Goal: Task Accomplishment & Management: Manage account settings

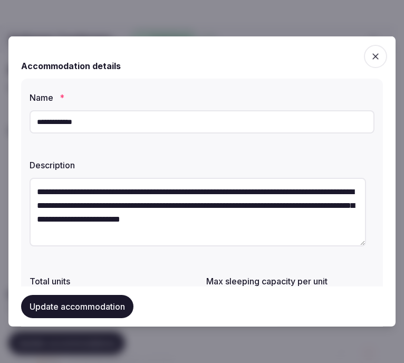
scroll to position [182, 0]
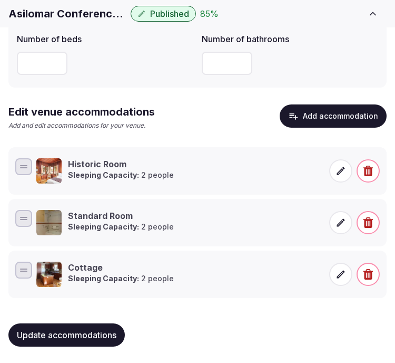
click at [182, 171] on div "Historic Room Sleeping Capacity: 2 people" at bounding box center [179, 170] width 287 height 25
click at [343, 166] on icon at bounding box center [341, 171] width 11 height 11
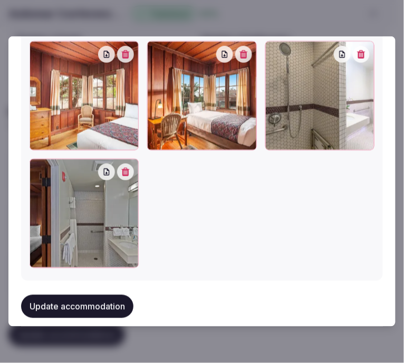
scroll to position [1313, 0]
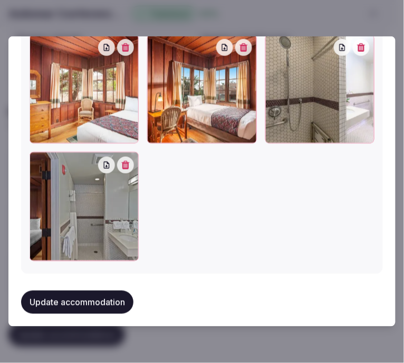
click at [106, 296] on button "Update accommodation" at bounding box center [77, 302] width 112 height 23
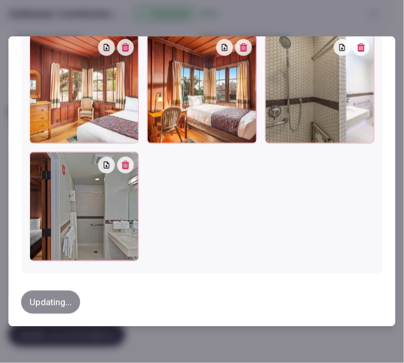
type textarea "**********"
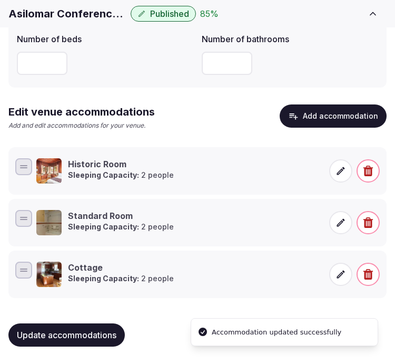
click at [340, 220] on icon at bounding box center [341, 222] width 11 height 11
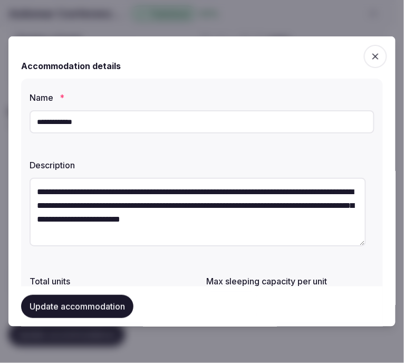
click at [69, 298] on button "Update accommodation" at bounding box center [77, 306] width 112 height 23
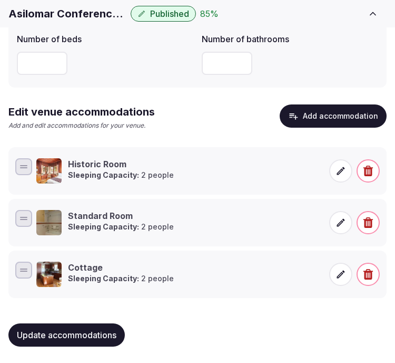
click at [341, 219] on icon at bounding box center [341, 222] width 11 height 11
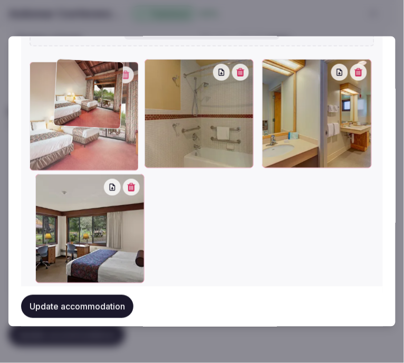
scroll to position [1271, 0]
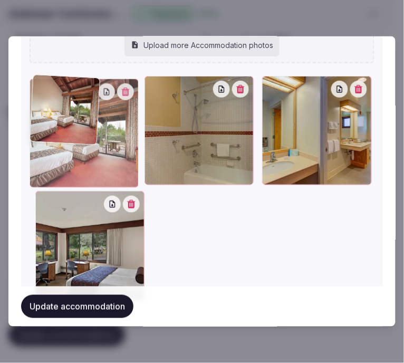
drag, startPoint x: 37, startPoint y: 181, endPoint x: 61, endPoint y: 71, distance: 112.7
click at [61, 71] on div "Add more accommodation photos (4 of 20 max) Upload more Accommodation photos To…" at bounding box center [202, 150] width 345 height 303
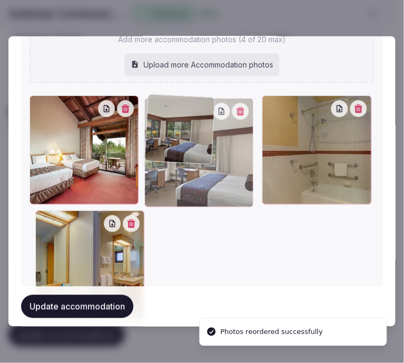
drag, startPoint x: 35, startPoint y: 199, endPoint x: 206, endPoint y: 87, distance: 204.5
click at [206, 87] on div "Add more accommodation photos (4 of 20 max) Upload more Accommodation photos To…" at bounding box center [202, 170] width 345 height 303
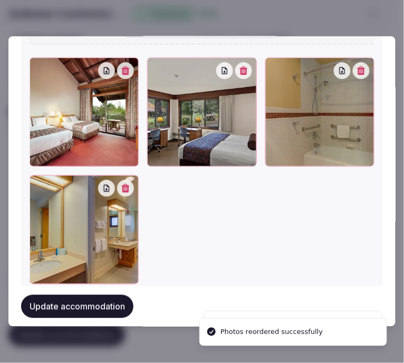
scroll to position [1310, 0]
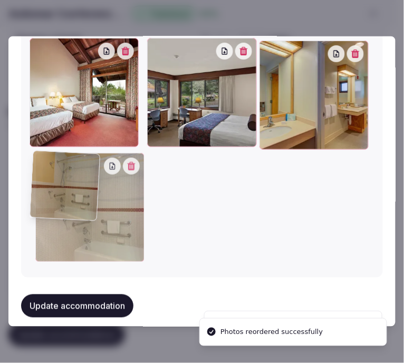
drag, startPoint x: 243, startPoint y: 73, endPoint x: 129, endPoint y: 191, distance: 164.5
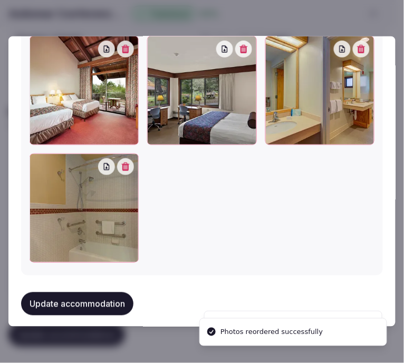
scroll to position [1313, 0]
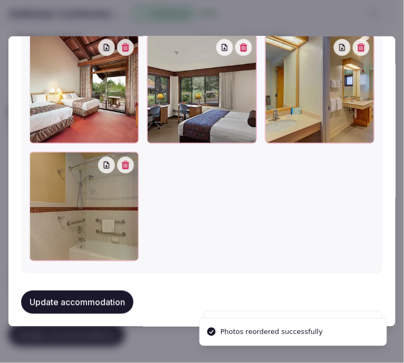
click at [107, 291] on button "Update accommodation" at bounding box center [77, 302] width 112 height 23
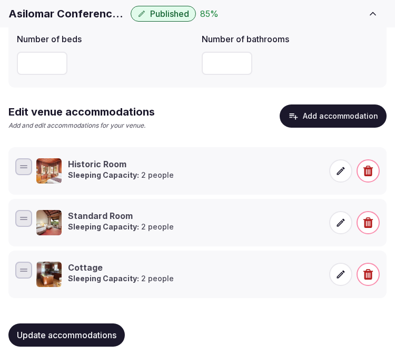
click at [333, 272] on span at bounding box center [341, 274] width 23 height 23
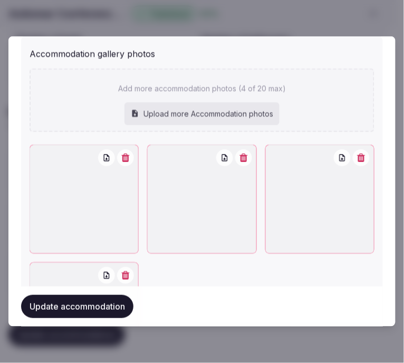
scroll to position [1167, 0]
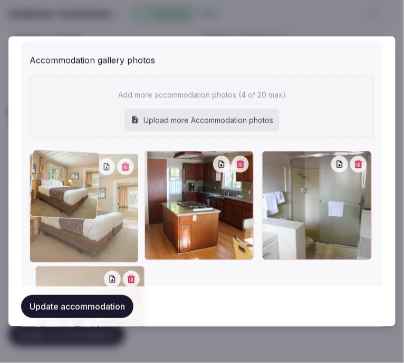
drag, startPoint x: 41, startPoint y: 272, endPoint x: 63, endPoint y: 203, distance: 72.5
click at [63, 203] on div at bounding box center [84, 207] width 109 height 109
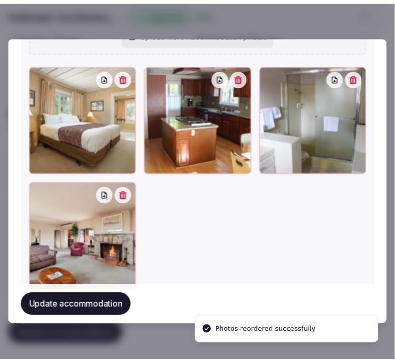
scroll to position [1226, 0]
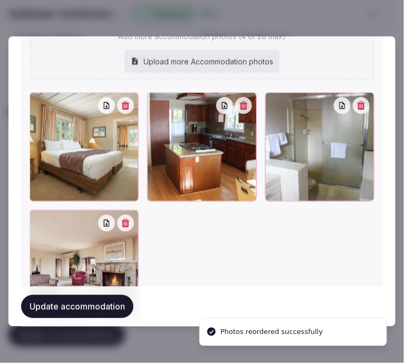
drag, startPoint x: 37, startPoint y: 213, endPoint x: 248, endPoint y: 146, distance: 220.8
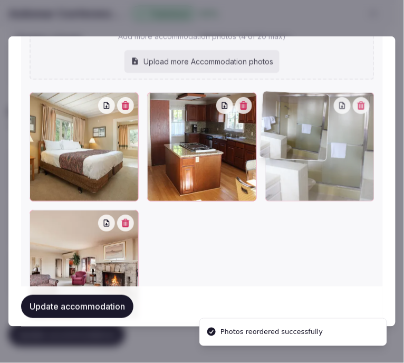
drag, startPoint x: 314, startPoint y: 107, endPoint x: 288, endPoint y: 90, distance: 31.3
click at [320, 90] on div "Add more accommodation photos (4 of 20 max) Upload more Accommodation photos To…" at bounding box center [202, 167] width 345 height 303
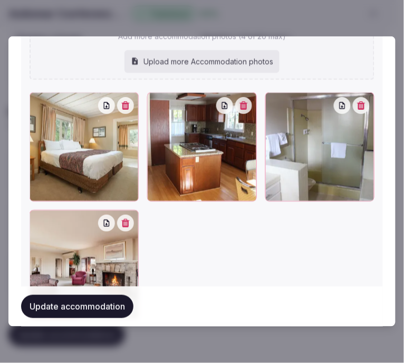
drag, startPoint x: 288, startPoint y: 90, endPoint x: 113, endPoint y: 120, distance: 177.5
click at [108, 120] on div "Add more accommodation photos (4 of 20 max) Upload more Accommodation photos To…" at bounding box center [202, 167] width 345 height 303
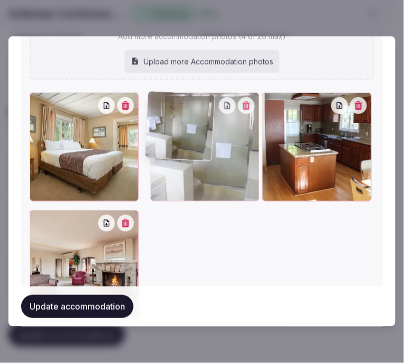
drag, startPoint x: 271, startPoint y: 97, endPoint x: 182, endPoint y: 112, distance: 89.9
click at [182, 112] on div at bounding box center [204, 146] width 109 height 109
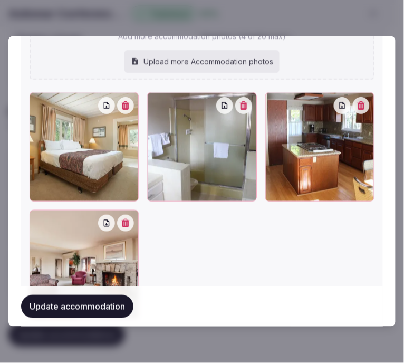
click at [87, 310] on button "Update accommodation" at bounding box center [77, 306] width 112 height 23
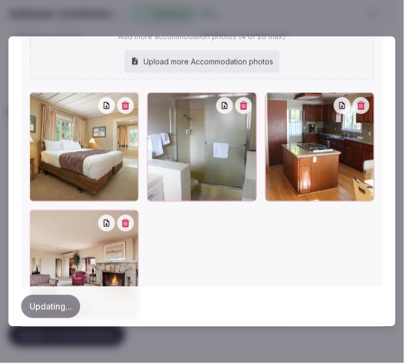
type textarea "**********"
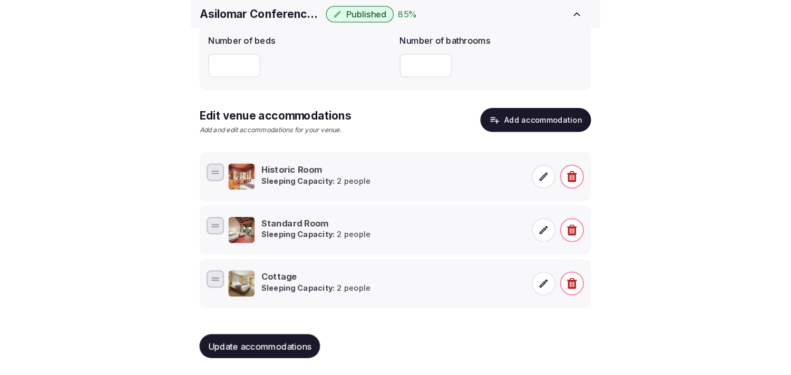
scroll to position [153, 0]
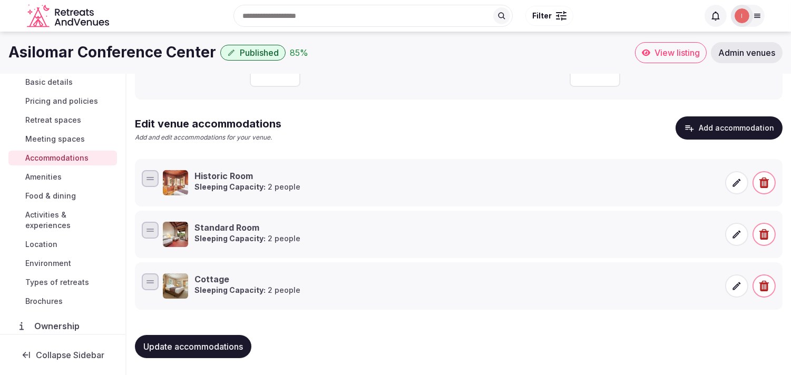
click at [34, 175] on span "Amenities" at bounding box center [43, 177] width 36 height 11
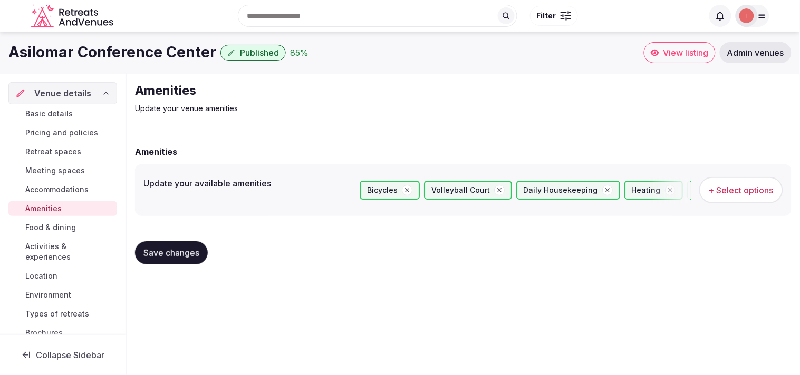
click at [52, 225] on span "Food & dining" at bounding box center [50, 228] width 51 height 11
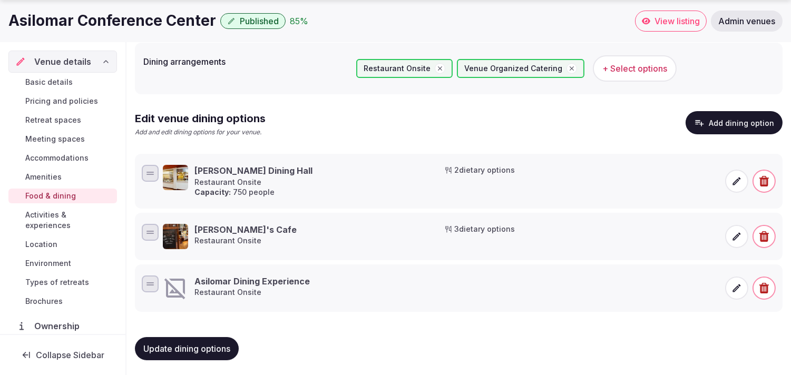
scroll to position [123, 0]
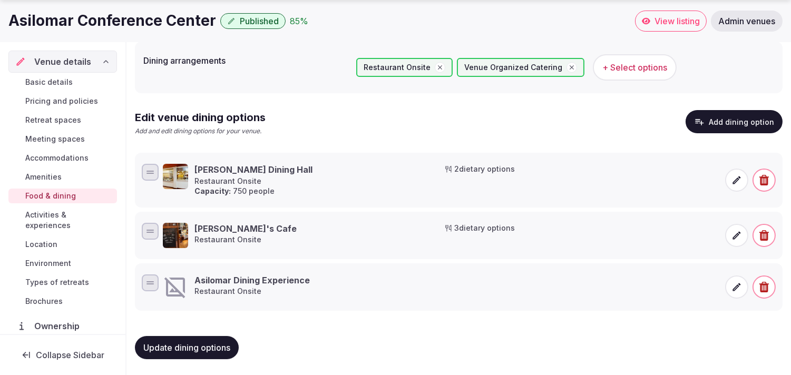
click at [403, 286] on icon "button" at bounding box center [764, 287] width 9 height 11
click at [403, 255] on button "Delete" at bounding box center [752, 248] width 43 height 23
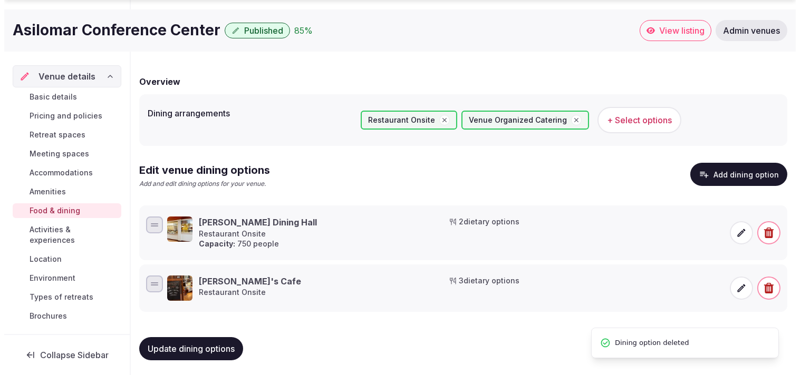
scroll to position [71, 0]
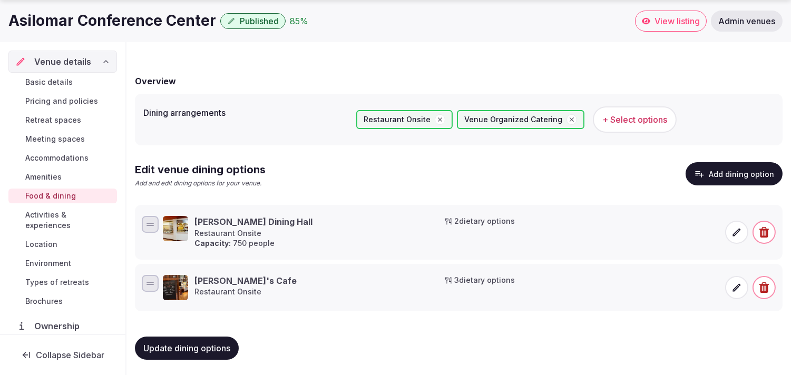
click at [403, 235] on icon at bounding box center [737, 232] width 11 height 11
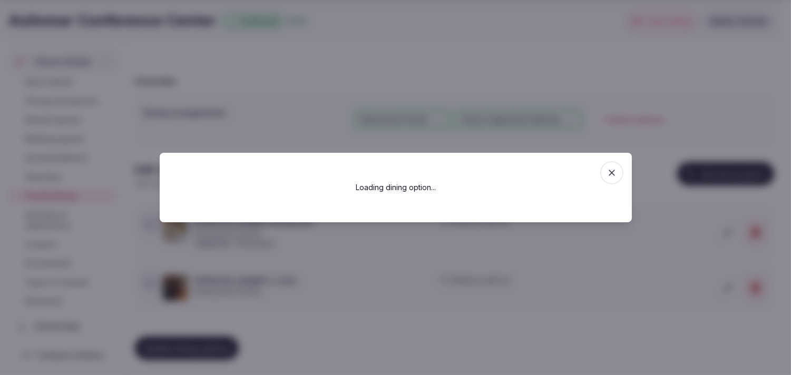
click at [403, 235] on div at bounding box center [395, 187] width 791 height 375
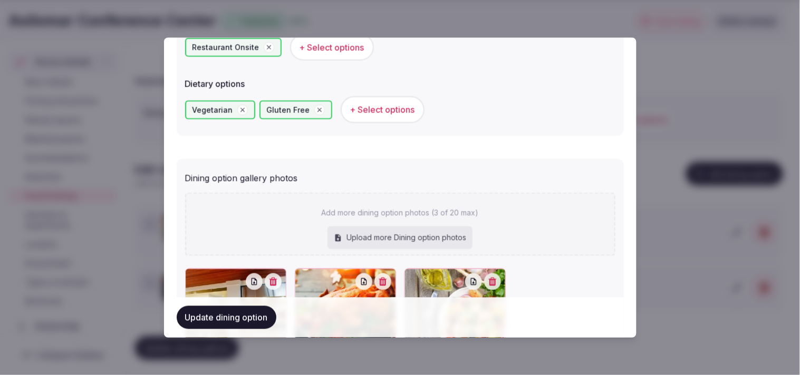
scroll to position [436, 0]
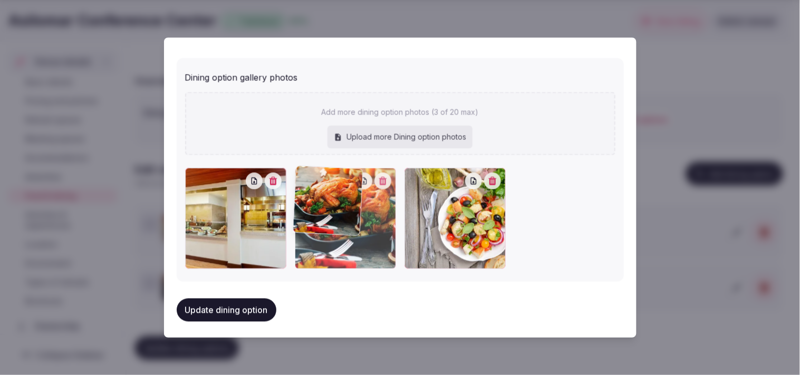
drag, startPoint x: 302, startPoint y: 175, endPoint x: 327, endPoint y: 189, distance: 29.2
click at [327, 189] on div at bounding box center [345, 218] width 101 height 101
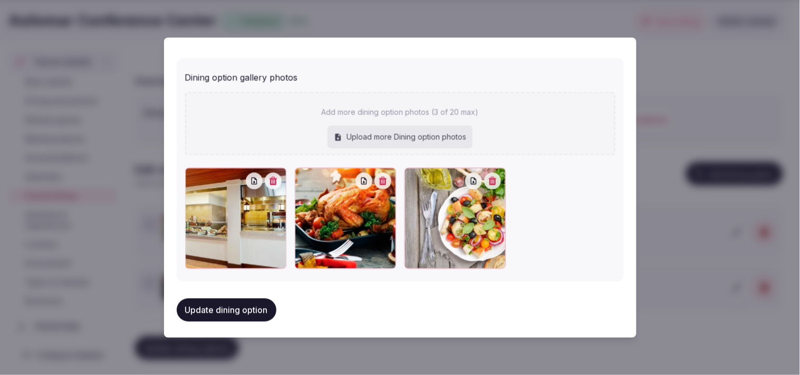
click at [215, 306] on button "Update dining option" at bounding box center [227, 309] width 100 height 23
type textarea "**********"
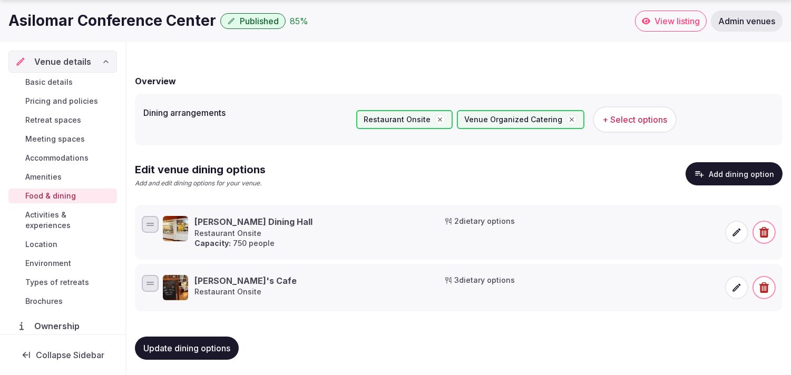
click at [239, 276] on h3 "Phoebe's Cafe" at bounding box center [246, 281] width 102 height 12
click at [403, 283] on icon at bounding box center [737, 288] width 11 height 11
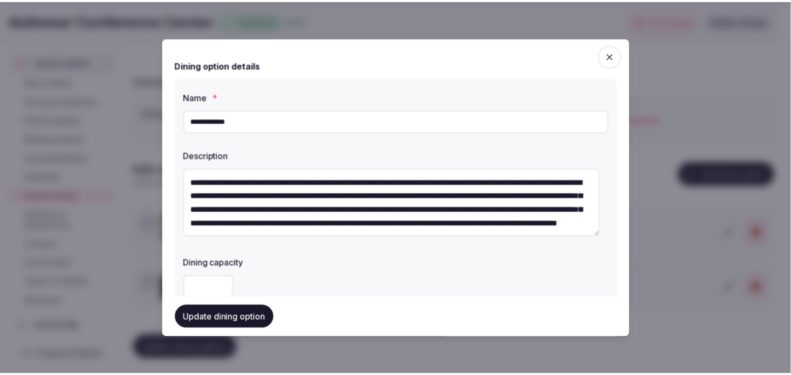
scroll to position [0, 0]
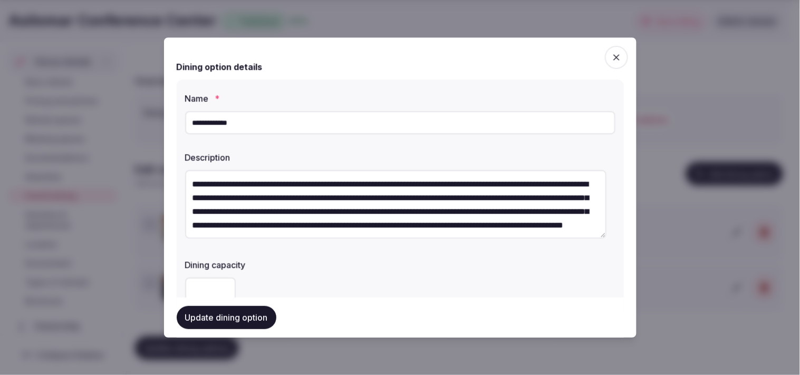
click at [403, 56] on span "button" at bounding box center [616, 57] width 23 height 23
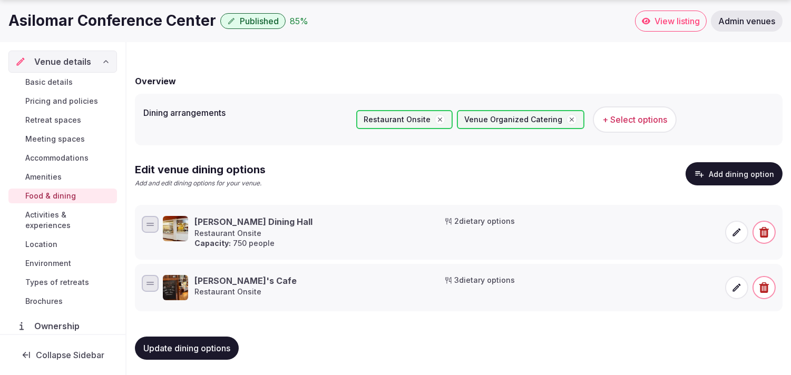
click at [77, 223] on span "Activities & experiences" at bounding box center [69, 220] width 88 height 21
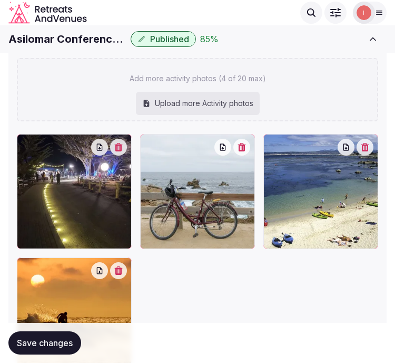
scroll to position [199, 0]
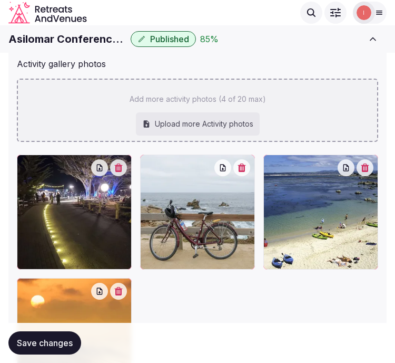
click at [298, 115] on div "Add more activity photos (4 of 20 max) Upload more Activity photos" at bounding box center [198, 110] width 362 height 63
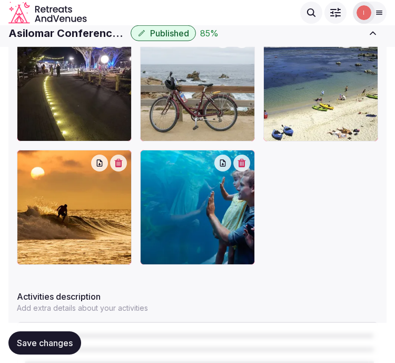
scroll to position [325, 0]
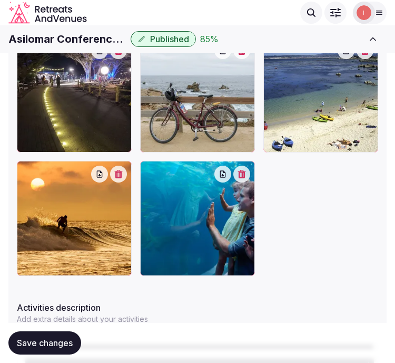
click at [250, 166] on div at bounding box center [233, 174] width 36 height 17
click at [237, 170] on button "button" at bounding box center [242, 174] width 17 height 17
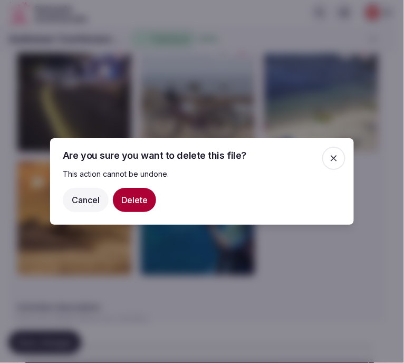
click at [143, 193] on button "Delete" at bounding box center [134, 200] width 43 height 24
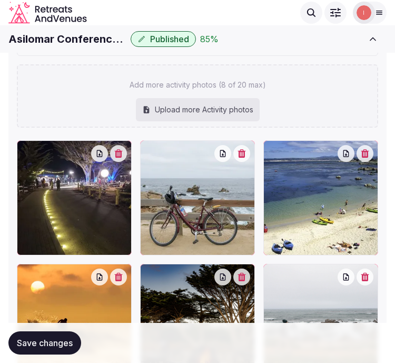
click at [202, 104] on div "Upload more Activity photos" at bounding box center [198, 109] width 124 height 23
type input "**********"
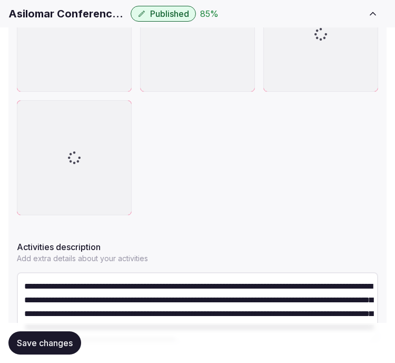
scroll to position [818, 0]
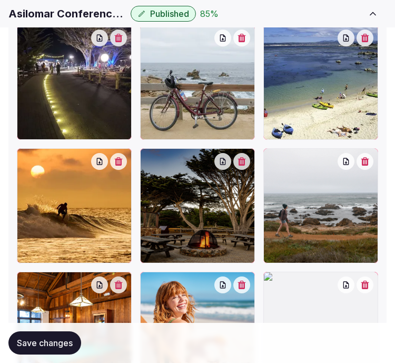
scroll to position [642, 0]
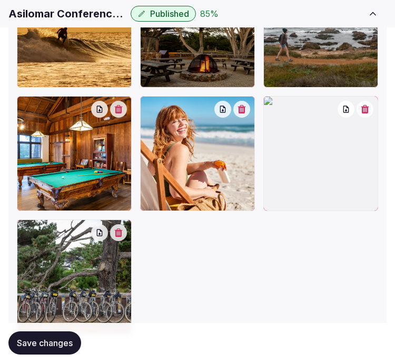
click at [368, 114] on div at bounding box center [321, 153] width 115 height 115
click at [369, 110] on button "button" at bounding box center [365, 109] width 17 height 17
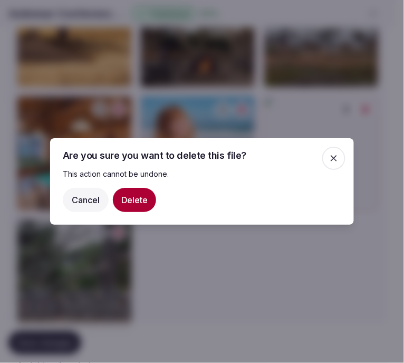
click at [144, 201] on button "Delete" at bounding box center [134, 200] width 43 height 24
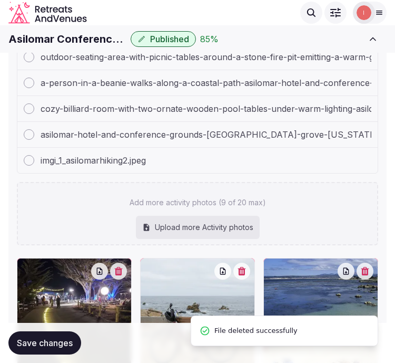
scroll to position [233, 0]
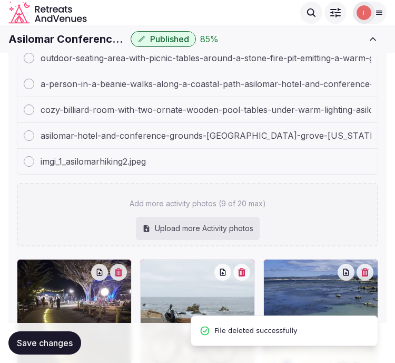
click at [215, 217] on div "Upload more Activity photos" at bounding box center [198, 228] width 124 height 23
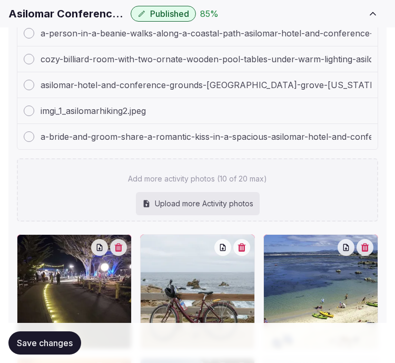
scroll to position [818, 0]
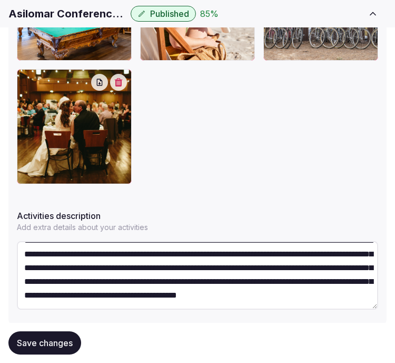
click at [70, 333] on button "Save changes" at bounding box center [44, 342] width 73 height 23
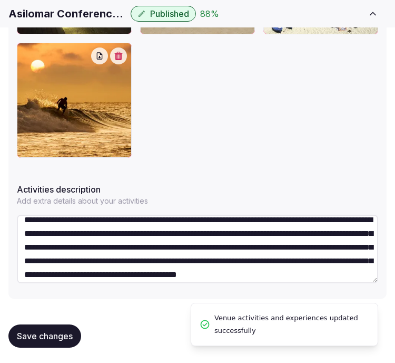
scroll to position [0, 0]
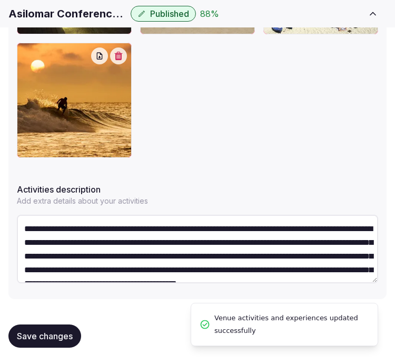
click at [41, 342] on button "Save changes" at bounding box center [44, 335] width 73 height 23
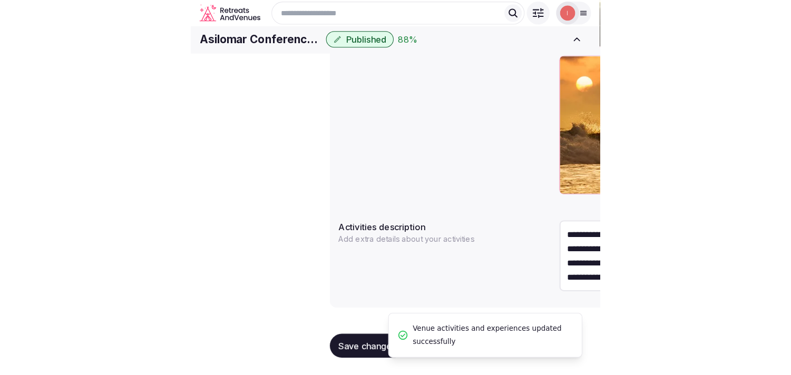
scroll to position [562, 0]
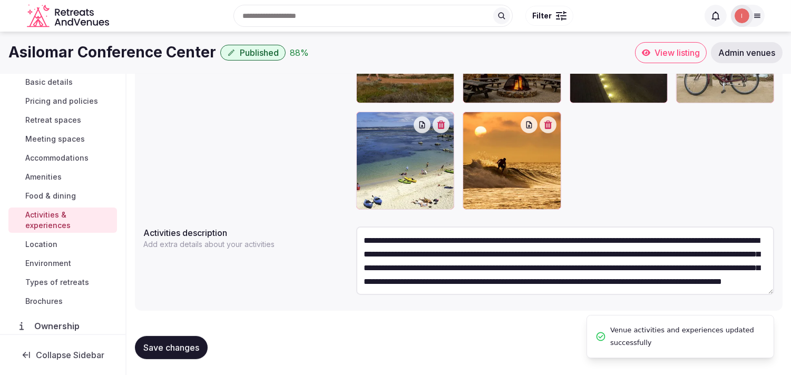
click at [59, 243] on link "Location" at bounding box center [62, 244] width 109 height 15
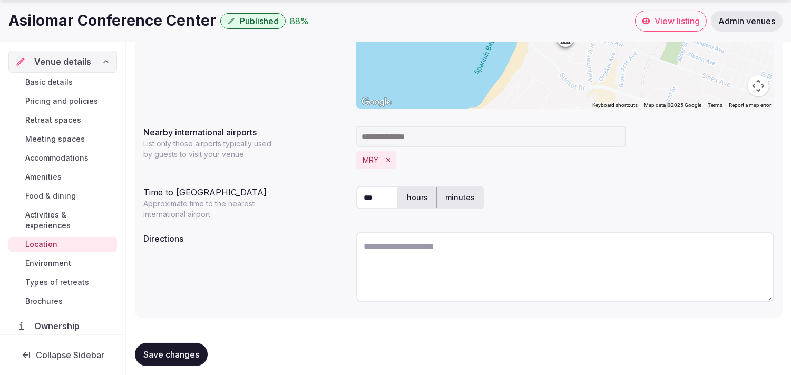
scroll to position [262, 0]
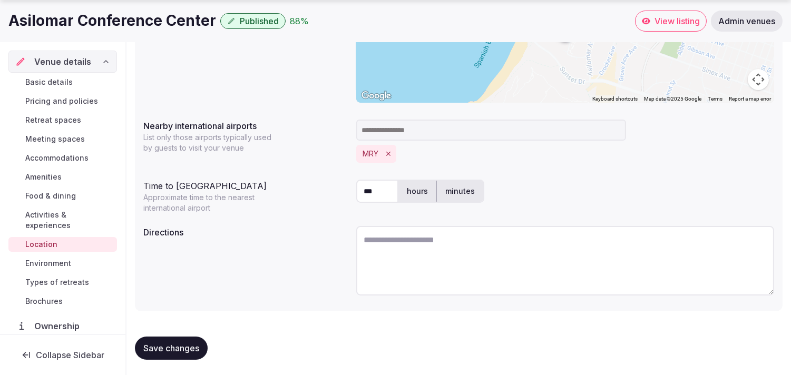
click at [41, 260] on span "Environment" at bounding box center [48, 263] width 46 height 11
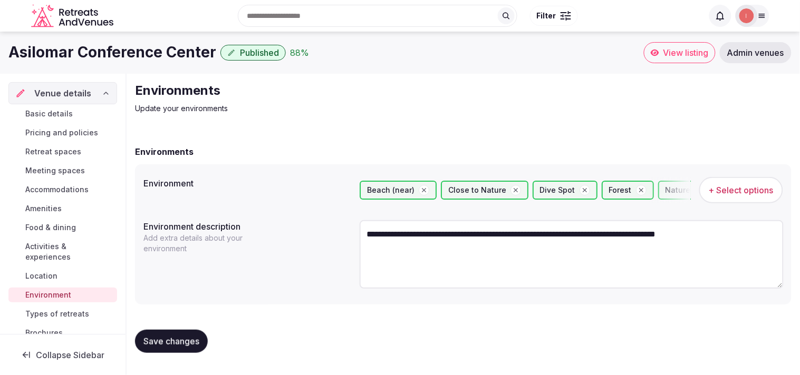
click at [55, 312] on span "Types of retreats" at bounding box center [57, 314] width 64 height 11
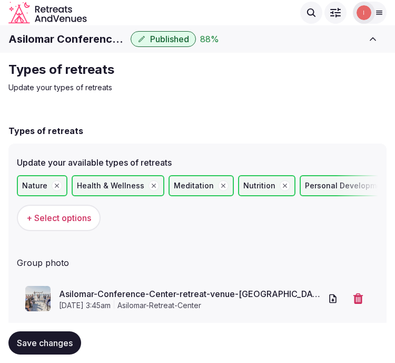
scroll to position [32, 0]
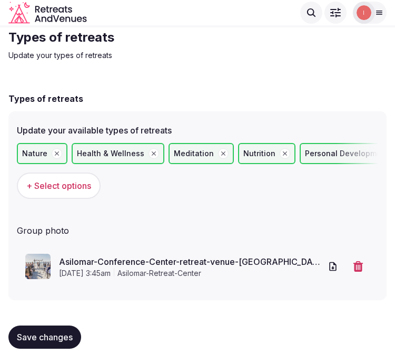
click at [35, 267] on img at bounding box center [37, 266] width 25 height 25
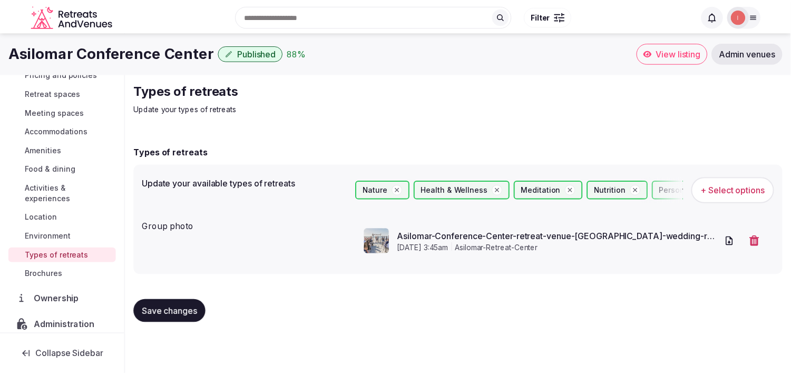
scroll to position [0, 0]
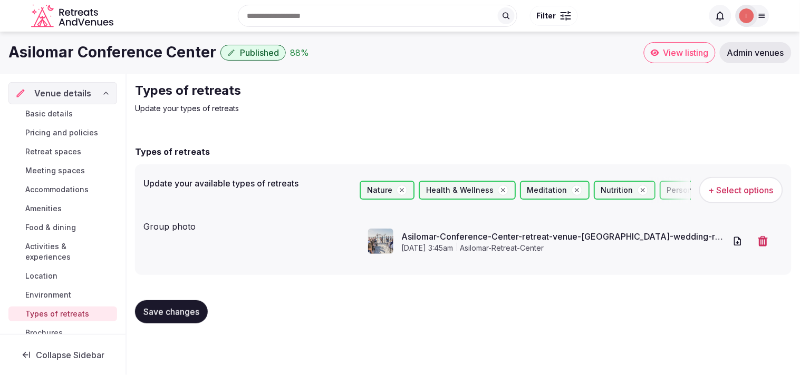
click at [59, 107] on link "Basic details" at bounding box center [62, 114] width 109 height 15
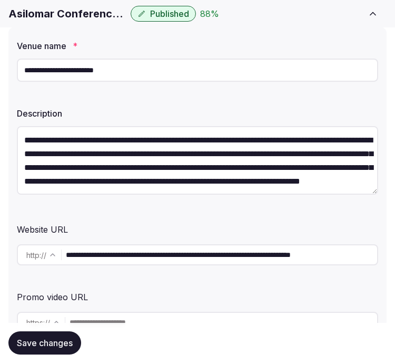
scroll to position [176, 0]
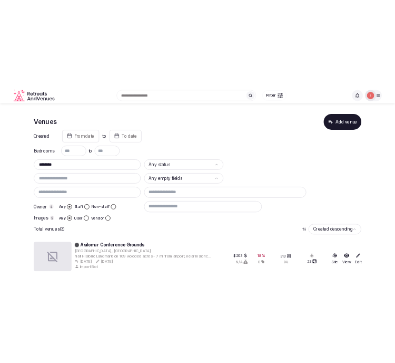
scroll to position [153, 0]
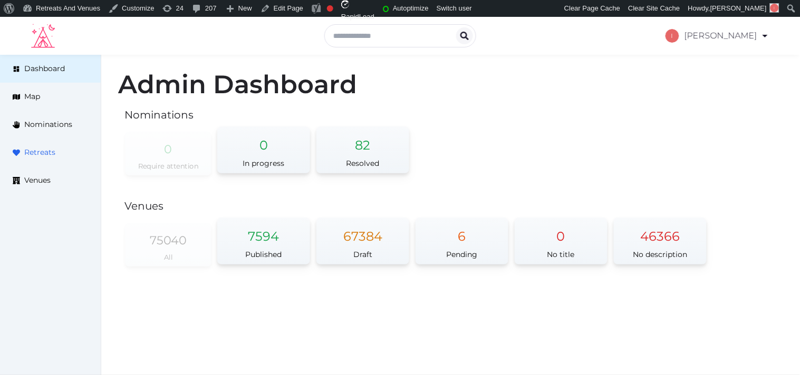
click at [43, 152] on span "Retreats" at bounding box center [39, 152] width 31 height 11
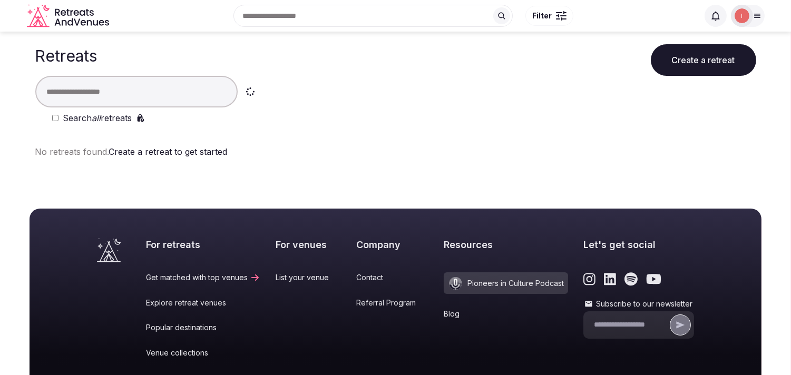
click at [171, 92] on input "text" at bounding box center [136, 92] width 202 height 32
paste input "**********"
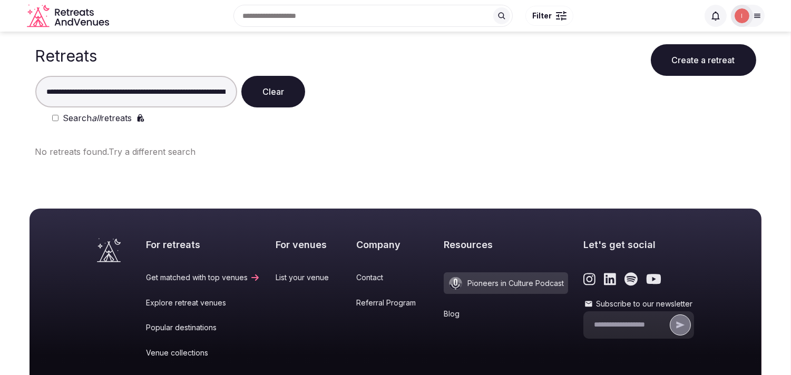
click at [65, 100] on input "**********" at bounding box center [136, 92] width 202 height 32
paste input "text"
type input "**********"
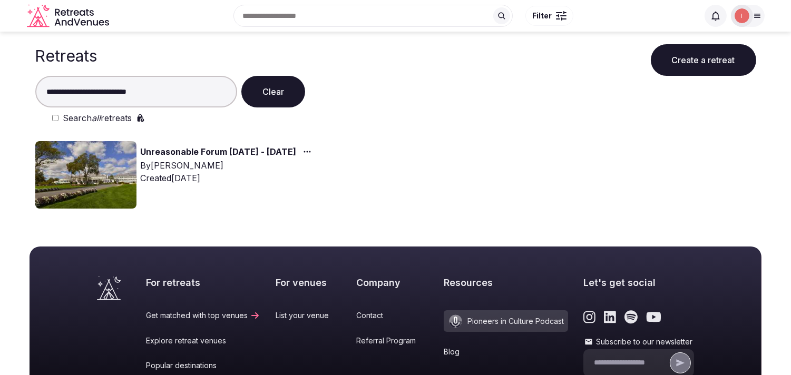
click at [167, 151] on link "Unreasonable Forum 2026 - 2027" at bounding box center [219, 153] width 156 height 14
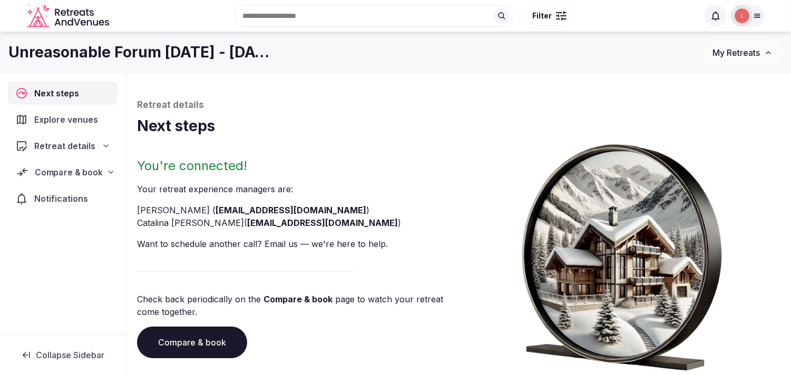
click at [74, 169] on span "Compare & book" at bounding box center [68, 172] width 67 height 13
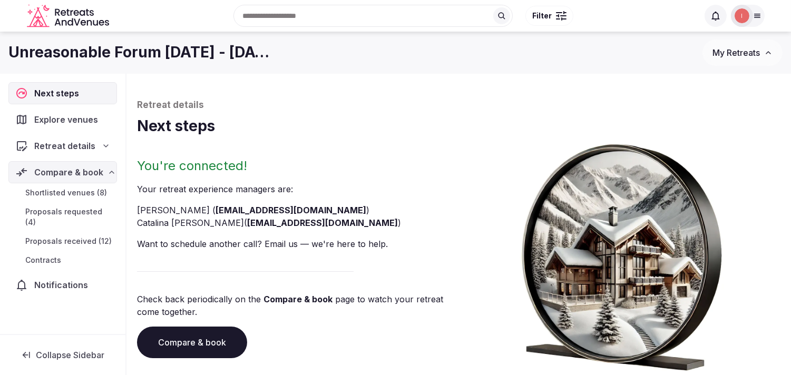
click at [61, 170] on span "Compare & book" at bounding box center [68, 172] width 69 height 13
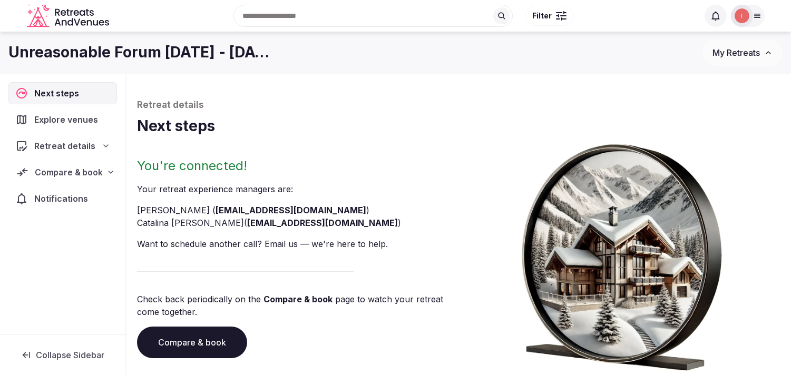
click at [61, 170] on span "Compare & book" at bounding box center [68, 172] width 67 height 13
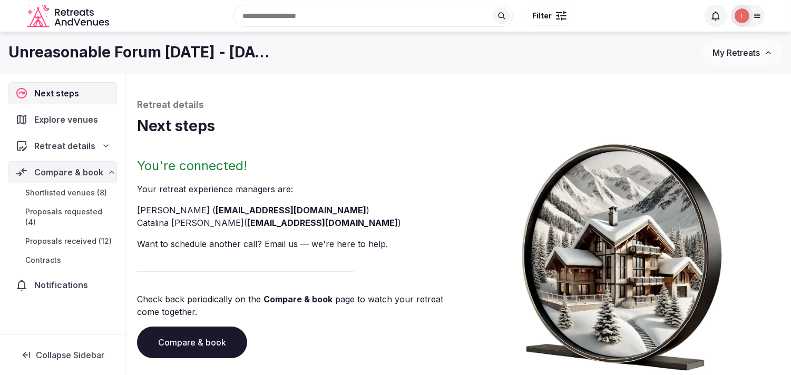
click at [52, 194] on span "Shortlisted venues (8)" at bounding box center [66, 193] width 82 height 11
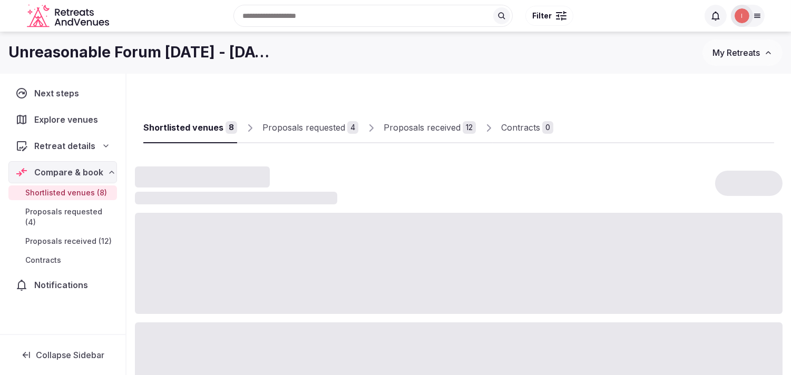
click at [81, 56] on h1 "Unreasonable Forum 2026 - 2027" at bounding box center [143, 52] width 270 height 21
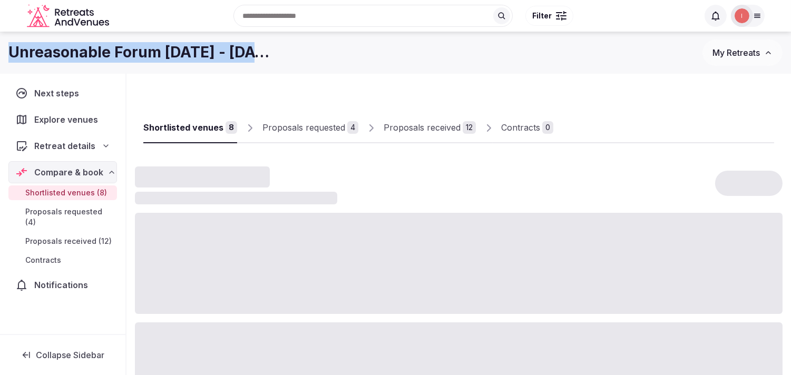
click at [81, 56] on h1 "Unreasonable Forum 2026 - 2027" at bounding box center [143, 52] width 270 height 21
copy div "Unreasonable Forum 2026 - 2027"
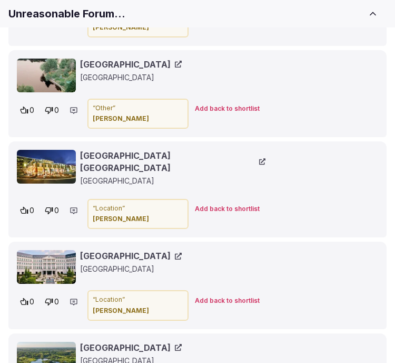
scroll to position [2433, 0]
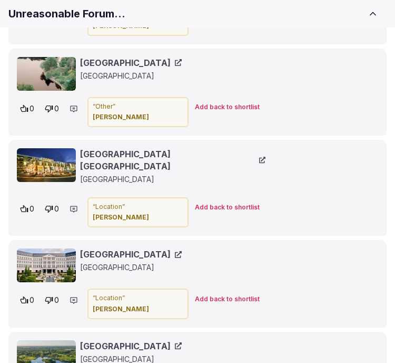
click at [259, 163] on icon at bounding box center [262, 160] width 6 height 6
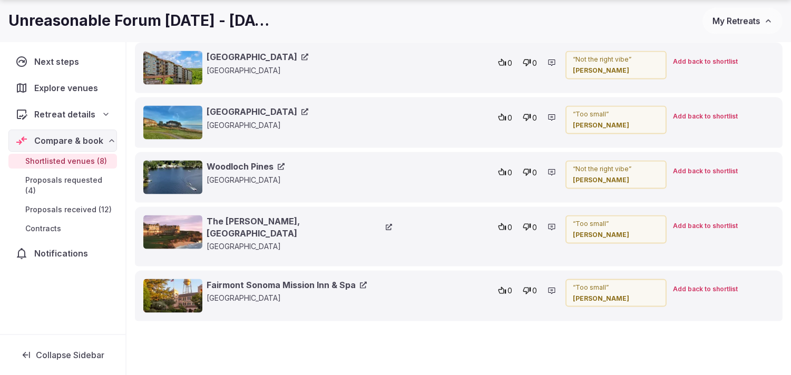
scroll to position [3116, 0]
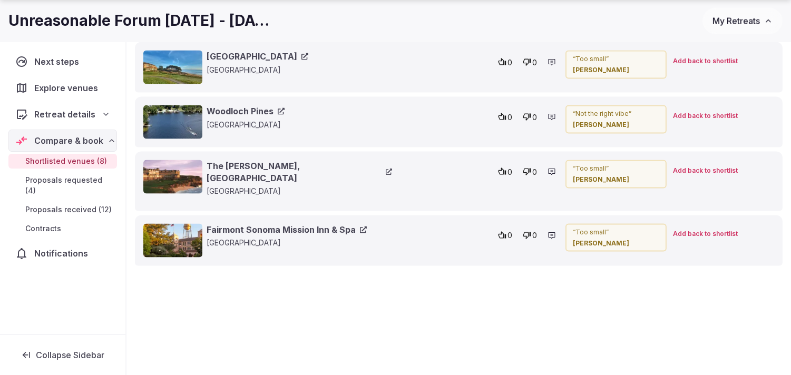
click at [363, 227] on icon at bounding box center [363, 230] width 7 height 7
click at [322, 160] on link "The Ritz-Carlton, Half Moon Bay" at bounding box center [300, 172] width 186 height 24
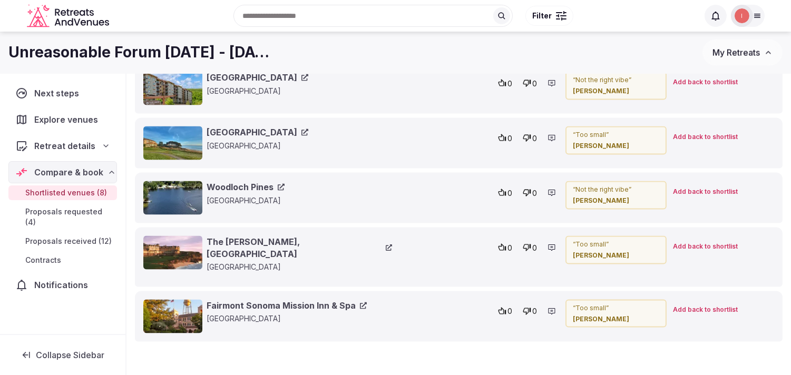
scroll to position [2999, 0]
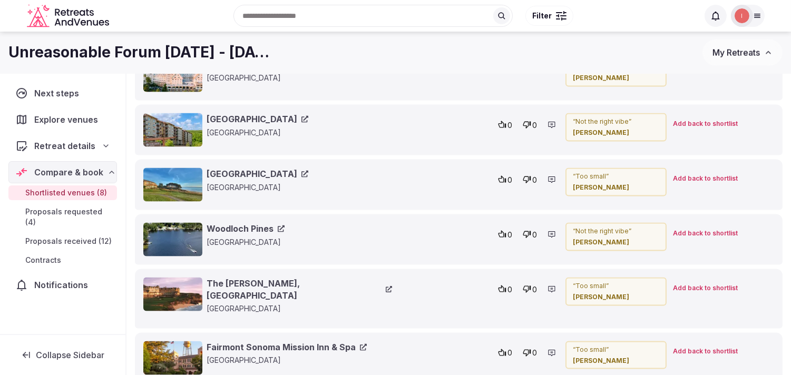
click at [278, 226] on icon at bounding box center [281, 229] width 7 height 7
click at [282, 168] on link "Seascape Beach Resort" at bounding box center [258, 174] width 102 height 12
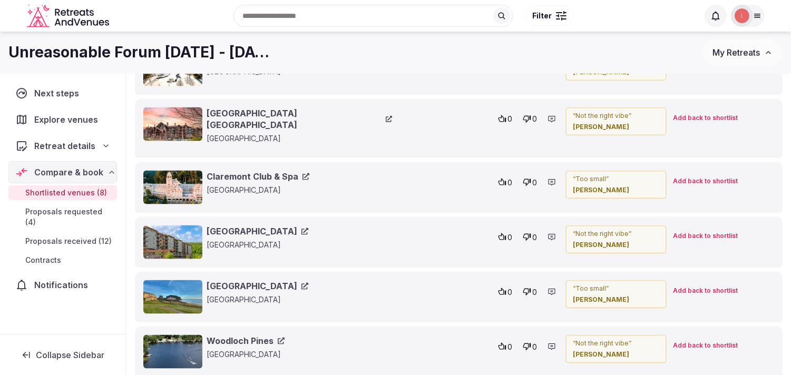
scroll to position [2882, 0]
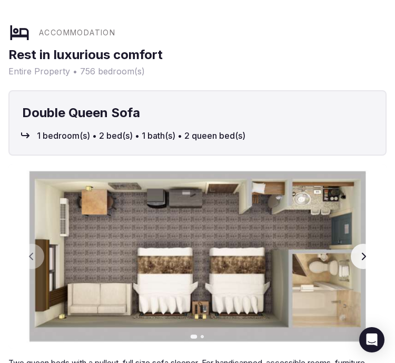
scroll to position [1172, 0]
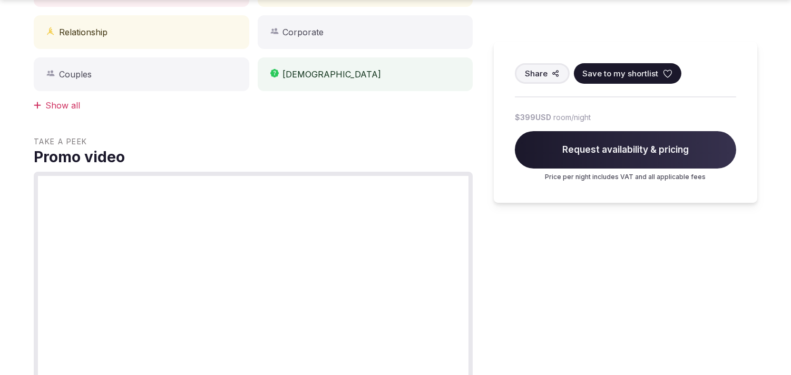
scroll to position [820, 0]
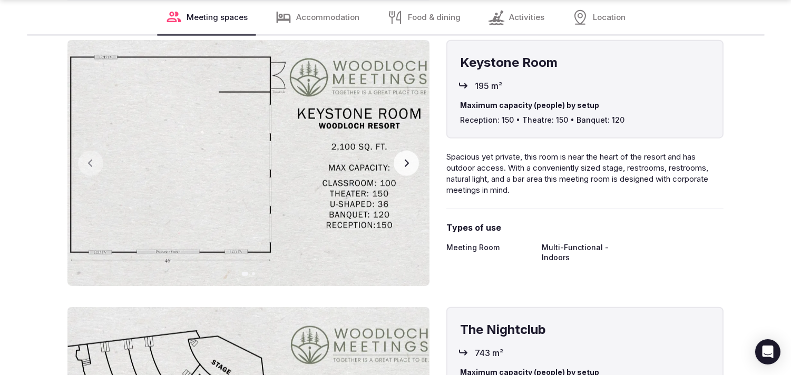
scroll to position [2162, 0]
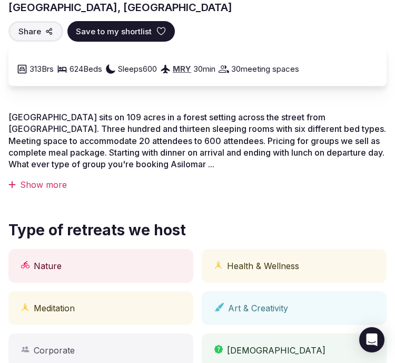
scroll to position [293, 0]
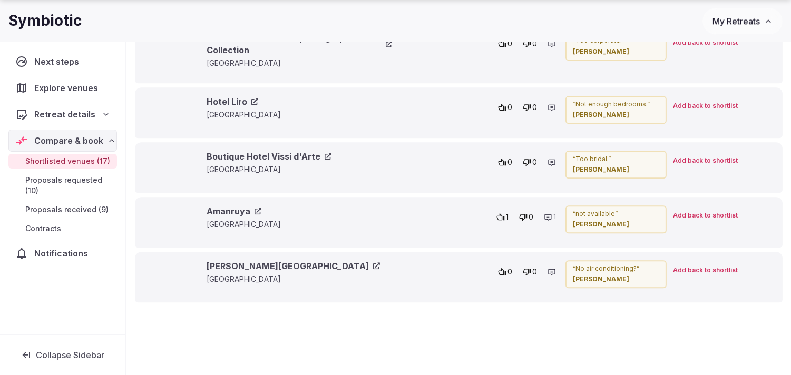
scroll to position [4862, 0]
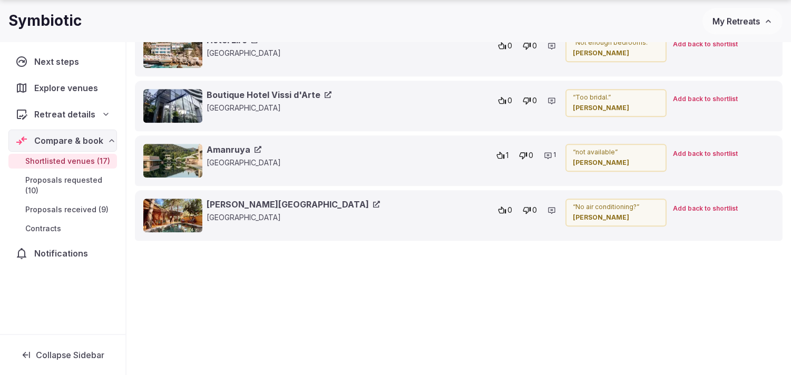
click at [373, 201] on icon at bounding box center [376, 204] width 7 height 7
click at [260, 146] on icon at bounding box center [258, 149] width 7 height 7
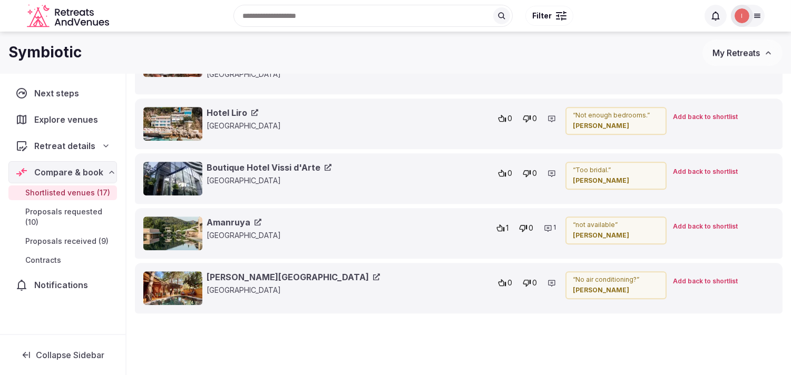
scroll to position [4744, 0]
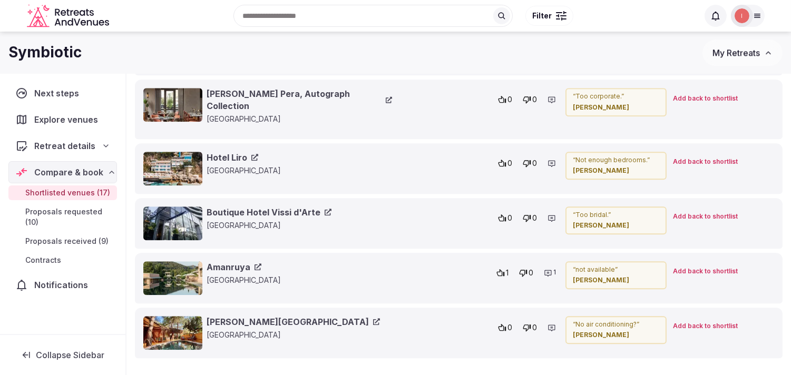
click at [325, 209] on icon at bounding box center [328, 212] width 7 height 7
click at [293, 207] on link "Boutique Hotel Vissi d'Arte" at bounding box center [269, 213] width 125 height 12
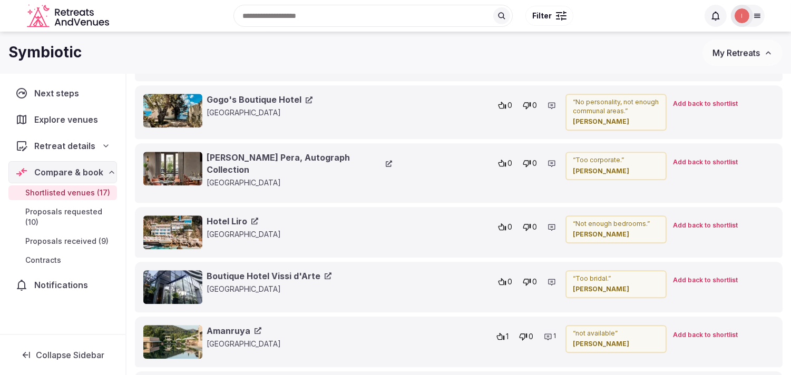
scroll to position [4627, 0]
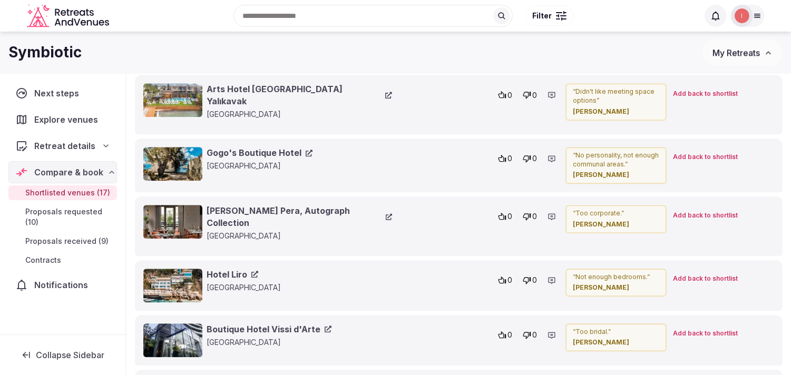
click at [306, 150] on icon at bounding box center [309, 153] width 7 height 7
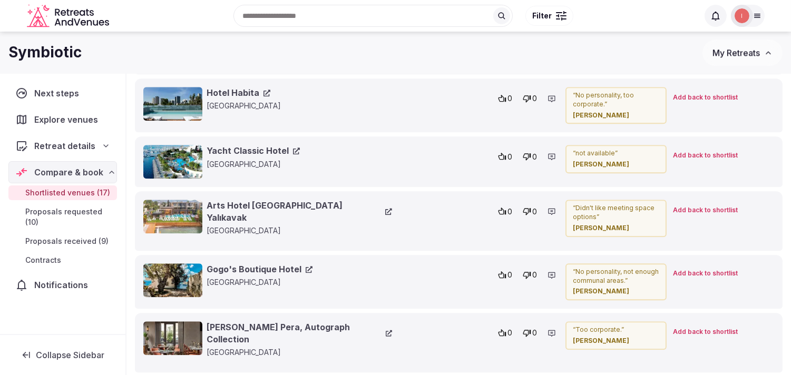
scroll to position [4510, 0]
click at [385, 209] on icon at bounding box center [388, 212] width 7 height 7
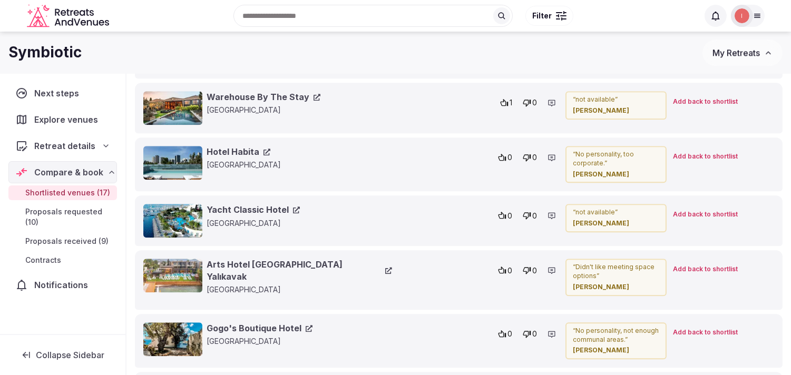
click at [265, 149] on icon at bounding box center [267, 152] width 7 height 7
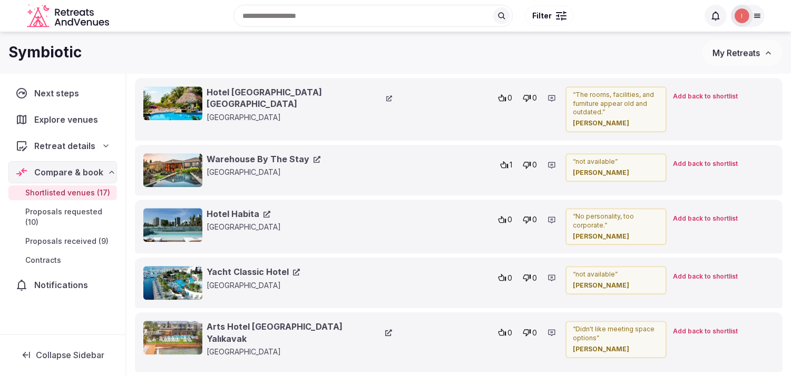
scroll to position [4275, 0]
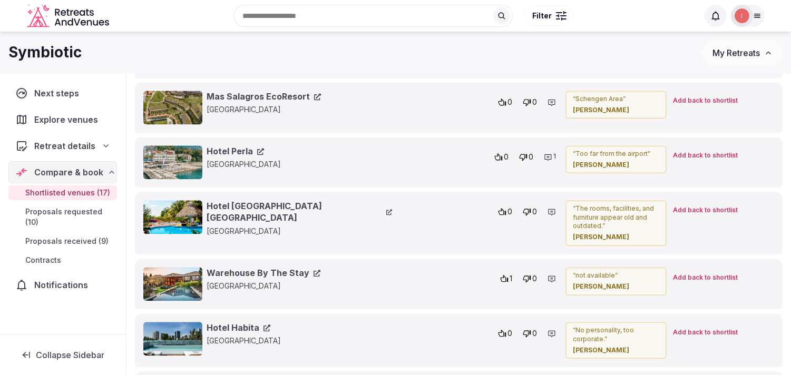
click at [317, 93] on icon at bounding box center [317, 96] width 7 height 7
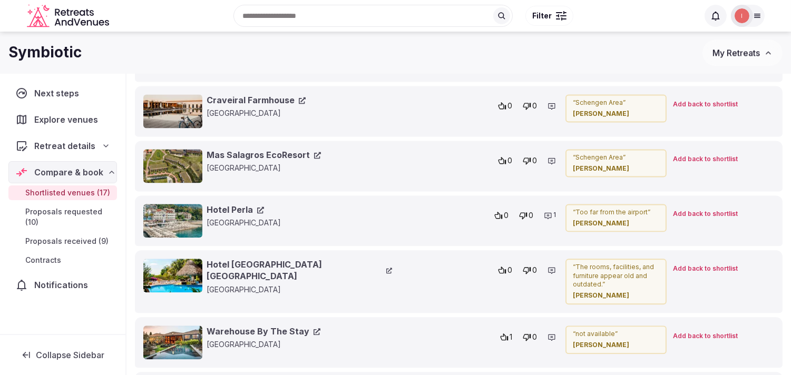
scroll to position [4158, 0]
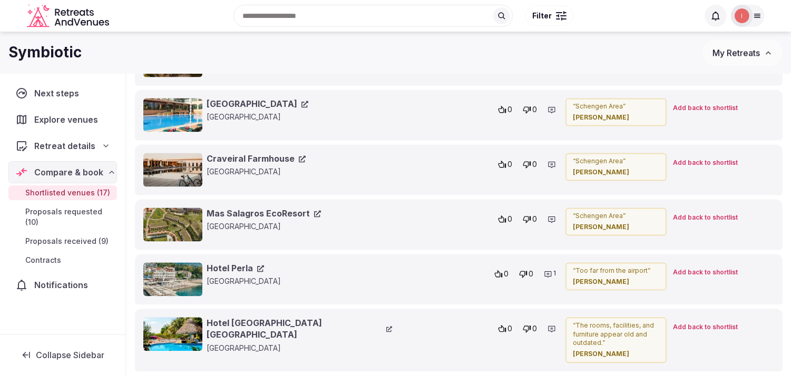
click at [299, 156] on icon at bounding box center [302, 159] width 7 height 7
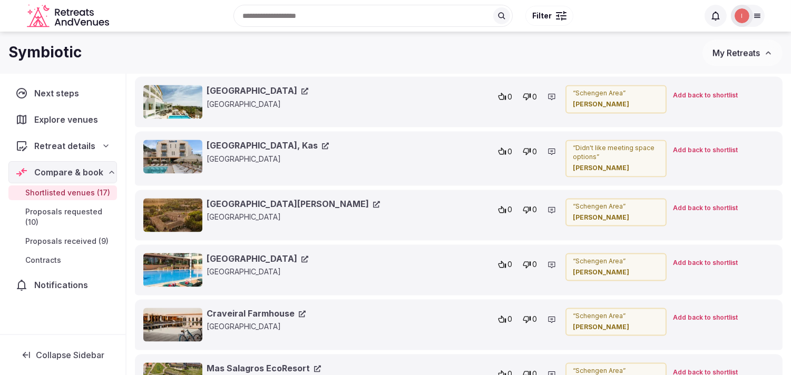
scroll to position [3983, 0]
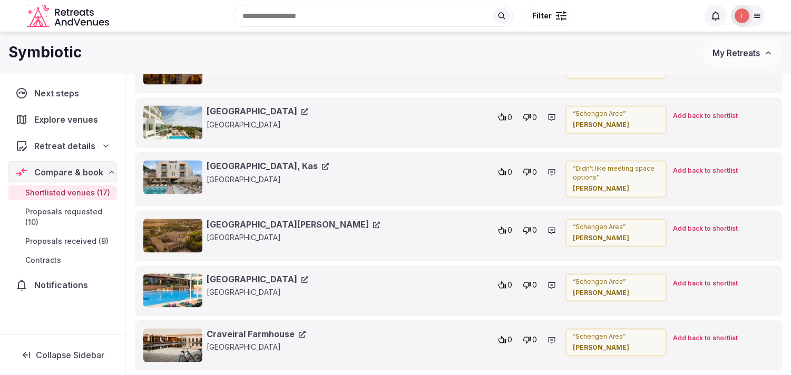
click at [322, 163] on icon at bounding box center [325, 166] width 7 height 7
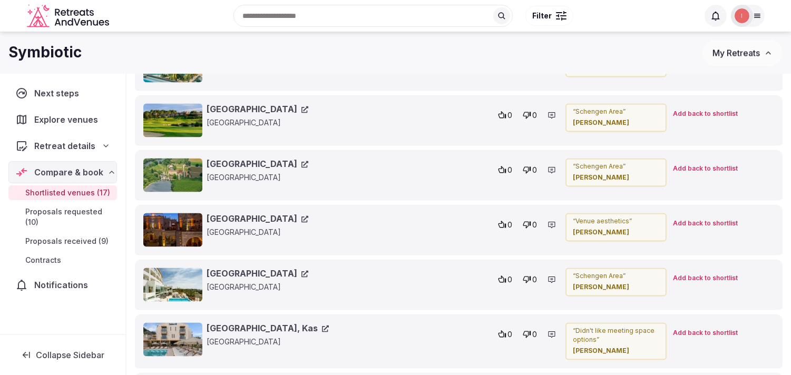
scroll to position [3807, 0]
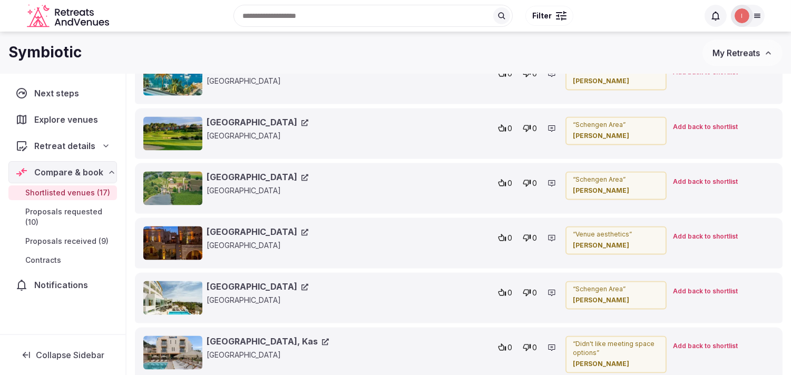
click at [276, 117] on link "Hotel TorreMirona" at bounding box center [258, 123] width 102 height 12
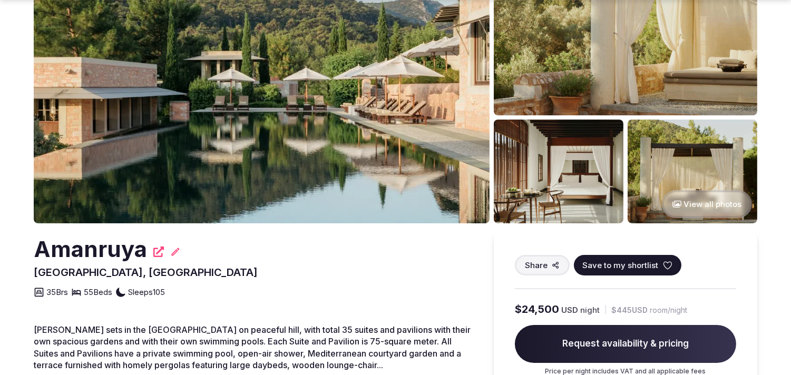
scroll to position [117, 0]
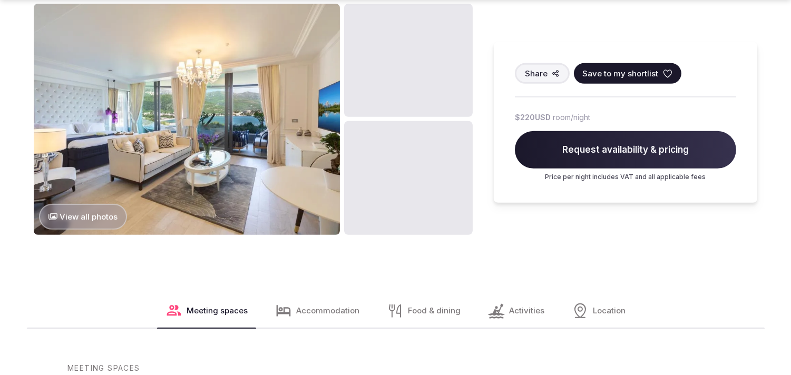
scroll to position [937, 0]
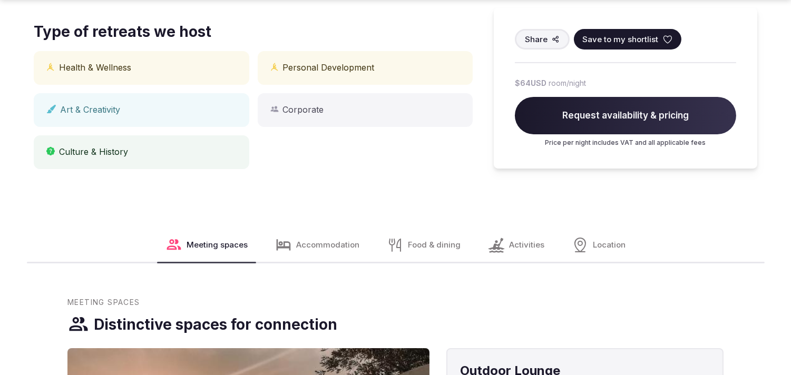
scroll to position [644, 0]
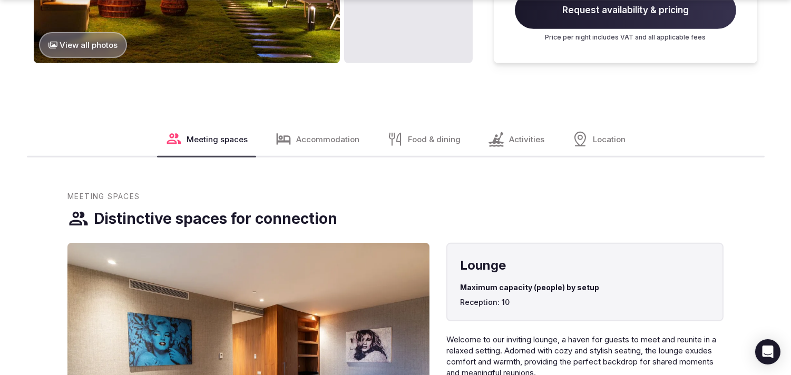
scroll to position [1055, 0]
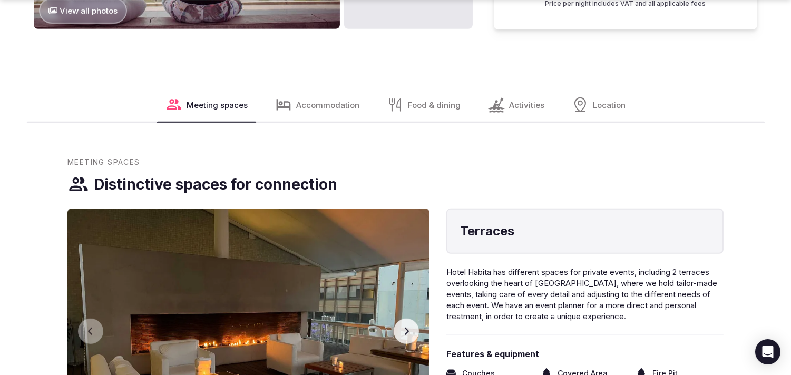
scroll to position [1055, 0]
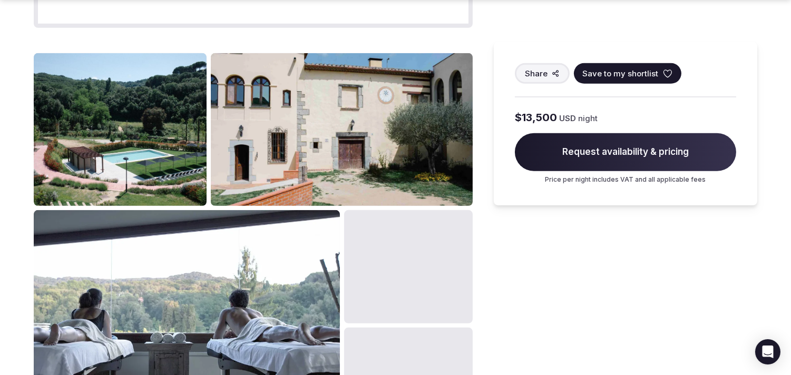
scroll to position [1055, 0]
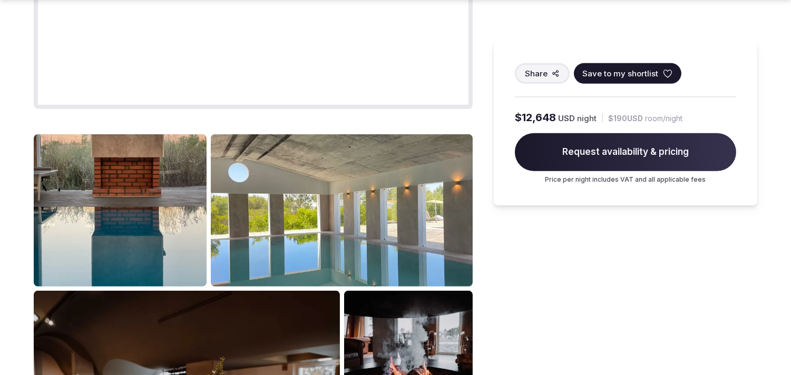
scroll to position [937, 0]
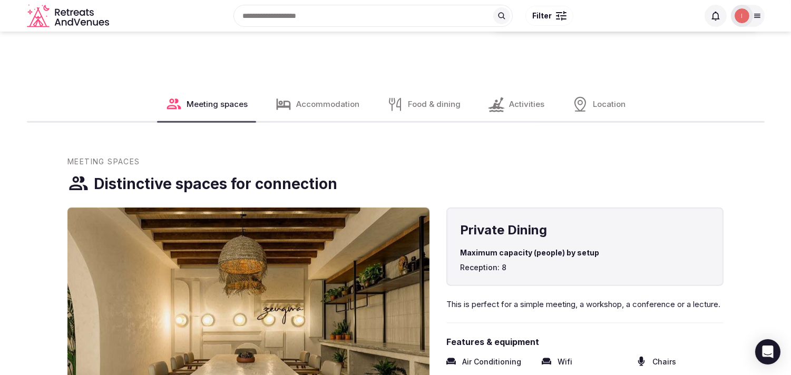
scroll to position [1284, 0]
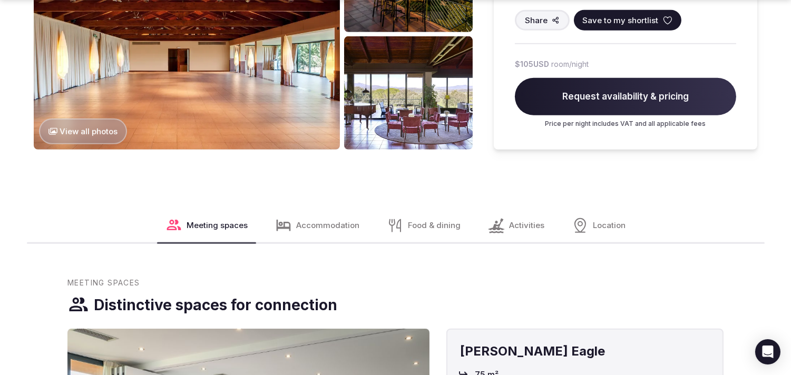
scroll to position [1523, 0]
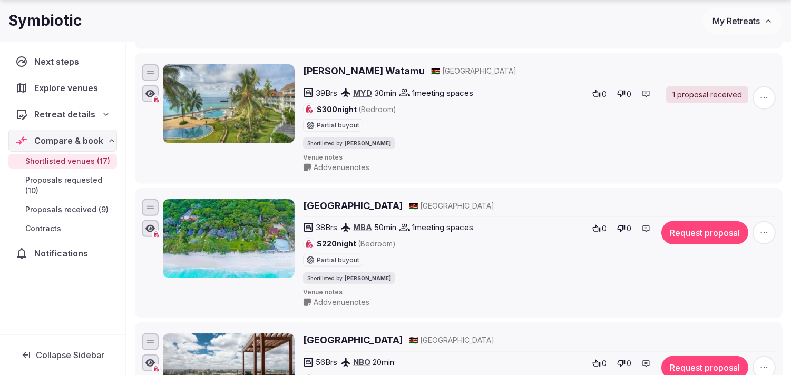
scroll to position [1640, 0]
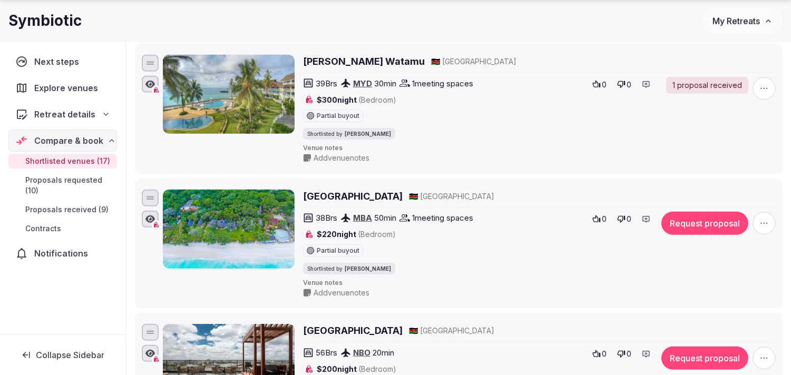
click at [351, 201] on h2 "Nomad Beach Resort" at bounding box center [353, 196] width 100 height 13
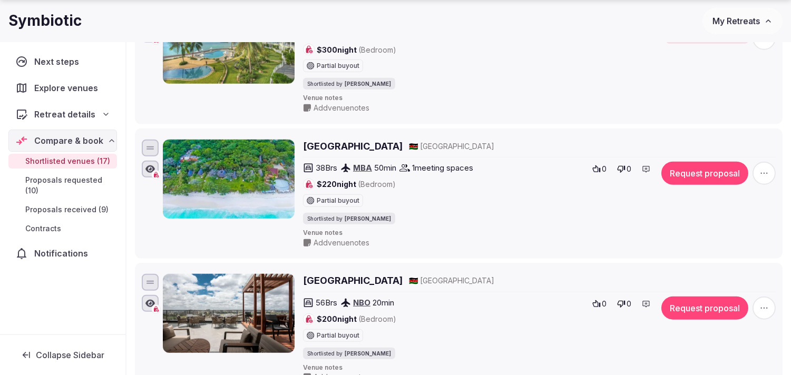
scroll to position [1816, 0]
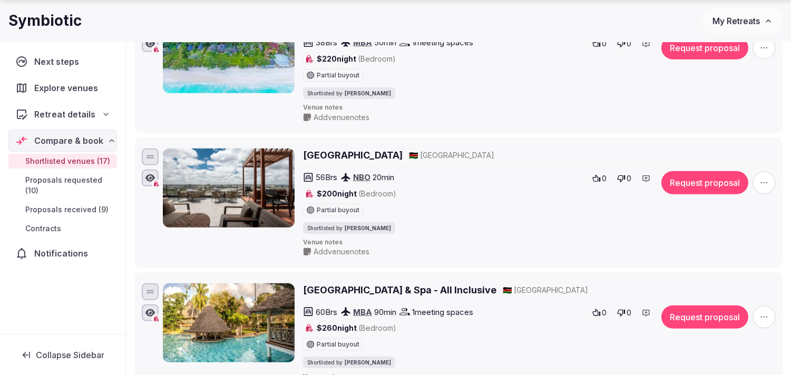
click at [399, 162] on h2 "Okash City Boutique Hotel" at bounding box center [353, 155] width 100 height 13
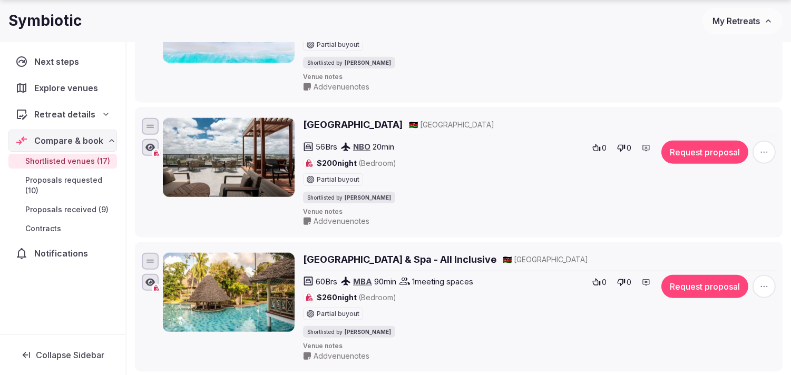
scroll to position [1875, 0]
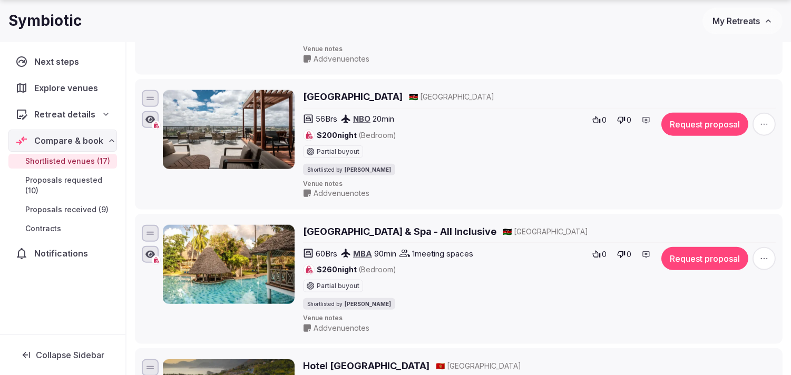
click at [497, 238] on h2 "Neptune Palm Beach Boutique Resort & Spa - All Inclusive" at bounding box center [400, 231] width 194 height 13
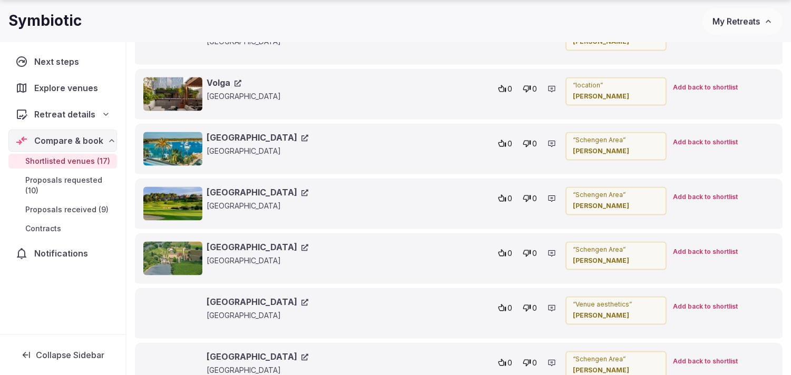
scroll to position [3750, 0]
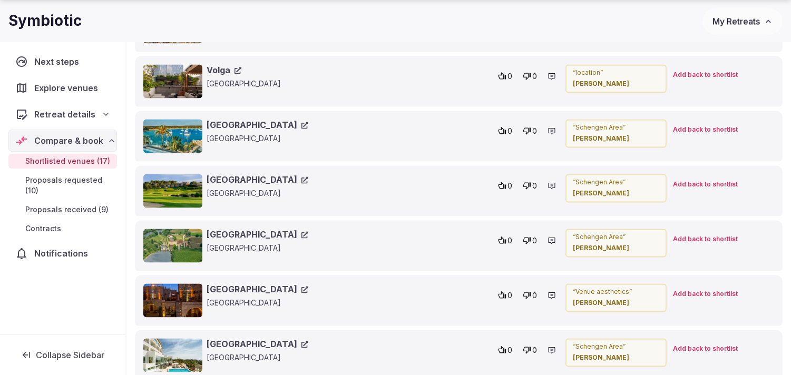
click at [302, 177] on icon at bounding box center [305, 180] width 7 height 7
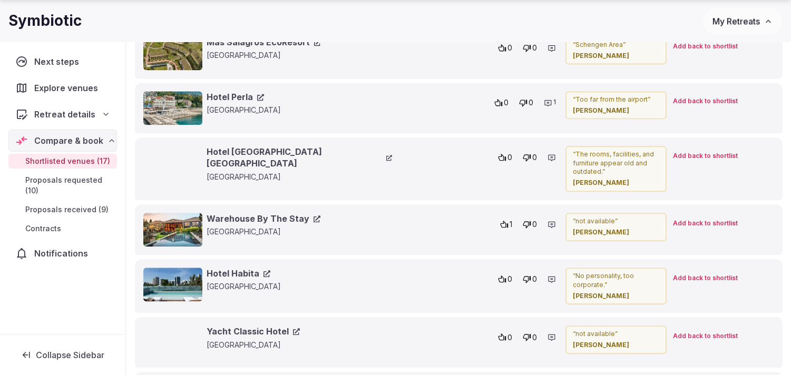
scroll to position [4335, 0]
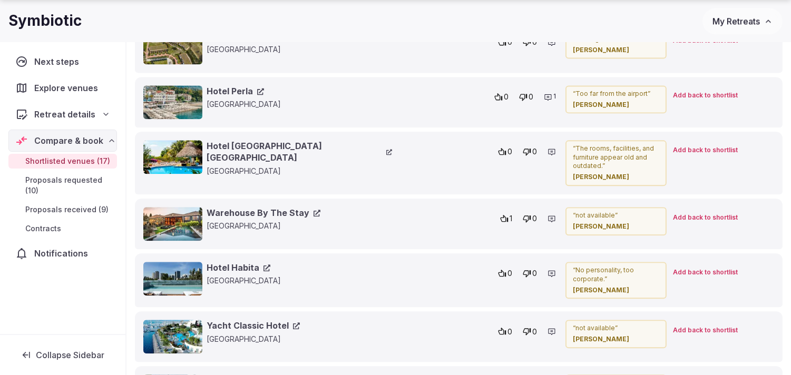
click at [264, 265] on icon at bounding box center [267, 268] width 7 height 7
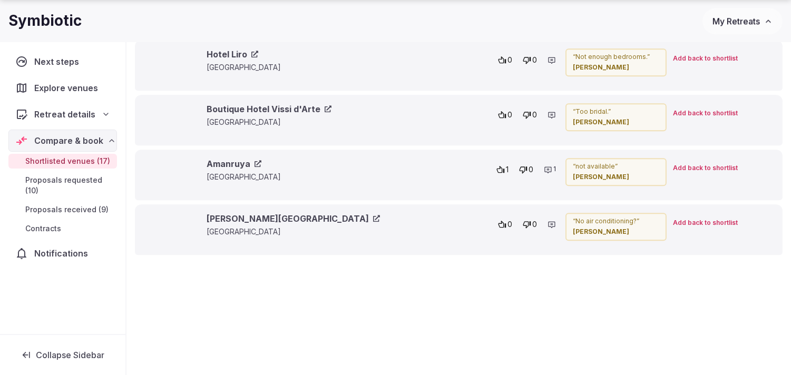
scroll to position [4862, 0]
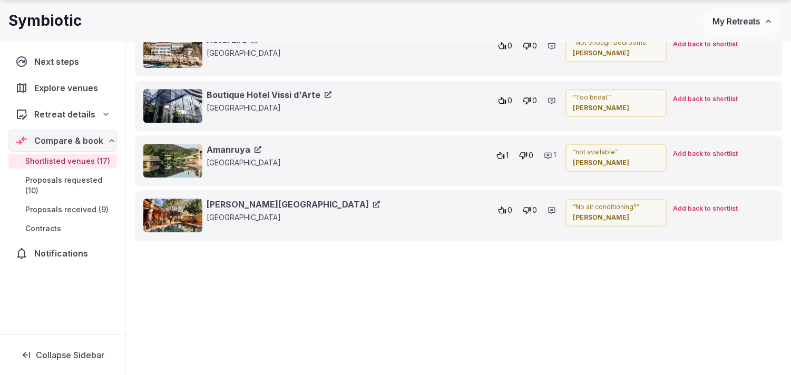
click at [256, 146] on icon at bounding box center [258, 149] width 7 height 7
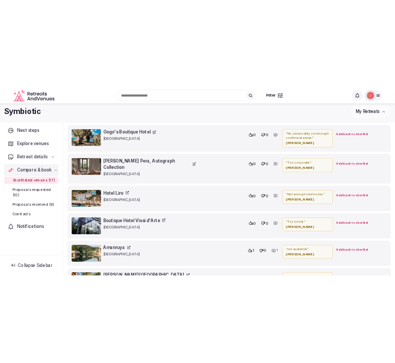
scroll to position [4686, 0]
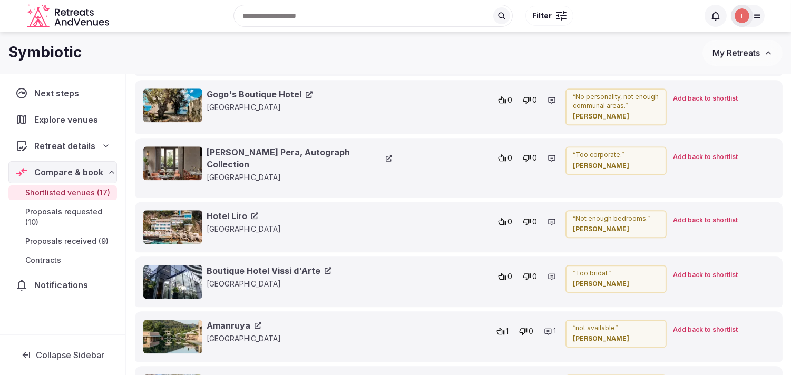
click at [248, 210] on link "Hotel Liro" at bounding box center [233, 216] width 52 height 12
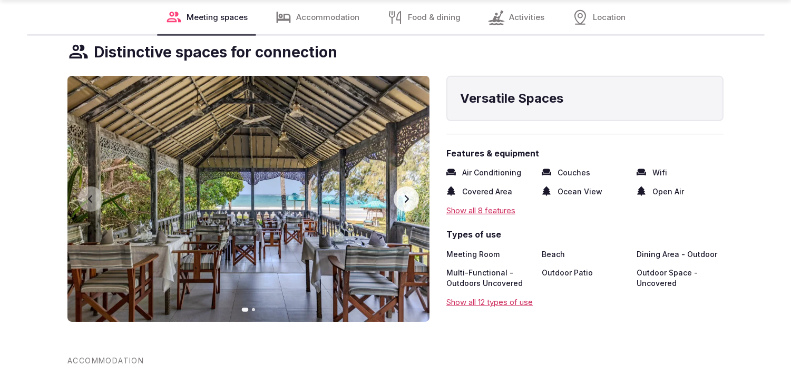
scroll to position [1172, 0]
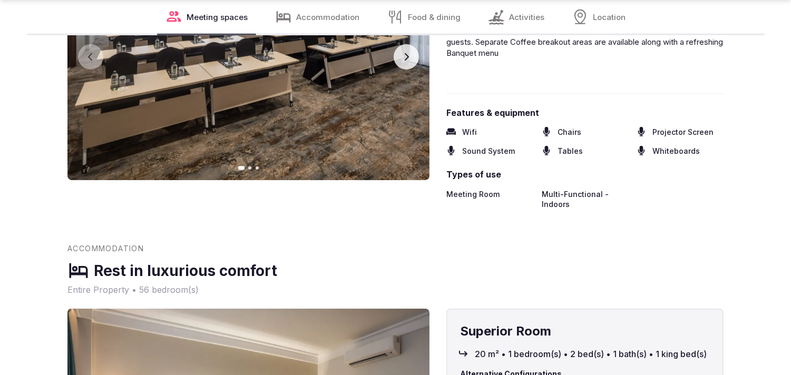
scroll to position [1406, 0]
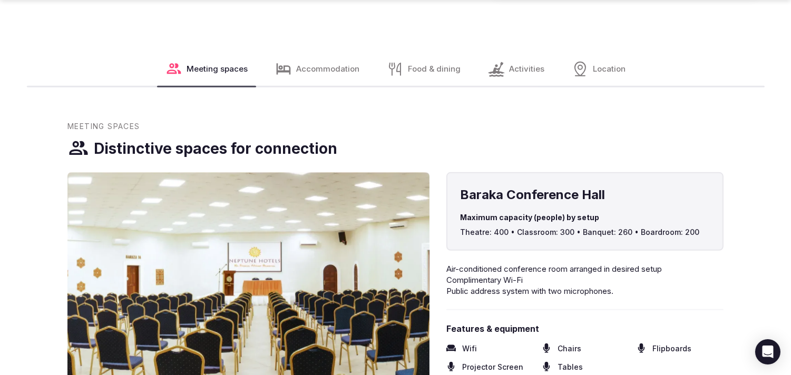
scroll to position [1289, 0]
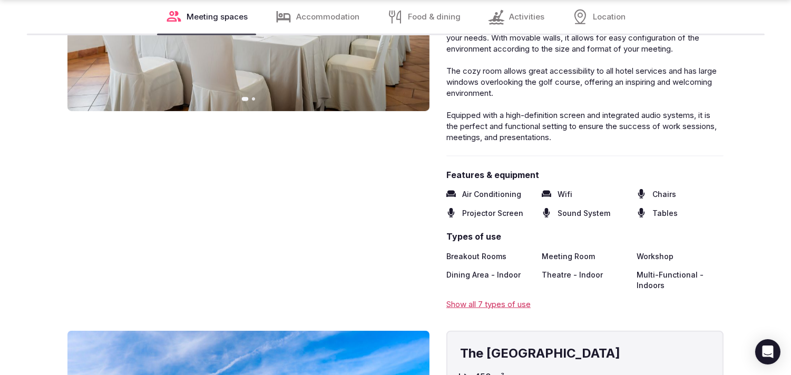
scroll to position [1987, 0]
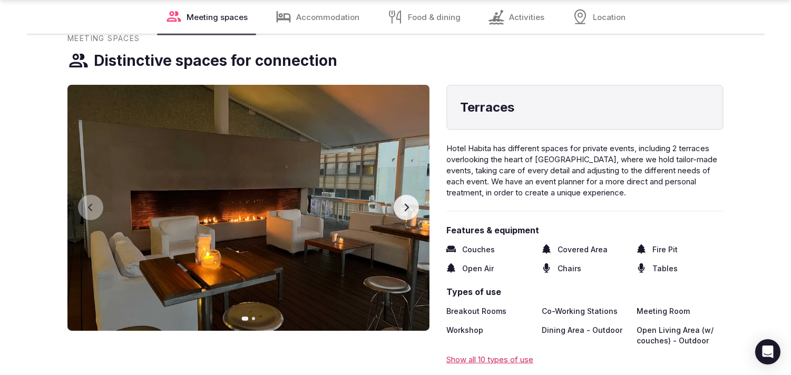
scroll to position [1289, 0]
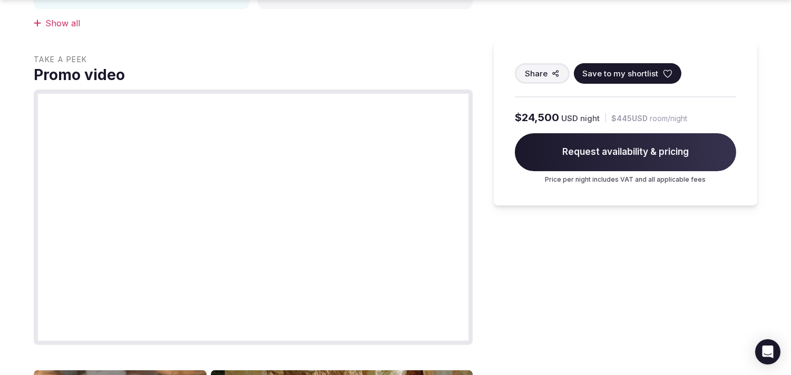
scroll to position [937, 0]
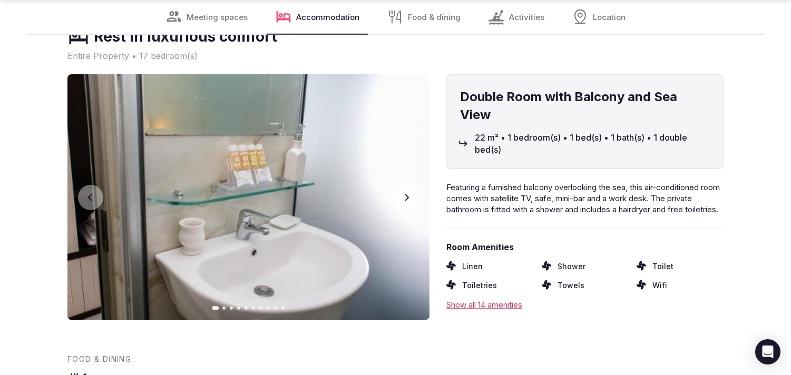
scroll to position [1230, 0]
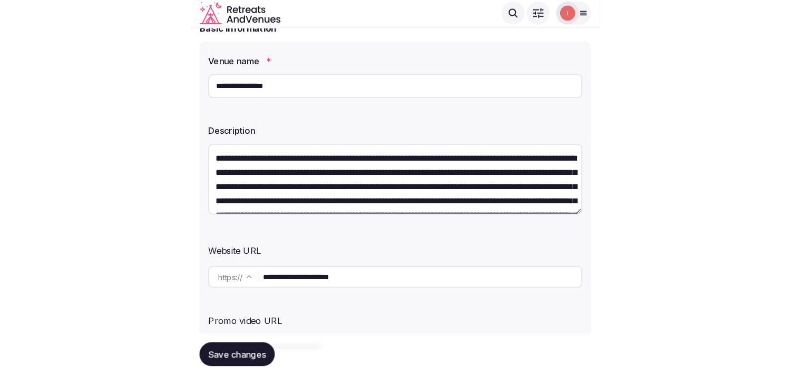
scroll to position [234, 0]
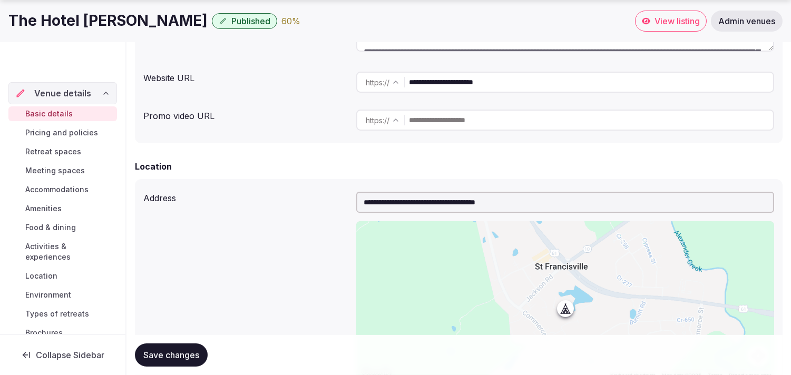
click at [61, 111] on span "Basic details" at bounding box center [48, 114] width 47 height 11
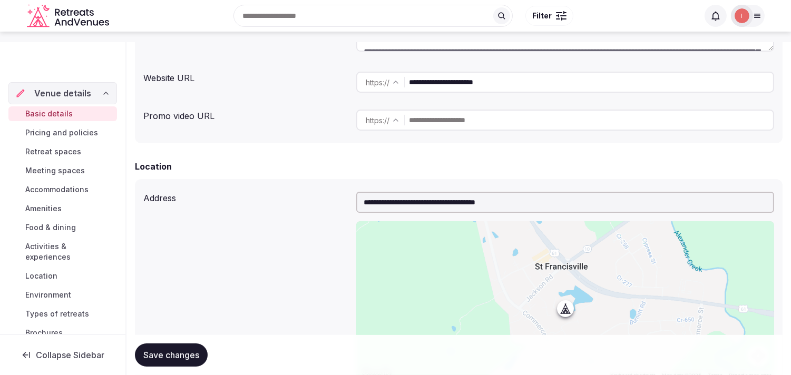
scroll to position [0, 0]
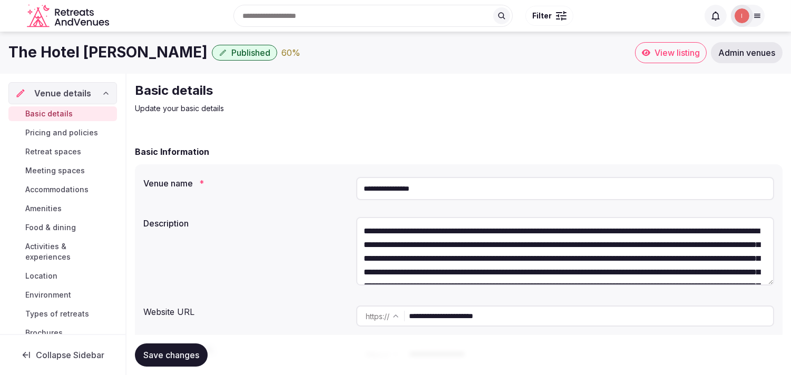
click at [70, 132] on span "Pricing and policies" at bounding box center [61, 133] width 73 height 11
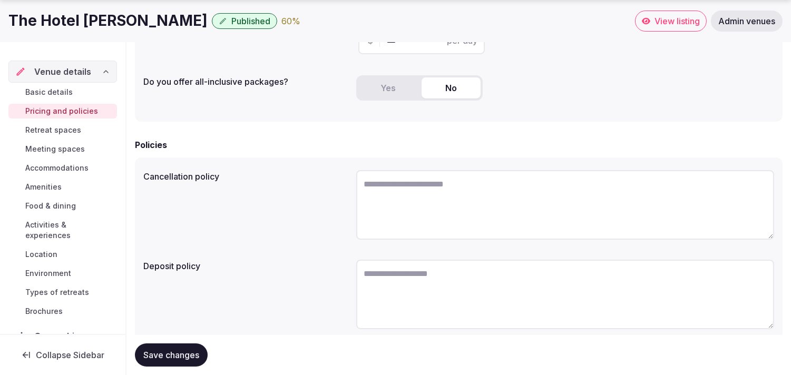
scroll to position [293, 0]
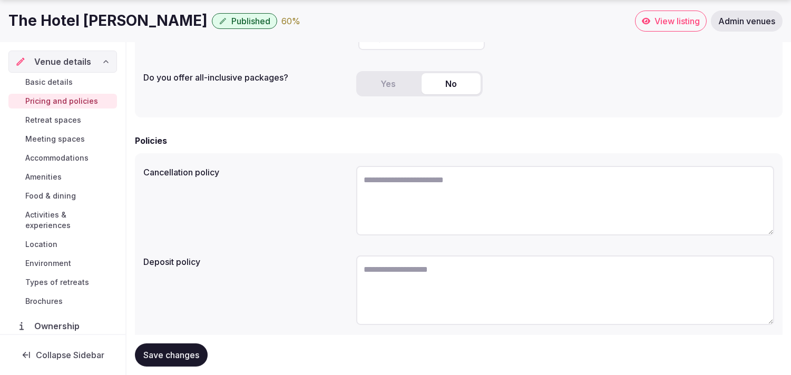
click at [73, 112] on div "Basic details Pricing and policies Retreat spaces Meeting spaces Accommodations…" at bounding box center [62, 192] width 109 height 238
click at [67, 123] on span "Retreat spaces" at bounding box center [53, 120] width 56 height 11
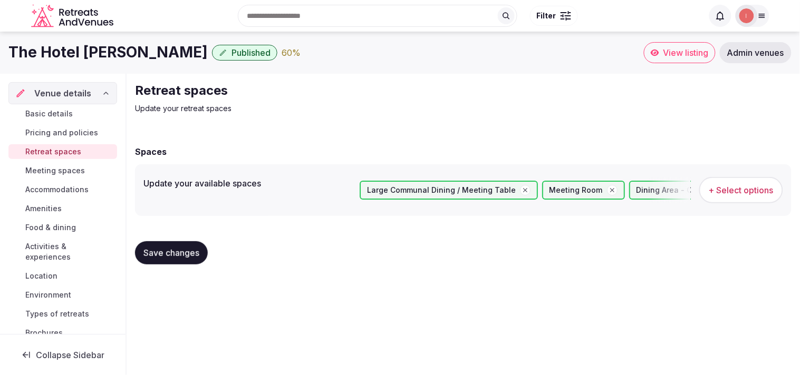
click at [67, 154] on span "Retreat spaces" at bounding box center [53, 152] width 56 height 11
click at [62, 153] on span "Retreat spaces" at bounding box center [53, 152] width 56 height 11
click at [63, 166] on span "Meeting spaces" at bounding box center [55, 171] width 60 height 11
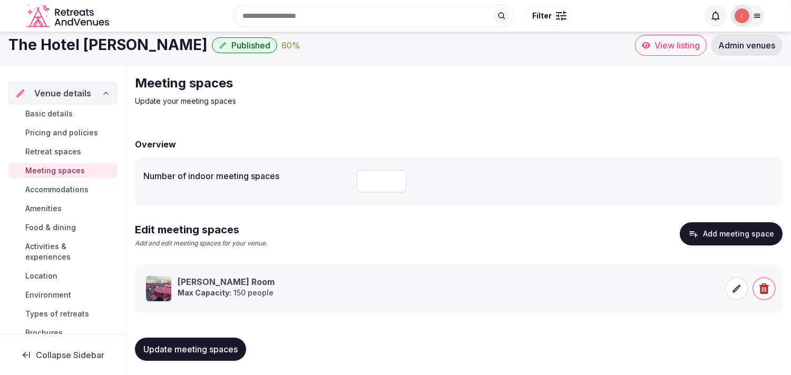
scroll to position [9, 0]
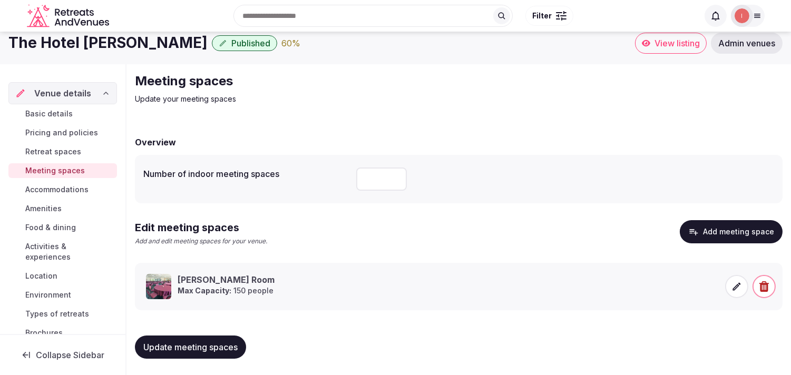
click at [70, 191] on span "Accommodations" at bounding box center [56, 190] width 63 height 11
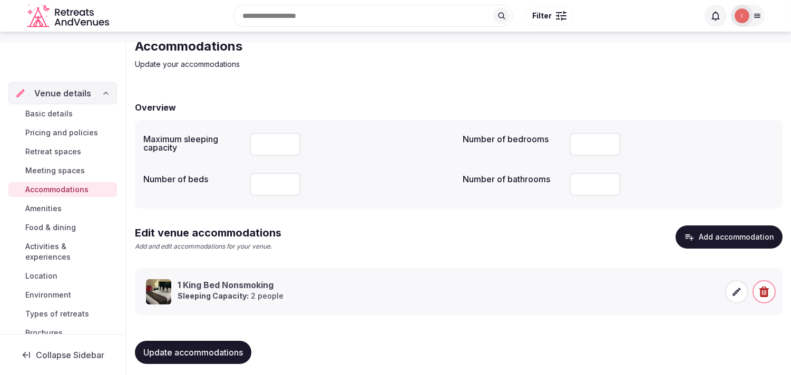
scroll to position [50, 0]
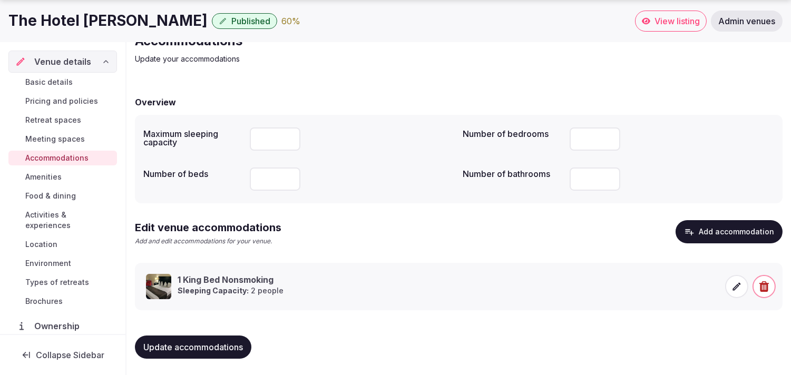
click at [45, 177] on span "Amenities" at bounding box center [43, 177] width 36 height 11
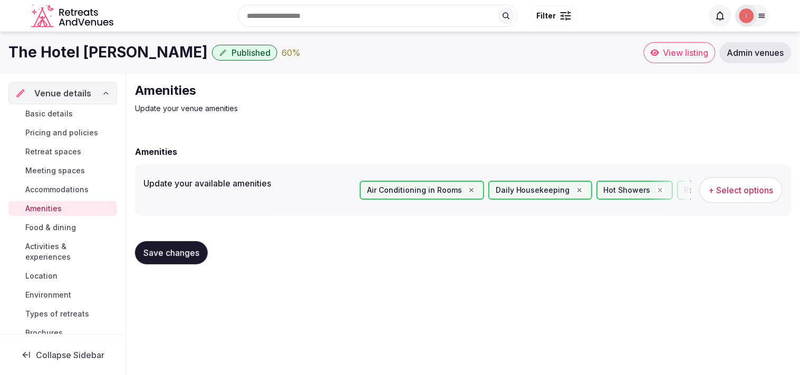
click at [48, 228] on span "Food & dining" at bounding box center [50, 228] width 51 height 11
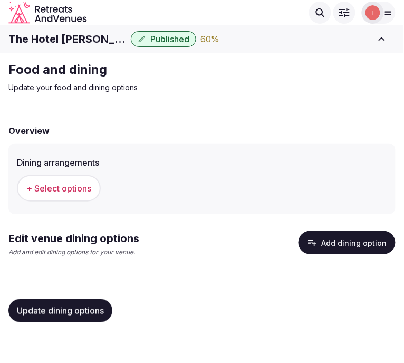
click at [83, 183] on span "+ Select options" at bounding box center [58, 188] width 65 height 12
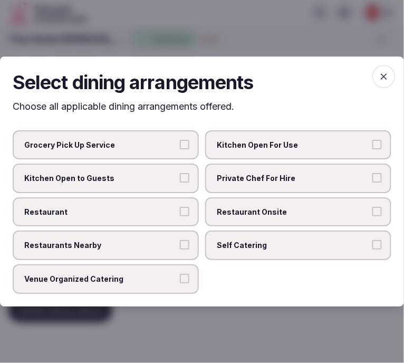
click at [187, 274] on button "Venue Organized Catering" at bounding box center [184, 278] width 9 height 9
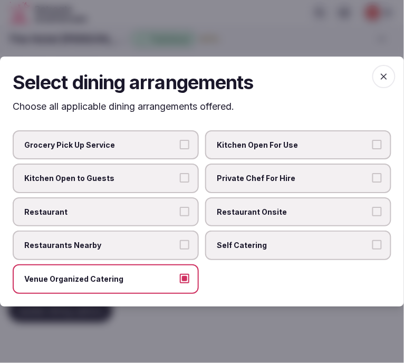
click at [180, 240] on button "Restaurants Nearby" at bounding box center [184, 244] width 9 height 9
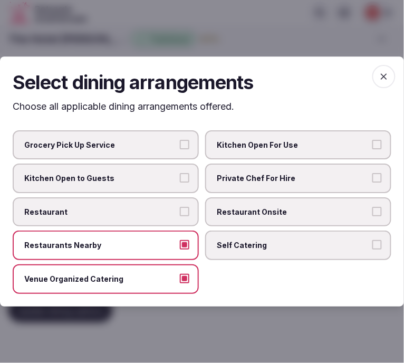
click at [373, 88] on h2 "Select dining arrangements" at bounding box center [202, 82] width 379 height 26
click at [381, 75] on icon "button" at bounding box center [384, 76] width 11 height 11
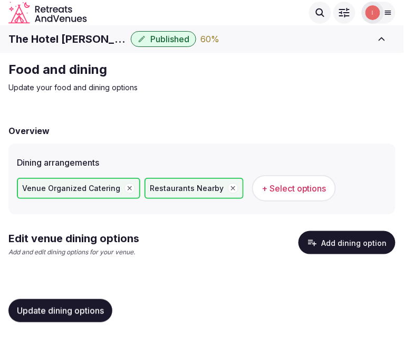
drag, startPoint x: 85, startPoint y: 297, endPoint x: 92, endPoint y: 302, distance: 8.0
click at [85, 299] on div "Update dining options" at bounding box center [201, 311] width 387 height 40
click at [96, 307] on span "Update dining options" at bounding box center [60, 310] width 87 height 11
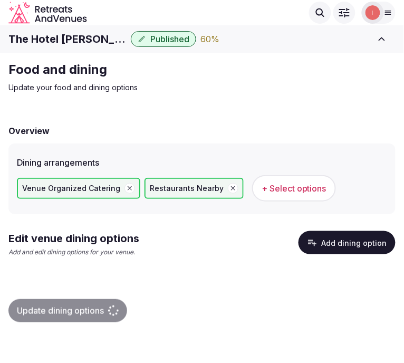
click at [352, 235] on button "Add dining option" at bounding box center [346, 242] width 97 height 23
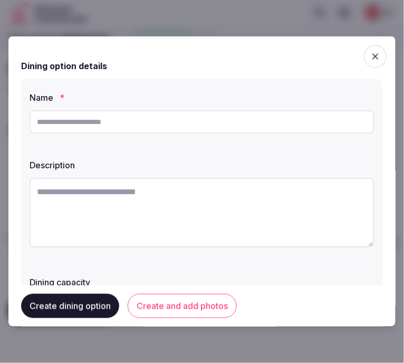
click at [217, 124] on input "text" at bounding box center [202, 121] width 345 height 23
paste input "**********"
type input "**********"
click at [327, 198] on textarea at bounding box center [202, 213] width 345 height 70
paste textarea "**********"
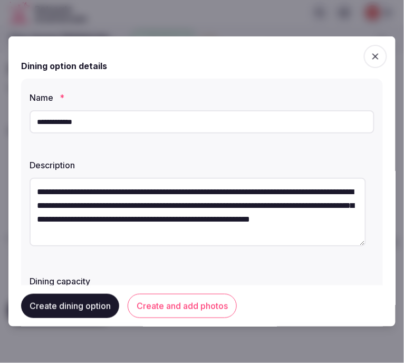
type textarea "**********"
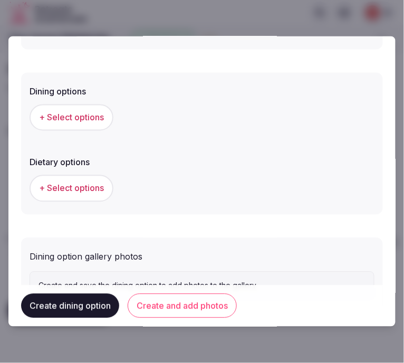
scroll to position [325, 0]
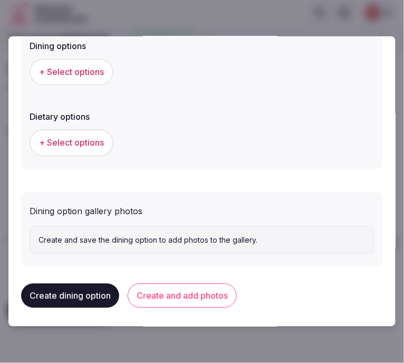
click at [88, 77] on span "+ Select options" at bounding box center [71, 72] width 65 height 12
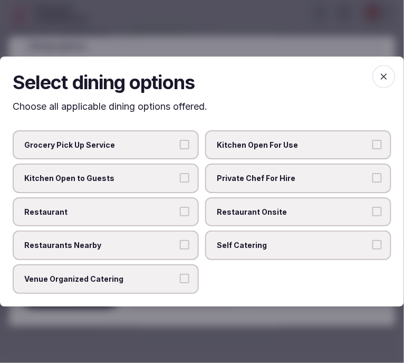
click at [181, 243] on button "Restaurants Nearby" at bounding box center [184, 244] width 9 height 9
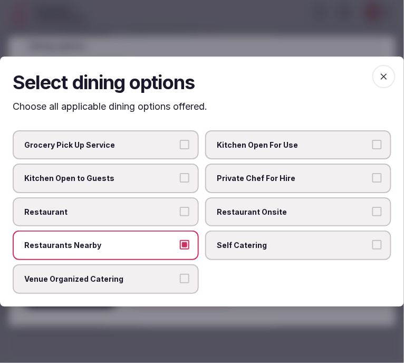
click at [174, 217] on label "Restaurant" at bounding box center [106, 212] width 186 height 30
click at [180, 216] on button "Restaurant" at bounding box center [184, 211] width 9 height 9
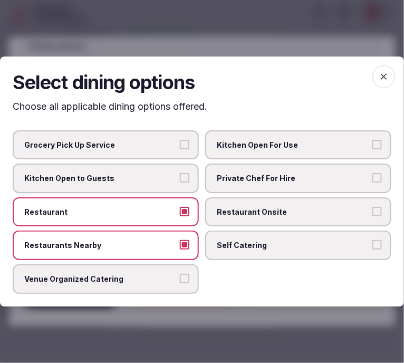
click at [385, 71] on span "button" at bounding box center [383, 76] width 23 height 23
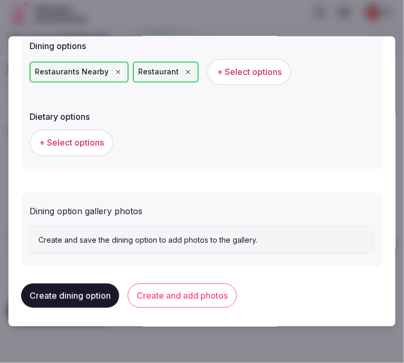
click at [213, 285] on button "Create and add photos" at bounding box center [182, 296] width 109 height 24
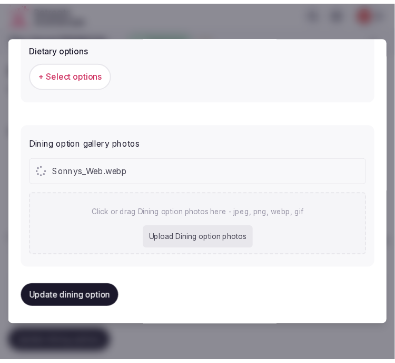
scroll to position [410, 0]
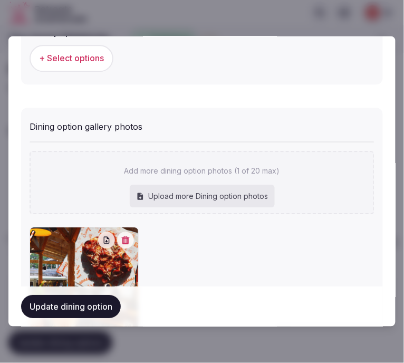
click at [119, 308] on button "Update dining option" at bounding box center [71, 306] width 100 height 23
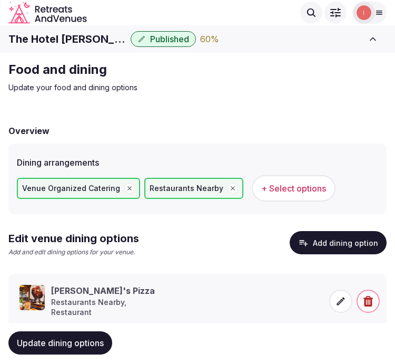
click at [91, 334] on button "Update dining options" at bounding box center [60, 342] width 104 height 23
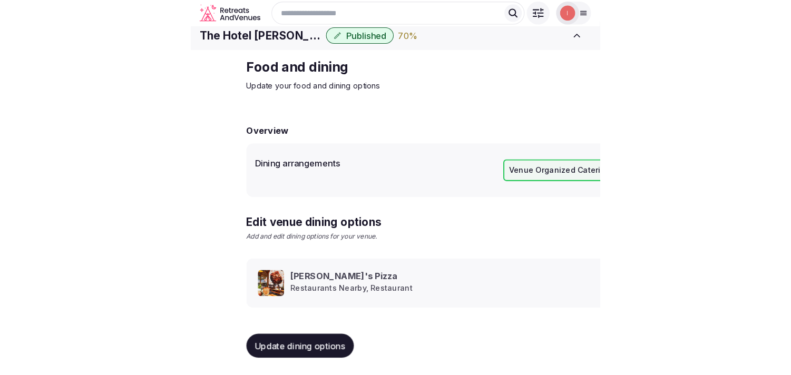
scroll to position [12, 0]
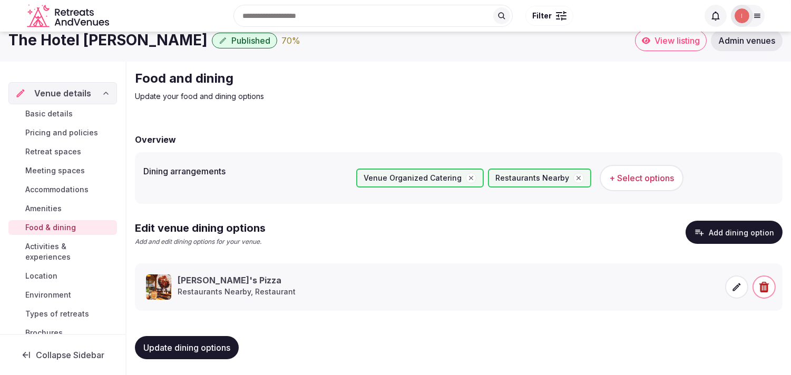
click at [55, 247] on span "Activities & experiences" at bounding box center [69, 252] width 88 height 21
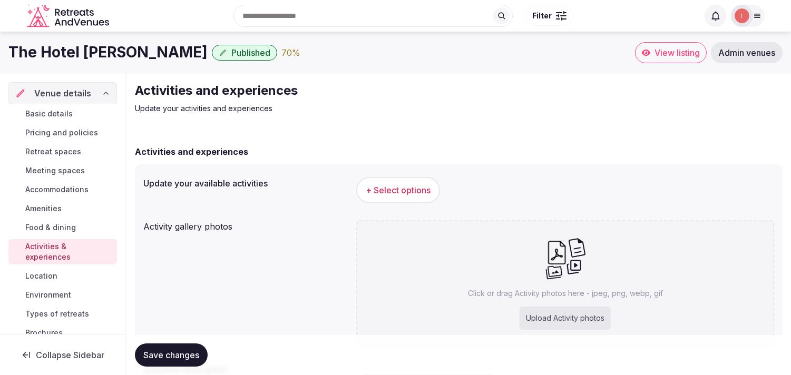
click at [395, 196] on button "+ Select options" at bounding box center [398, 190] width 84 height 26
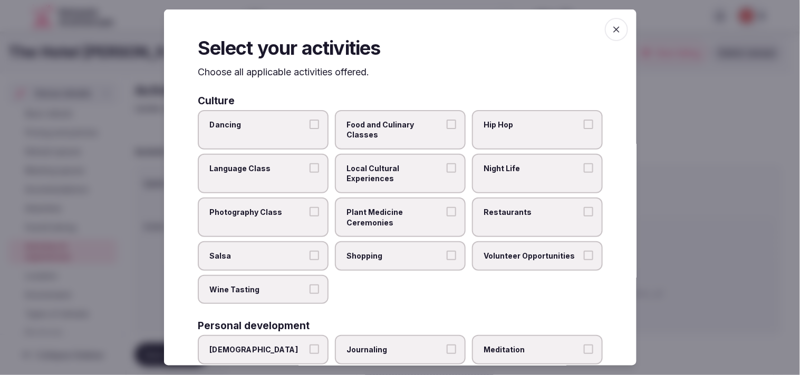
click at [395, 167] on span "Local Cultural Experiences" at bounding box center [394, 173] width 97 height 21
click at [395, 167] on button "Local Cultural Experiences" at bounding box center [451, 167] width 9 height 9
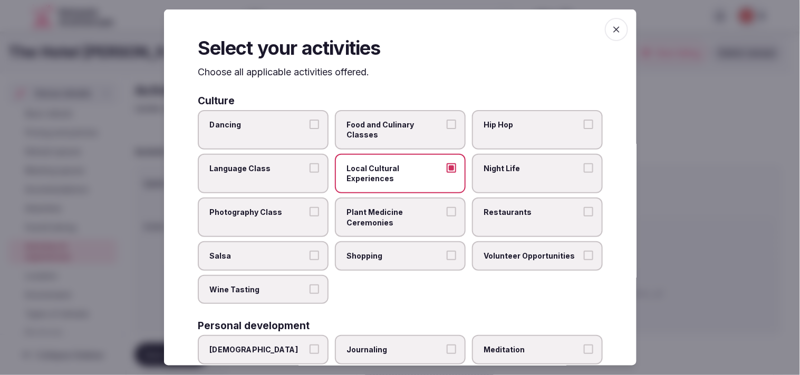
click at [395, 169] on span "Night Life" at bounding box center [532, 168] width 97 height 11
click at [395, 169] on button "Night Life" at bounding box center [588, 167] width 9 height 9
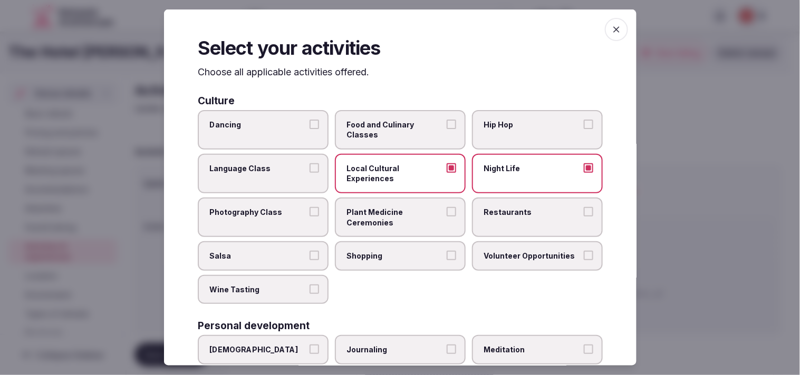
click at [395, 227] on label "Restaurants" at bounding box center [537, 218] width 131 height 40
click at [395, 217] on button "Restaurants" at bounding box center [588, 211] width 9 height 9
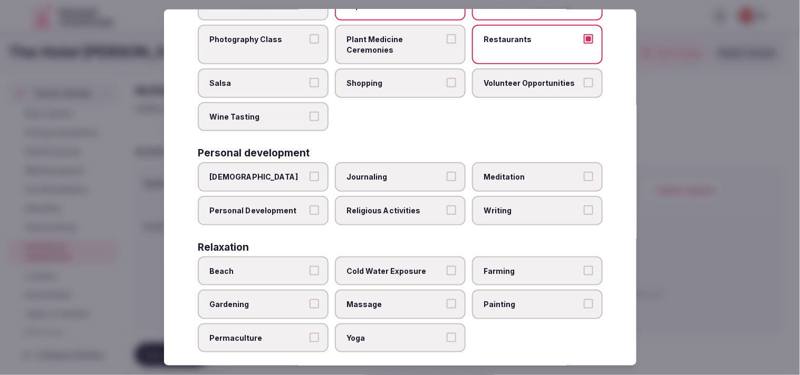
scroll to position [176, 0]
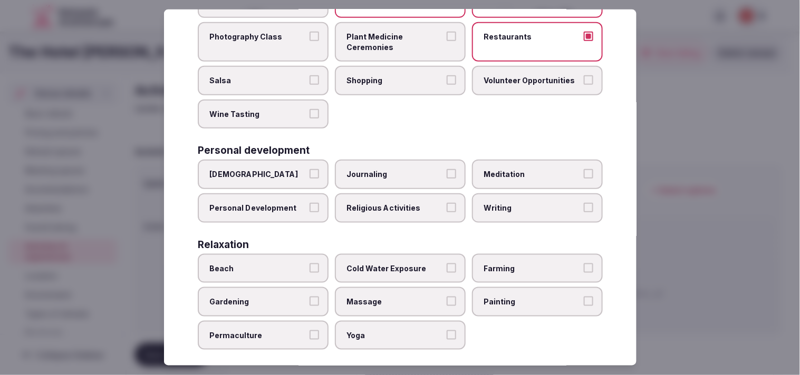
click at [296, 210] on label "Personal Development" at bounding box center [263, 209] width 131 height 30
click at [310, 210] on button "Personal Development" at bounding box center [314, 207] width 9 height 9
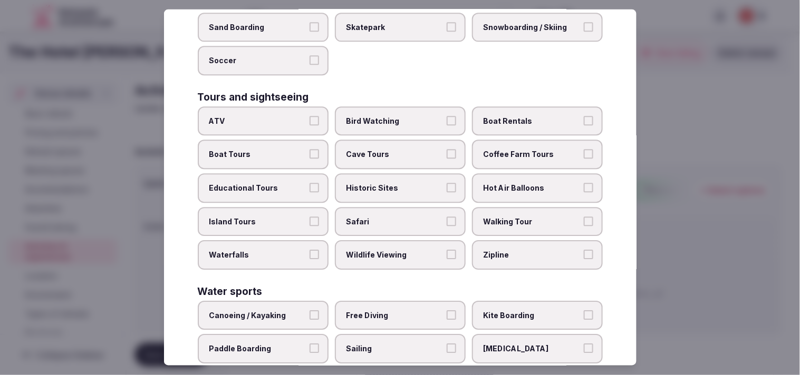
scroll to position [703, 0]
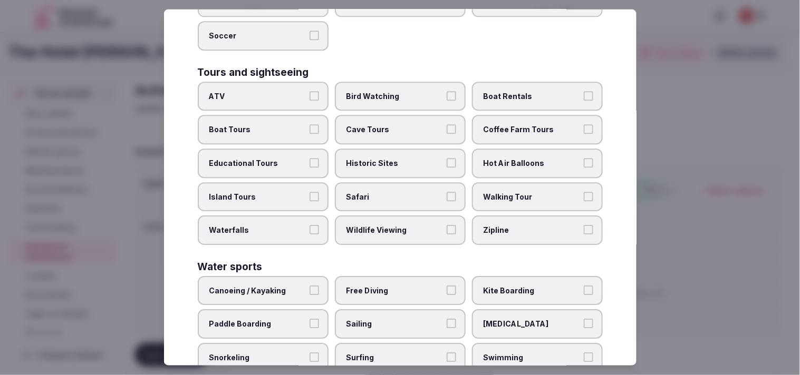
click at [395, 159] on span "Historic Sites" at bounding box center [394, 164] width 97 height 11
click at [395, 159] on button "Historic Sites" at bounding box center [451, 163] width 9 height 9
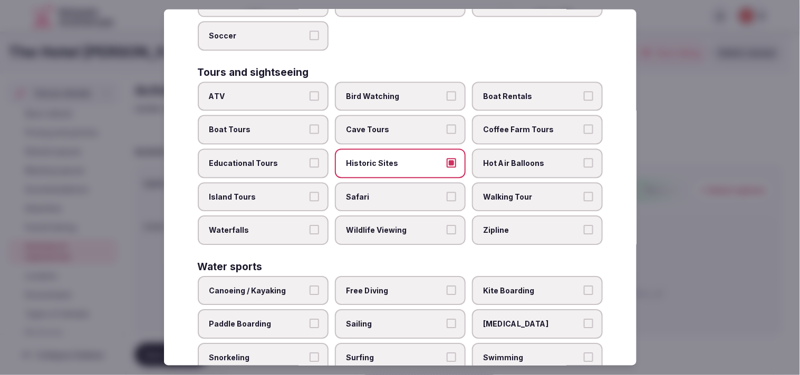
click at [395, 192] on span "Walking Tour" at bounding box center [532, 197] width 97 height 11
click at [395, 192] on button "Walking Tour" at bounding box center [588, 196] width 9 height 9
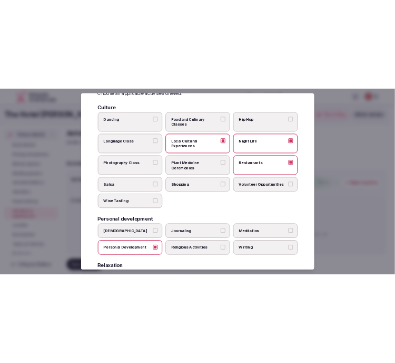
scroll to position [0, 0]
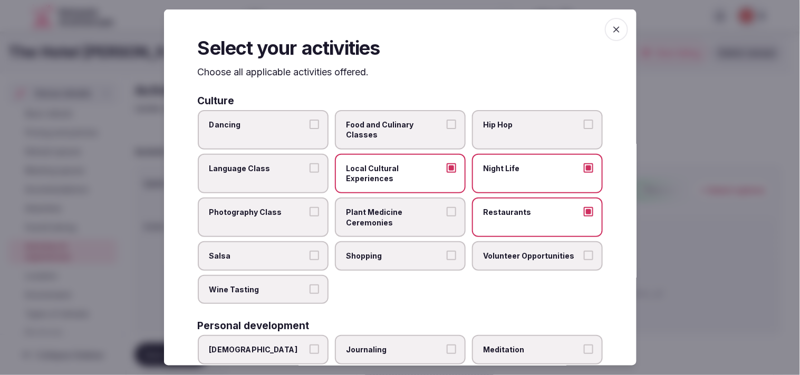
click at [395, 31] on span "button" at bounding box center [616, 29] width 23 height 23
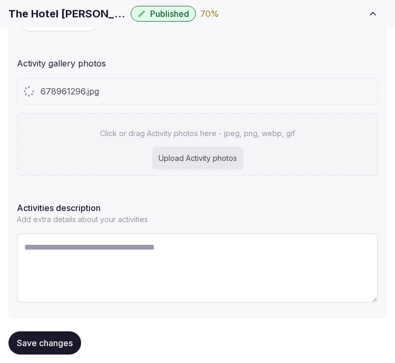
scroll to position [217, 0]
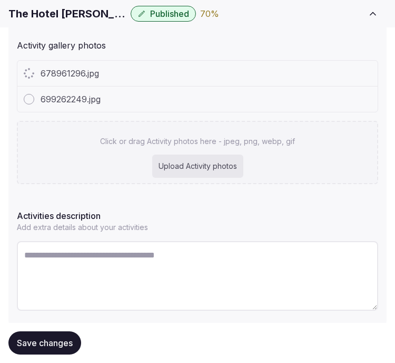
click at [236, 117] on div "678961296.jpg 699262249.jpg Click or drag Activity photos here - jpeg, png, web…" at bounding box center [198, 122] width 362 height 124
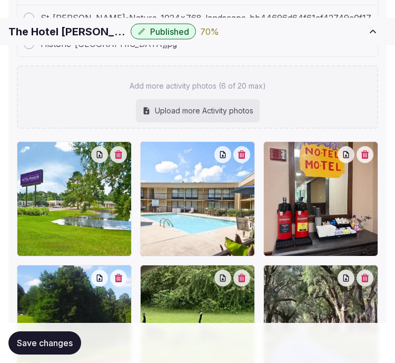
scroll to position [397, 0]
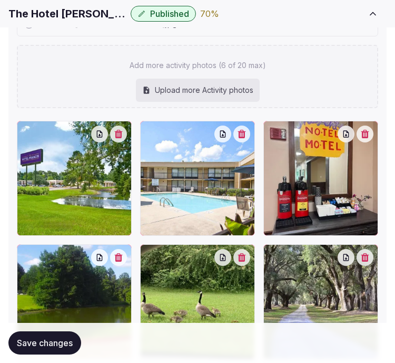
click at [31, 340] on span "Save changes" at bounding box center [45, 342] width 56 height 11
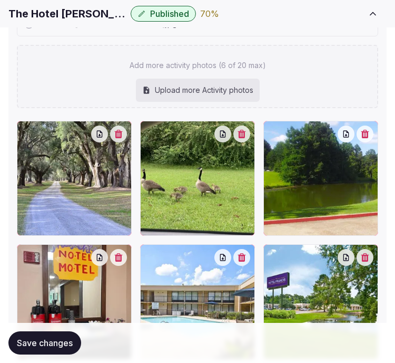
click at [43, 16] on h1 "The Hotel Francis" at bounding box center [67, 13] width 118 height 15
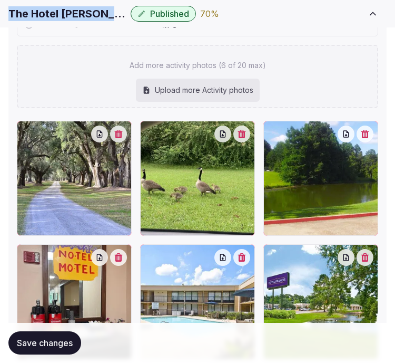
click at [43, 16] on h1 "The Hotel Francis" at bounding box center [67, 13] width 118 height 15
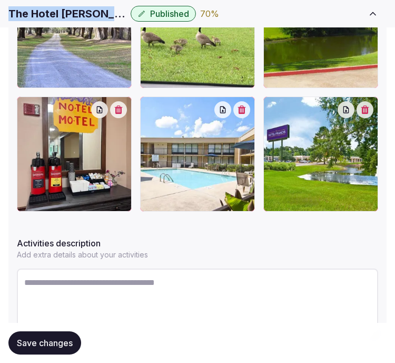
scroll to position [597, 0]
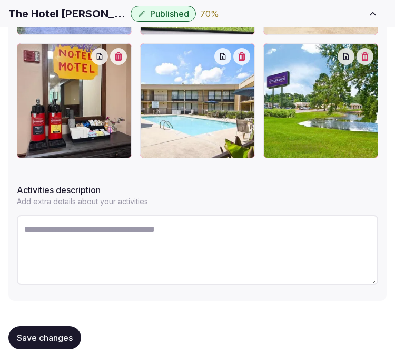
click at [281, 228] on textarea at bounding box center [198, 250] width 362 height 70
paste textarea "**********"
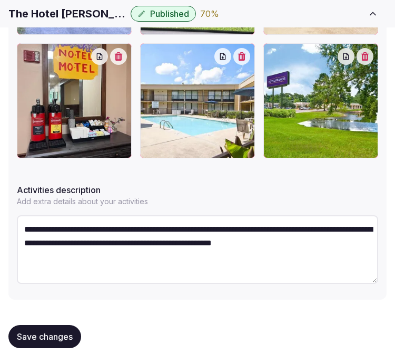
type textarea "**********"
drag, startPoint x: 83, startPoint y: 322, endPoint x: 78, endPoint y: 327, distance: 7.1
click at [83, 322] on div "Save changes" at bounding box center [197, 336] width 379 height 40
drag, startPoint x: 69, startPoint y: 332, endPoint x: 71, endPoint y: 325, distance: 7.7
click at [70, 331] on span "Save changes" at bounding box center [45, 336] width 56 height 11
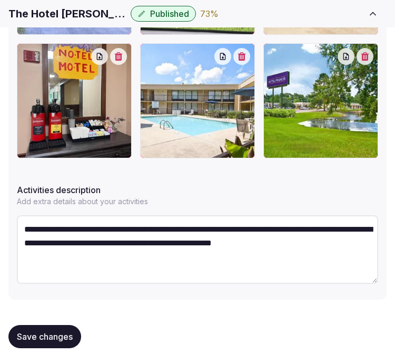
click at [71, 325] on button "Save changes" at bounding box center [44, 336] width 73 height 23
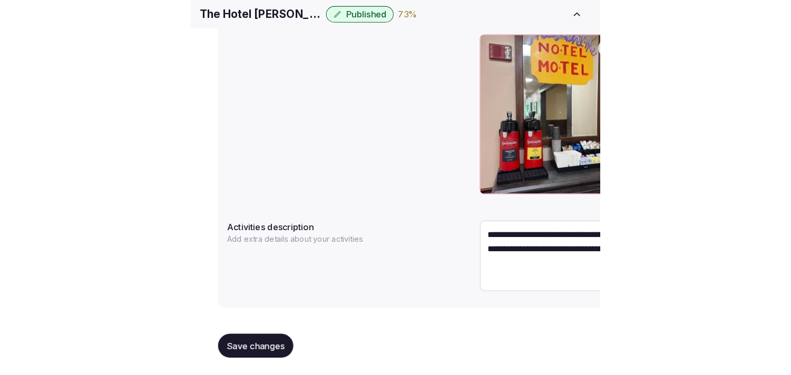
scroll to position [456, 0]
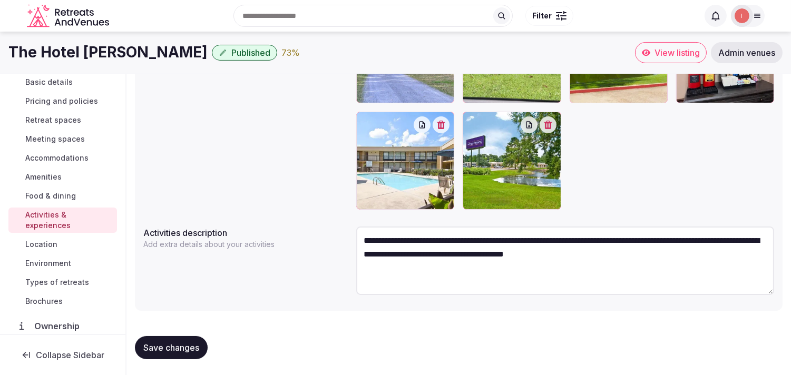
click at [171, 341] on button "Save changes" at bounding box center [171, 347] width 73 height 23
click at [39, 239] on span "Location" at bounding box center [41, 244] width 32 height 11
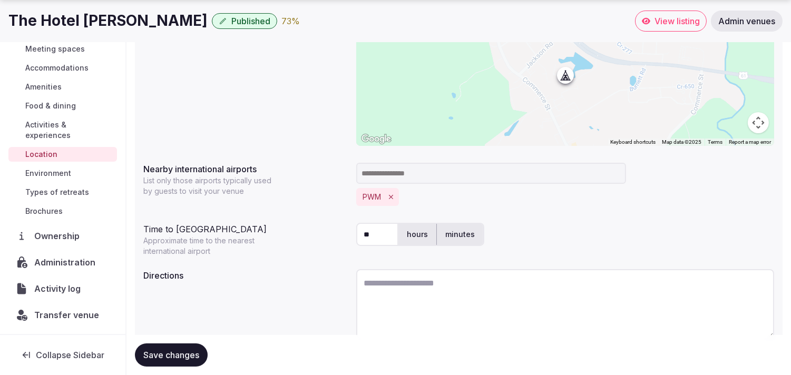
scroll to position [262, 0]
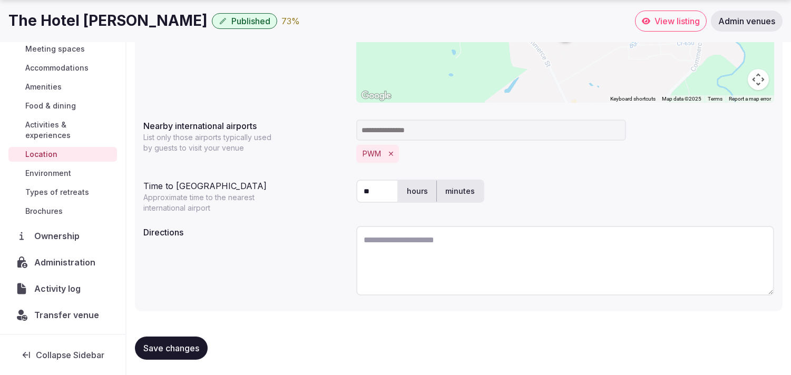
click at [32, 166] on link "Environment" at bounding box center [62, 173] width 109 height 15
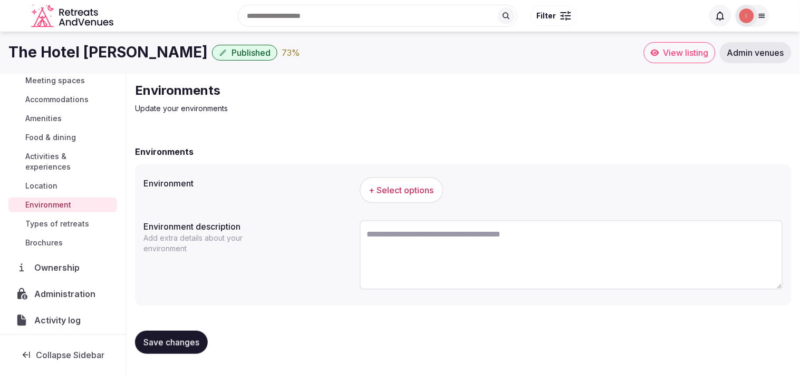
click at [395, 182] on button "+ Select options" at bounding box center [402, 190] width 84 height 26
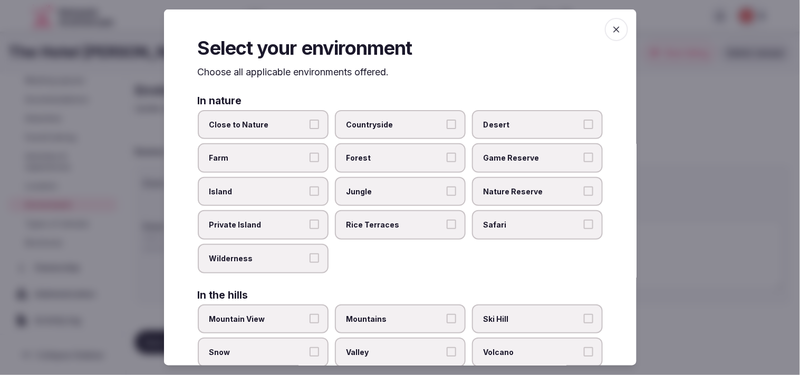
click at [306, 125] on label "Close to Nature" at bounding box center [263, 125] width 131 height 30
click at [310, 125] on button "Close to Nature" at bounding box center [314, 123] width 9 height 9
click at [395, 26] on span "button" at bounding box center [616, 29] width 23 height 23
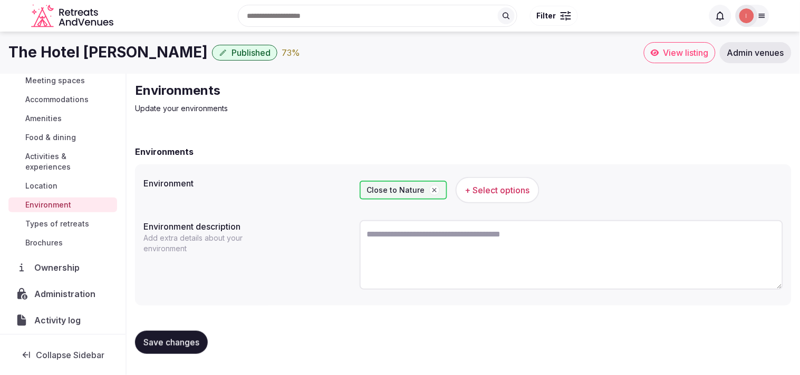
click at [200, 328] on div "Save changes" at bounding box center [463, 343] width 656 height 40
click at [207, 340] on button "Save changes" at bounding box center [171, 342] width 73 height 23
click at [208, 338] on button "Save changes" at bounding box center [171, 342] width 73 height 23
click at [51, 222] on span "Types of retreats" at bounding box center [57, 224] width 64 height 11
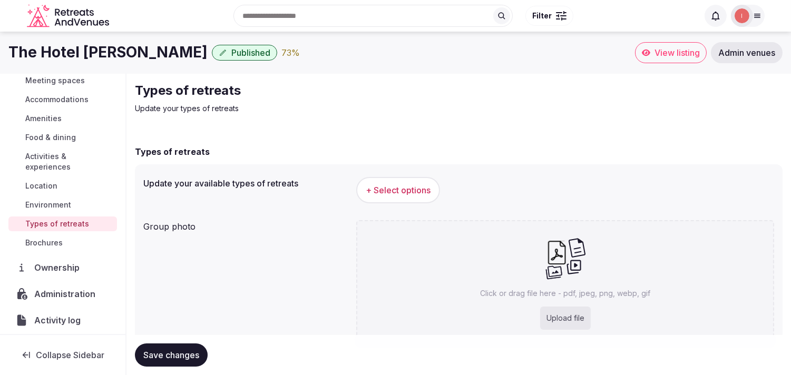
click at [146, 355] on span "Save changes" at bounding box center [171, 355] width 56 height 11
click at [388, 186] on span "+ Select options" at bounding box center [398, 191] width 65 height 12
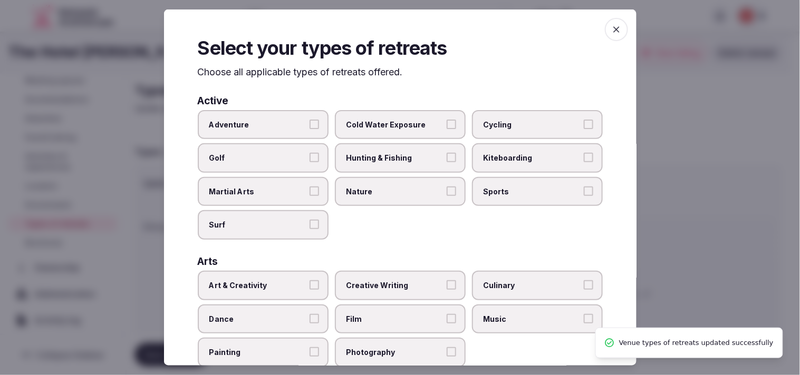
click at [294, 121] on span "Adventure" at bounding box center [257, 124] width 97 height 11
click at [310, 121] on button "Adventure" at bounding box center [314, 123] width 9 height 9
click at [313, 158] on button "Golf" at bounding box center [314, 157] width 9 height 9
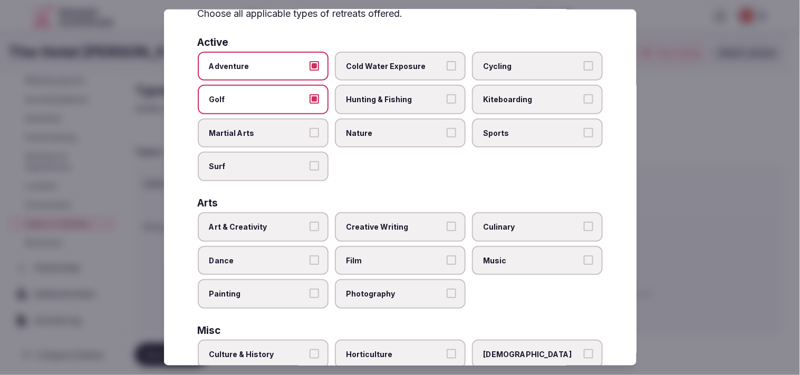
click at [314, 228] on label "Art & Creativity" at bounding box center [263, 228] width 131 height 30
click at [314, 228] on button "Art & Creativity" at bounding box center [314, 226] width 9 height 9
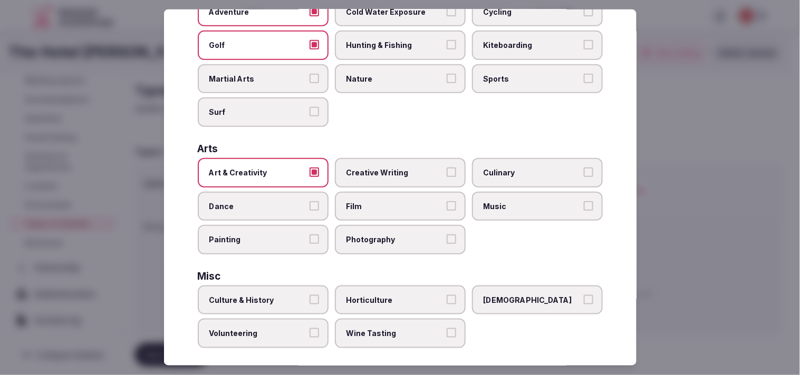
scroll to position [176, 0]
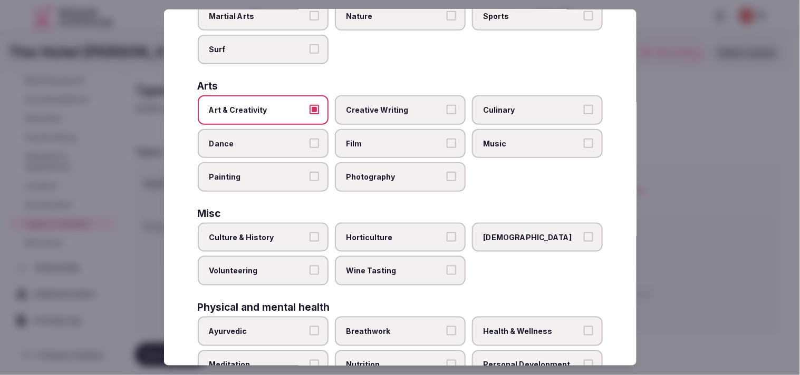
click at [323, 233] on label "Culture & History" at bounding box center [263, 238] width 131 height 30
click at [319, 233] on button "Culture & History" at bounding box center [314, 237] width 9 height 9
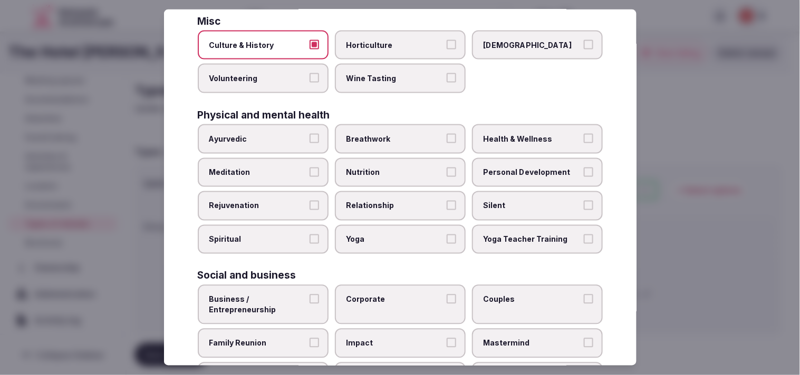
scroll to position [403, 0]
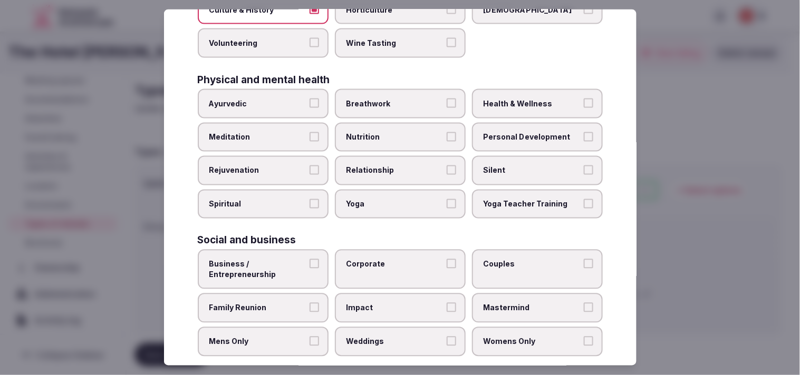
click at [395, 132] on span "Personal Development" at bounding box center [532, 137] width 97 height 11
click at [395, 132] on button "Personal Development" at bounding box center [588, 136] width 9 height 9
click at [395, 99] on span "Health & Wellness" at bounding box center [532, 104] width 97 height 11
click at [395, 99] on button "Health & Wellness" at bounding box center [588, 103] width 9 height 9
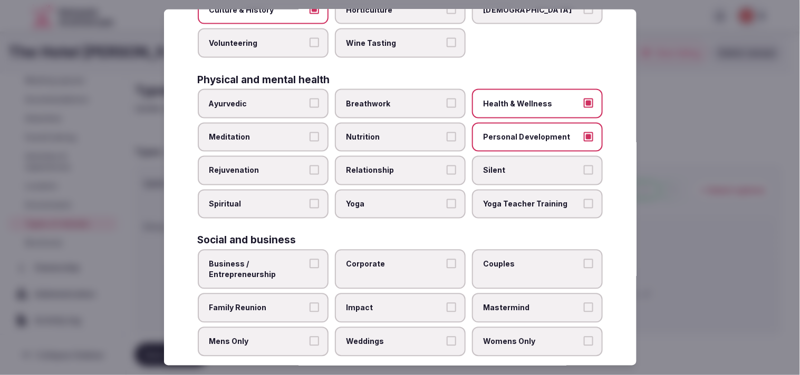
click at [385, 166] on span "Relationship" at bounding box center [394, 171] width 97 height 11
click at [395, 166] on button "Relationship" at bounding box center [451, 170] width 9 height 9
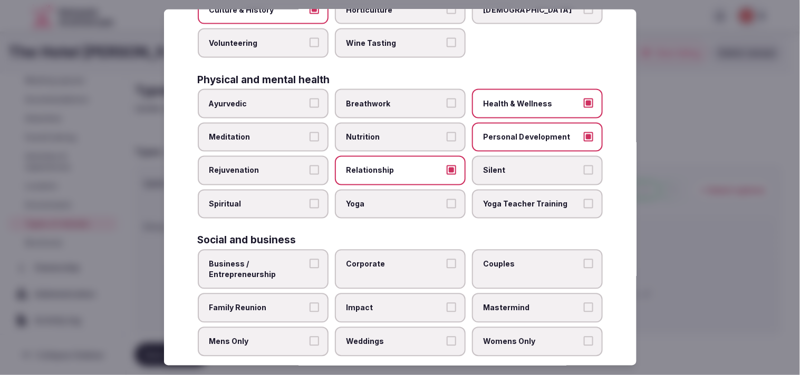
drag, startPoint x: 315, startPoint y: 252, endPoint x: 336, endPoint y: 256, distance: 21.1
click at [318, 253] on label "Business / Entrepreneurship" at bounding box center [263, 270] width 131 height 40
click at [318, 259] on button "Business / Entrepreneurship" at bounding box center [314, 263] width 9 height 9
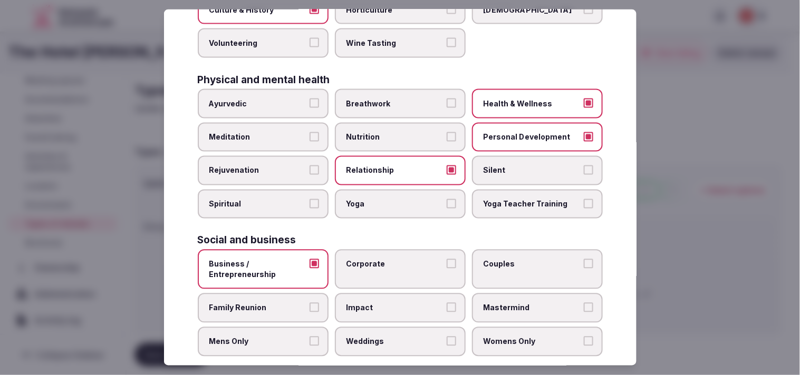
click at [395, 259] on button "Corporate" at bounding box center [451, 263] width 9 height 9
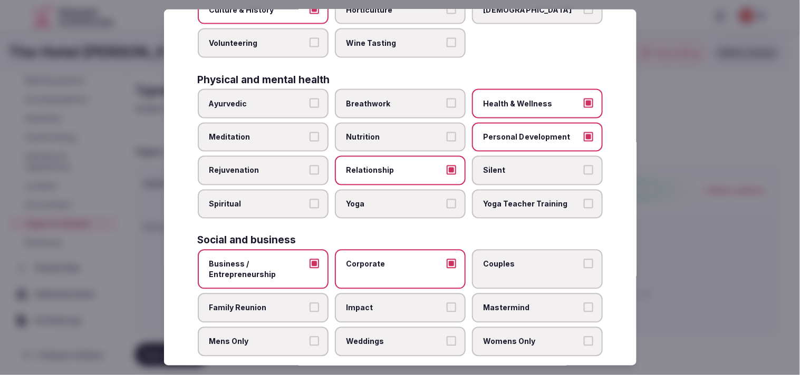
click at [395, 259] on button "Couples" at bounding box center [588, 263] width 9 height 9
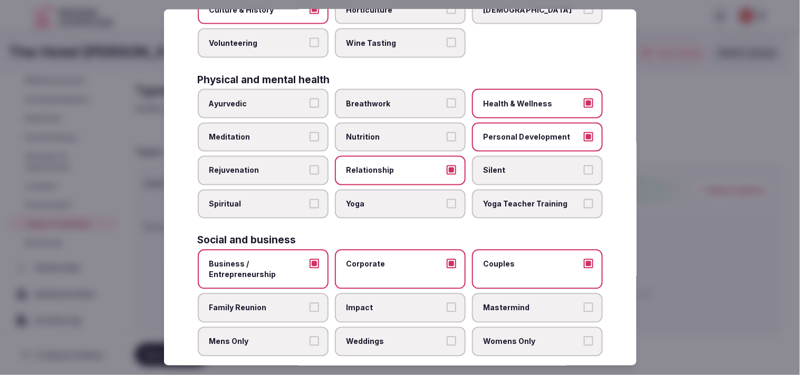
click at [317, 294] on label "Family Reunion" at bounding box center [263, 309] width 131 height 30
click at [317, 303] on button "Family Reunion" at bounding box center [314, 307] width 9 height 9
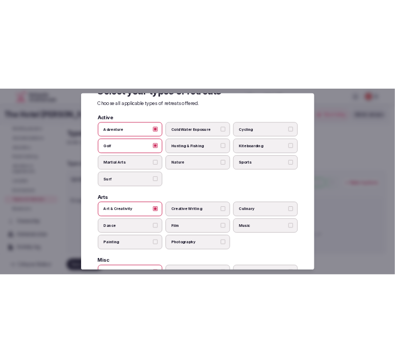
scroll to position [0, 0]
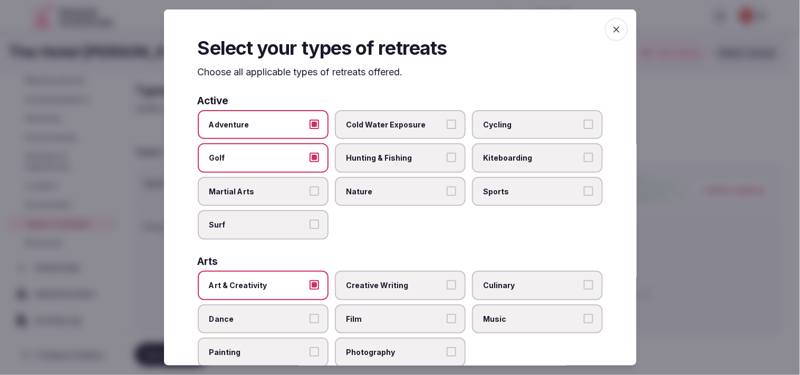
click at [395, 30] on span "button" at bounding box center [616, 29] width 23 height 23
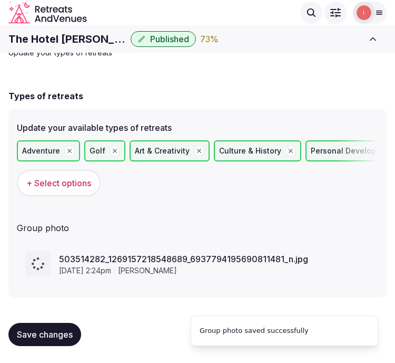
scroll to position [32, 0]
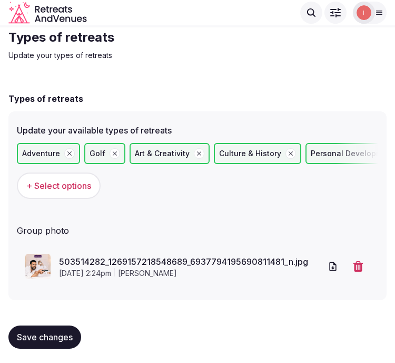
click at [69, 335] on span "Save changes" at bounding box center [45, 337] width 56 height 11
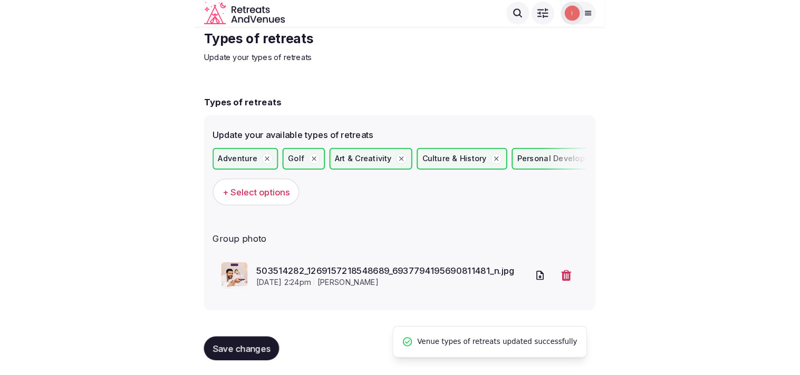
scroll to position [0, 0]
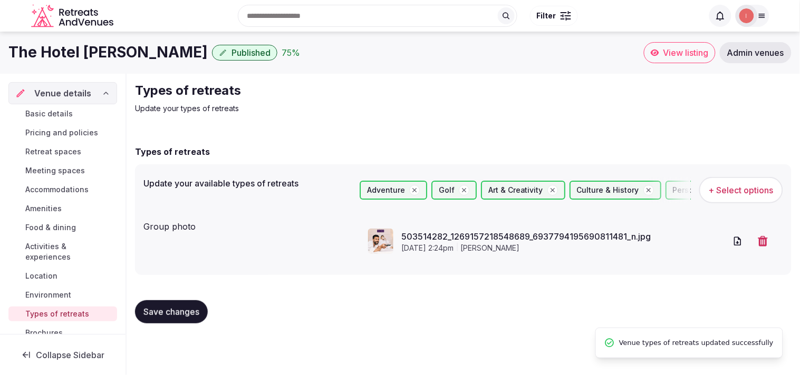
click at [96, 54] on h1 "The Hotel Francis" at bounding box center [107, 52] width 199 height 21
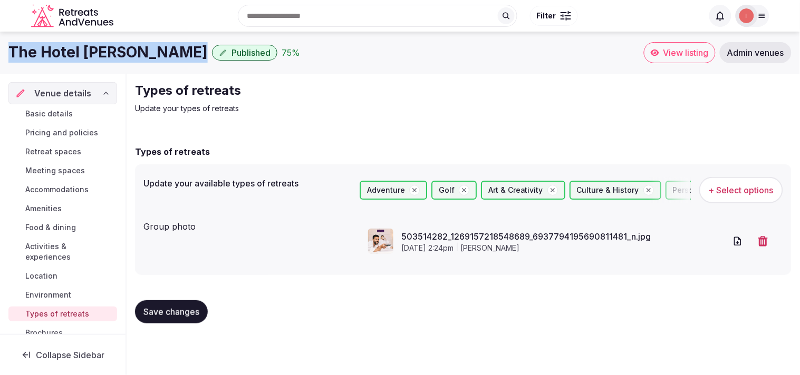
click at [96, 54] on h1 "The Hotel Francis" at bounding box center [107, 52] width 199 height 21
copy div "The Hotel Francis"
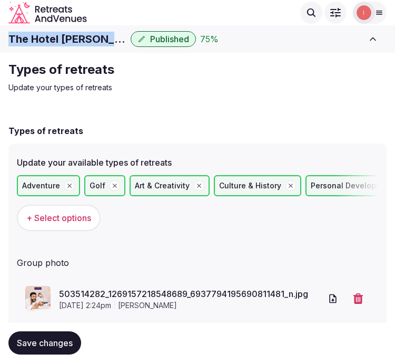
copy div "The Hotel Francis"
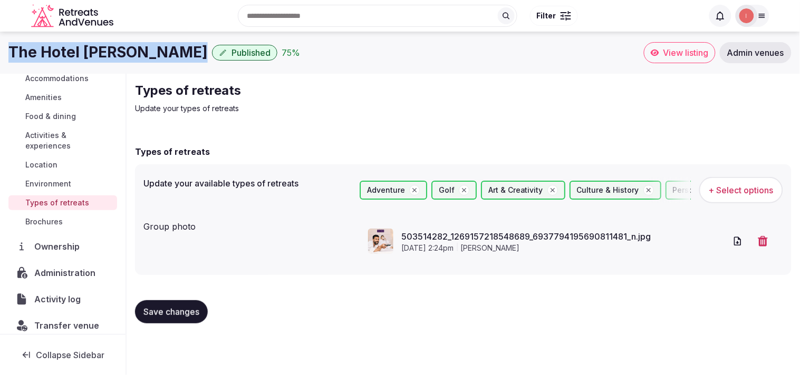
scroll to position [122, 0]
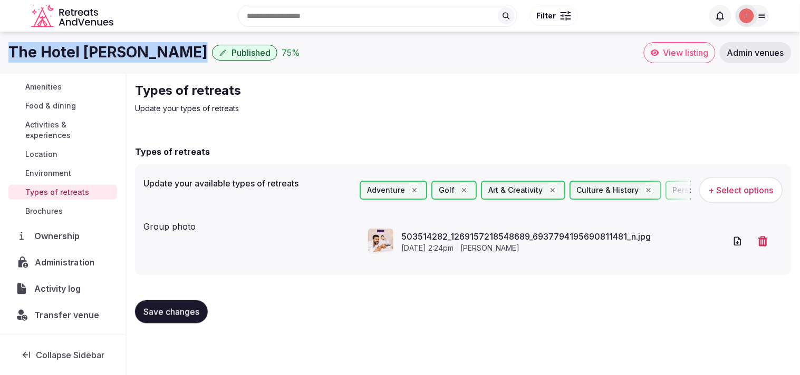
click at [80, 269] on div "Administration" at bounding box center [62, 263] width 107 height 22
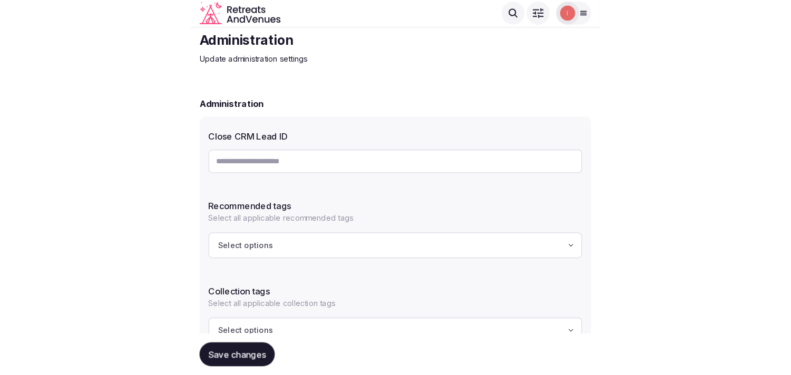
scroll to position [59, 0]
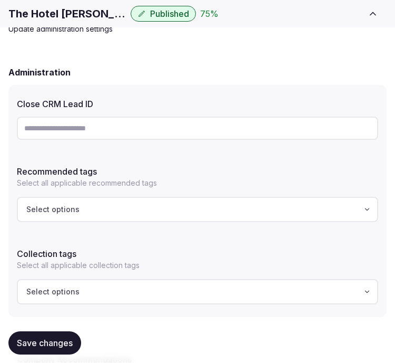
click at [90, 132] on input "text" at bounding box center [198, 128] width 362 height 23
paste input "**********"
type input "**********"
click at [43, 343] on span "Save changes" at bounding box center [45, 342] width 56 height 11
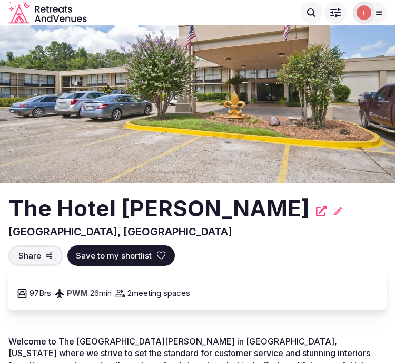
scroll to position [59, 0]
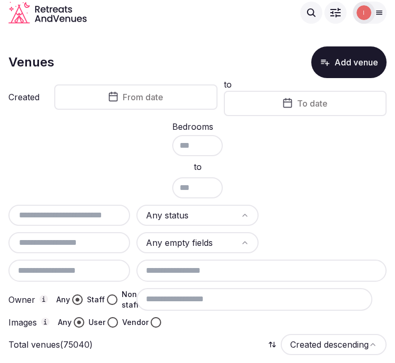
click at [165, 98] on button "From date" at bounding box center [135, 96] width 163 height 25
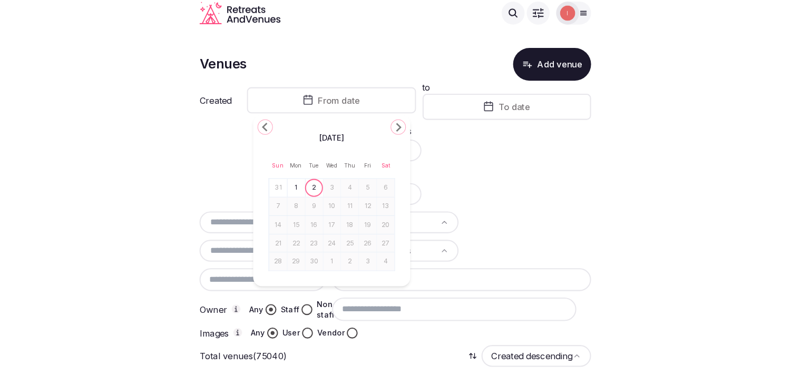
scroll to position [59, 0]
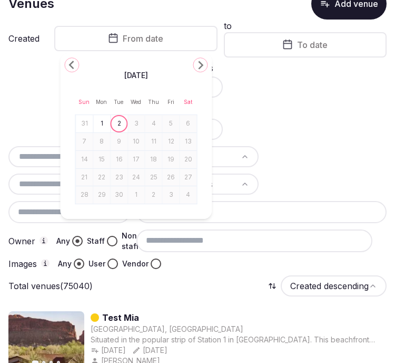
click at [70, 65] on polygon "Go to the Previous Month" at bounding box center [71, 65] width 5 height 8
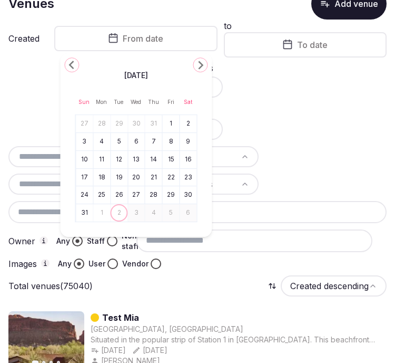
click at [70, 65] on polygon "Go to the Previous Month" at bounding box center [71, 65] width 5 height 8
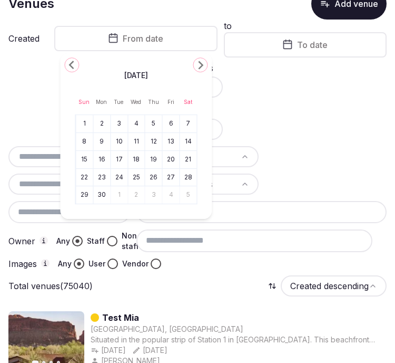
click at [70, 65] on polygon "Go to the Previous Month" at bounding box center [71, 65] width 5 height 8
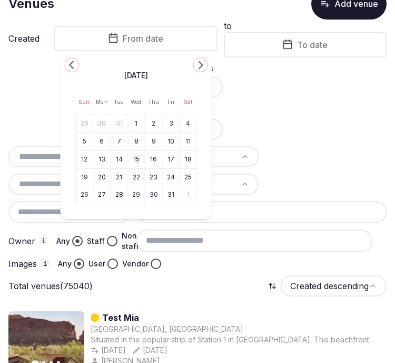
click at [70, 65] on polygon "Go to the Previous Month" at bounding box center [71, 65] width 5 height 8
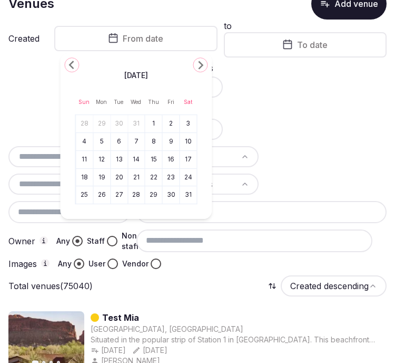
click at [70, 65] on polygon "Go to the Previous Month" at bounding box center [71, 65] width 5 height 8
click at [134, 120] on button "1" at bounding box center [136, 123] width 15 height 15
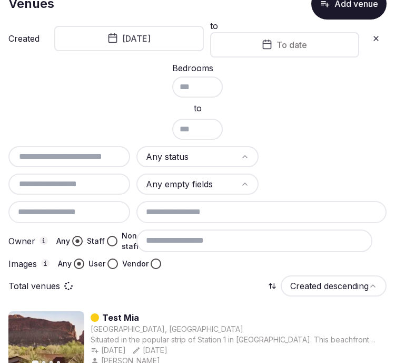
click at [302, 43] on span "To date" at bounding box center [292, 45] width 31 height 11
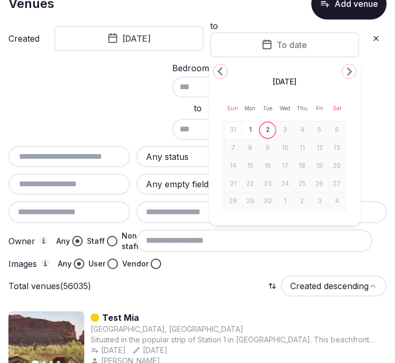
click at [226, 65] on icon "Go to the Previous Month" at bounding box center [221, 71] width 13 height 13
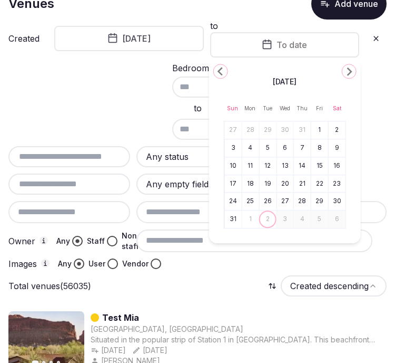
click at [226, 65] on icon "Go to the Previous Month" at bounding box center [221, 71] width 13 height 13
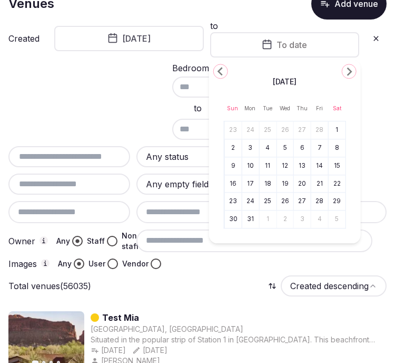
click at [226, 65] on icon "Go to the Previous Month" at bounding box center [221, 71] width 13 height 13
click at [283, 196] on button "27" at bounding box center [285, 201] width 15 height 15
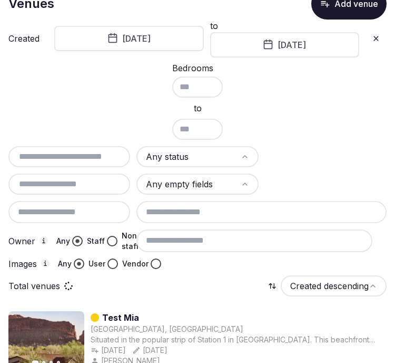
click at [219, 157] on html "Search Popular Destinations Toscana, Italy Riviera Maya, Mexico Indonesia, Bali…" at bounding box center [197, 122] width 395 height 363
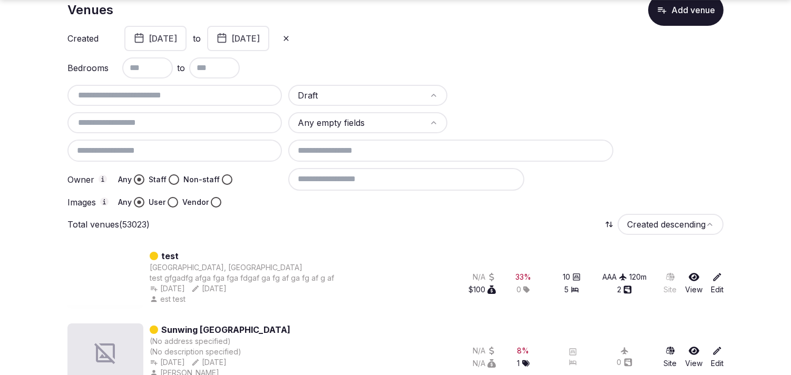
click at [171, 176] on button "Staff" at bounding box center [174, 180] width 11 height 11
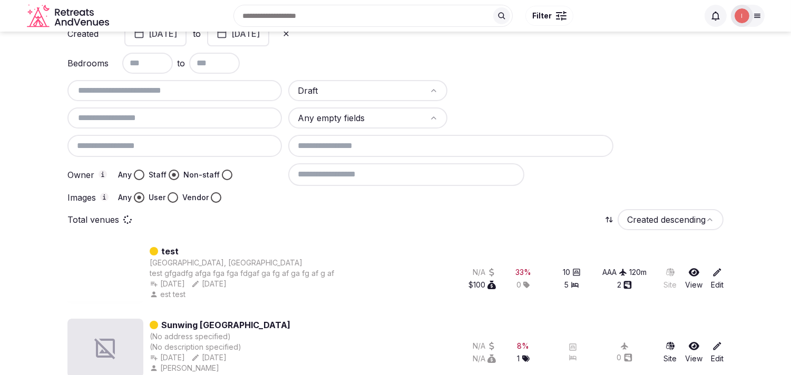
scroll to position [0, 0]
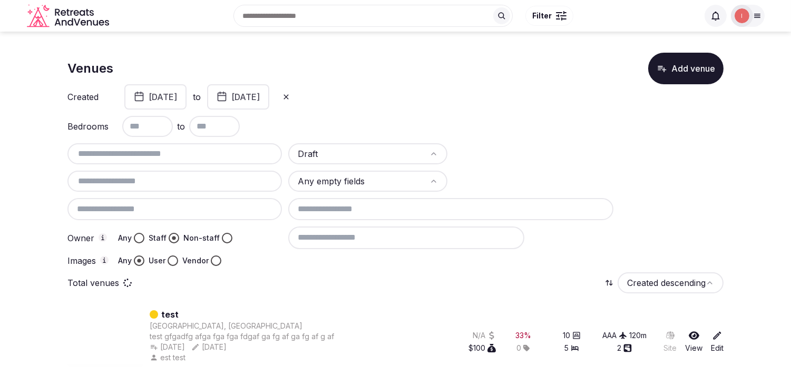
click at [138, 159] on input "text" at bounding box center [175, 154] width 206 height 13
click at [144, 176] on input "text" at bounding box center [175, 181] width 206 height 13
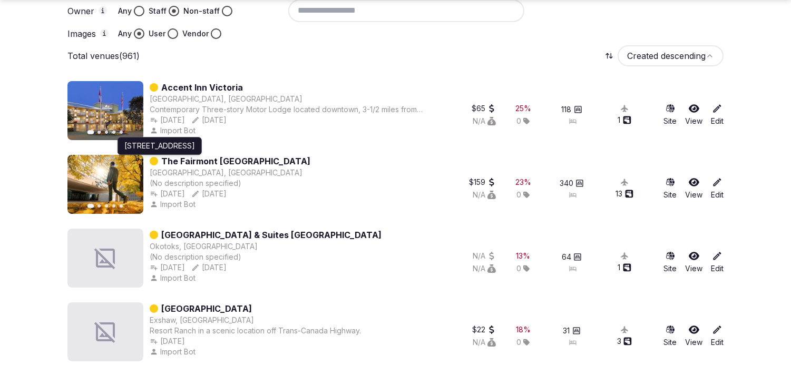
scroll to position [293, 0]
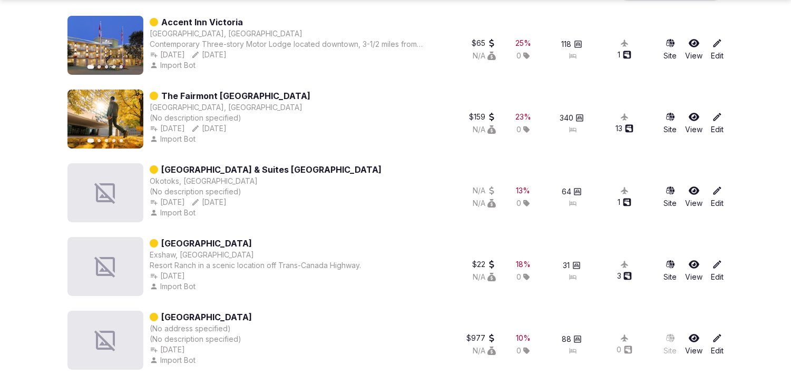
type input "******"
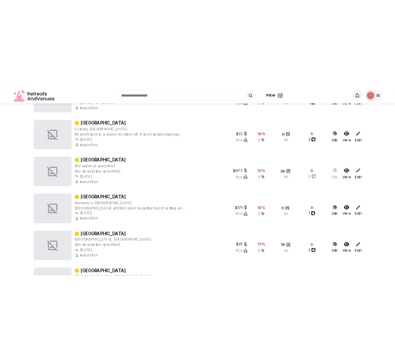
scroll to position [172, 0]
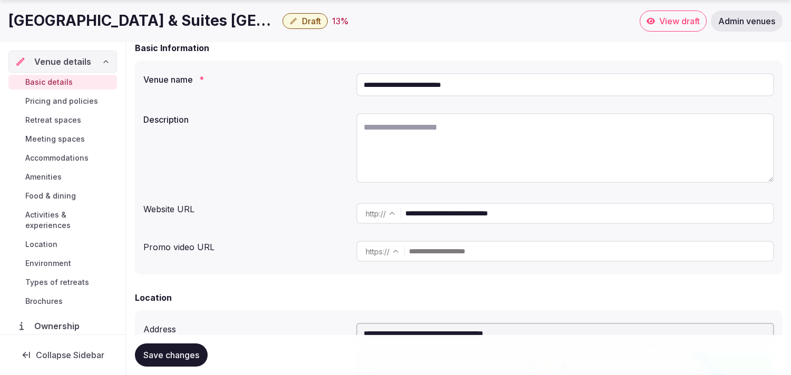
scroll to position [117, 0]
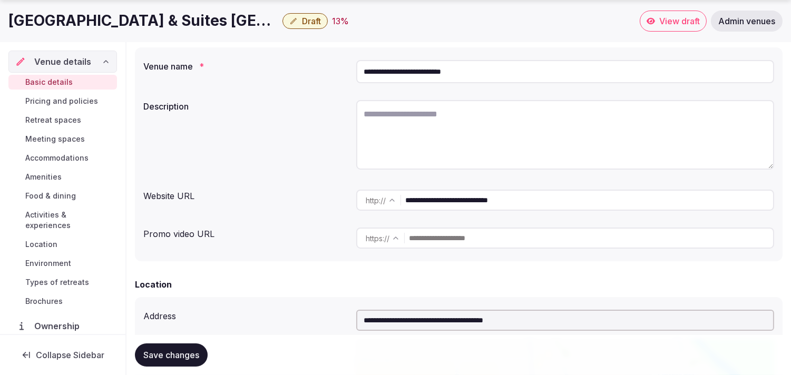
click at [446, 197] on input "**********" at bounding box center [589, 200] width 368 height 21
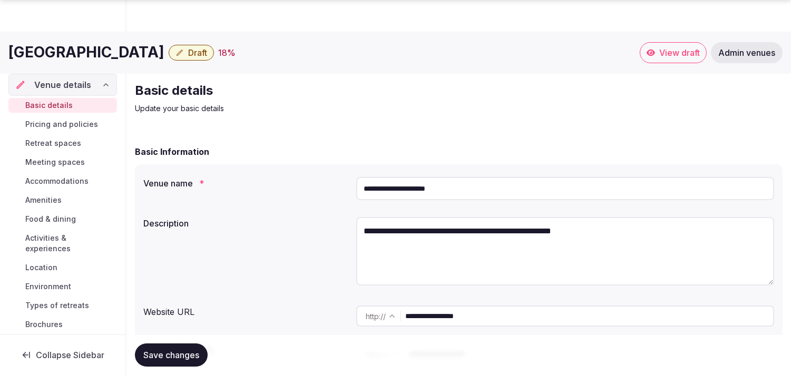
scroll to position [117, 0]
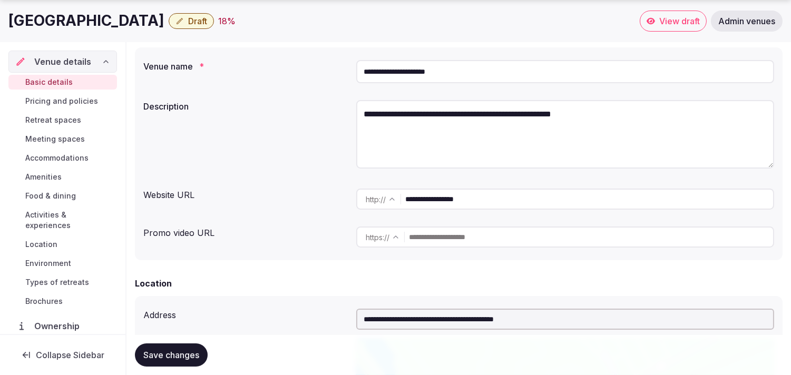
click at [461, 193] on input "**********" at bounding box center [589, 199] width 368 height 21
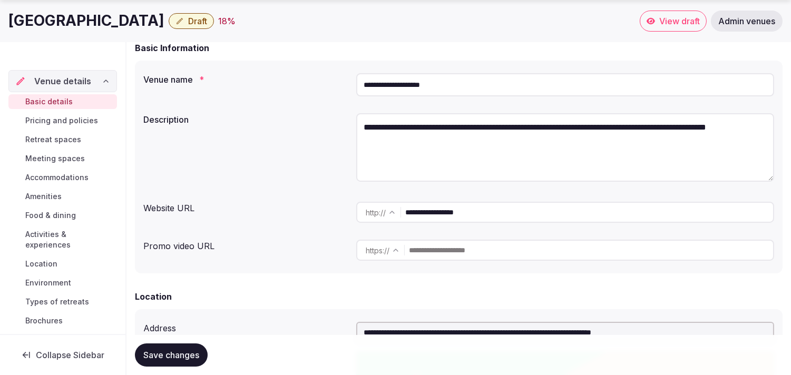
scroll to position [117, 0]
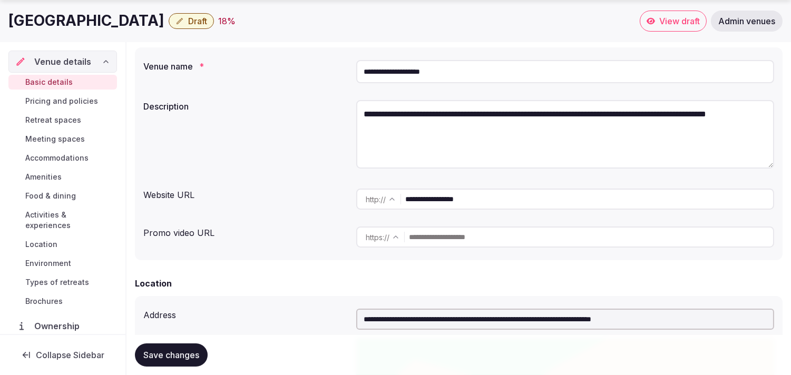
click at [417, 200] on input "**********" at bounding box center [589, 199] width 368 height 21
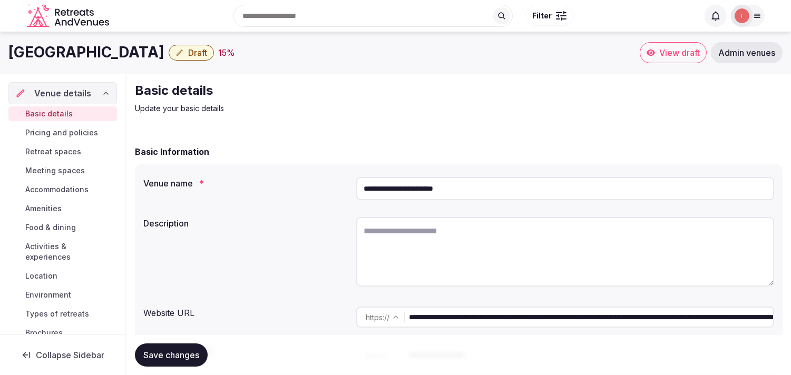
click at [540, 307] on input "**********" at bounding box center [591, 317] width 364 height 21
click at [138, 55] on h1 "Harbor Hotel Regent Suites" at bounding box center [86, 52] width 156 height 21
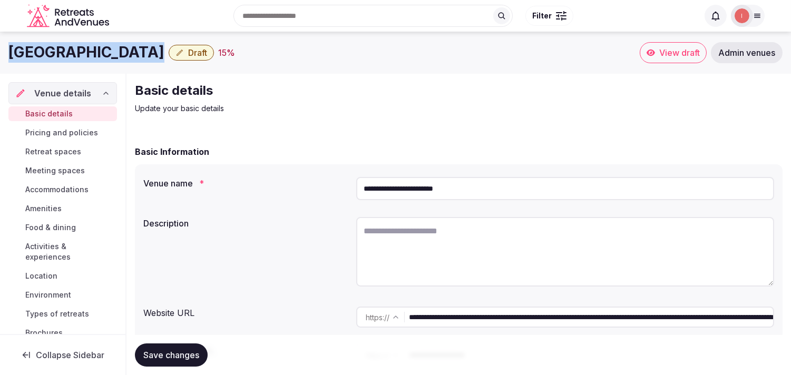
click at [138, 55] on h1 "Harbor Hotel Regent Suites" at bounding box center [86, 52] width 156 height 21
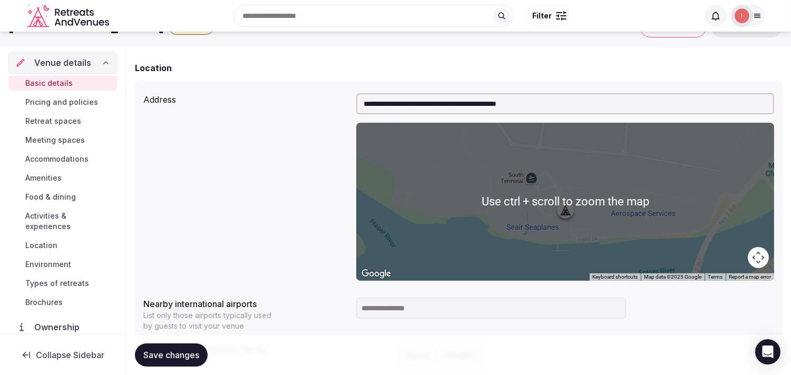
scroll to position [176, 0]
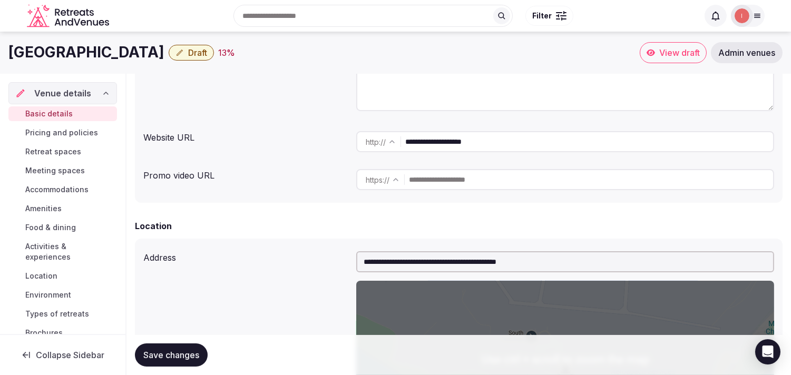
click at [476, 143] on input "**********" at bounding box center [589, 141] width 368 height 21
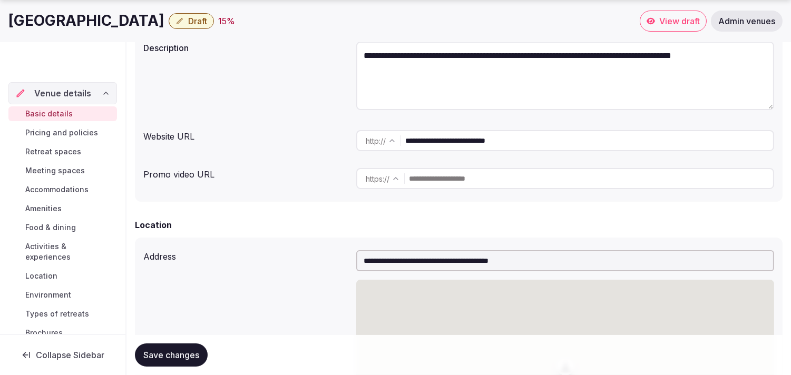
scroll to position [176, 0]
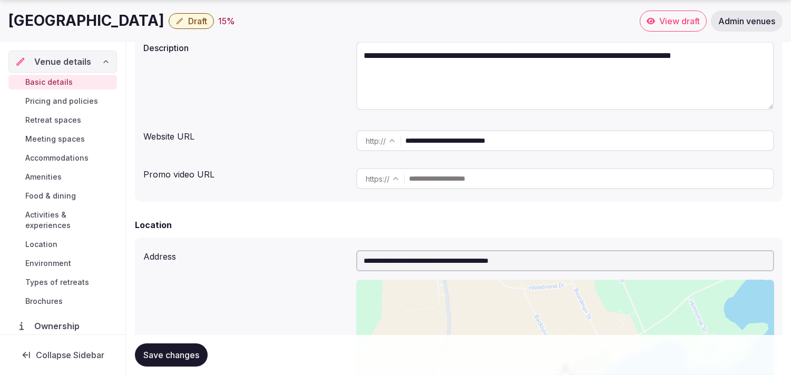
click at [418, 143] on input "**********" at bounding box center [589, 140] width 368 height 21
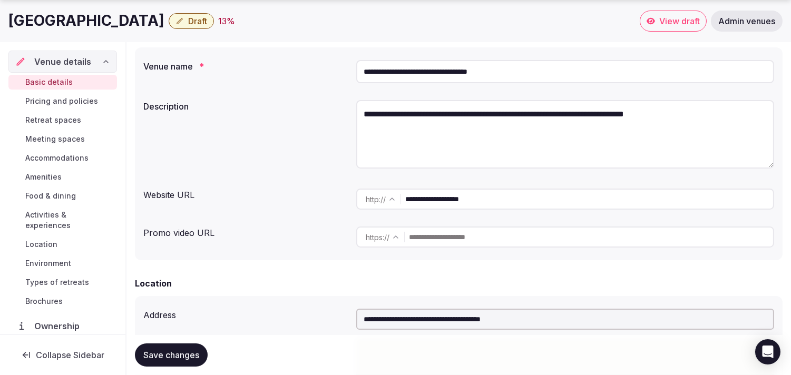
scroll to position [117, 0]
click at [413, 206] on input "**********" at bounding box center [589, 199] width 368 height 21
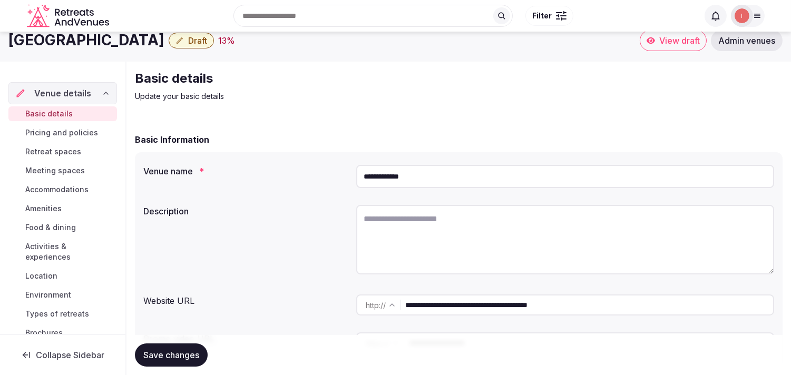
scroll to position [117, 0]
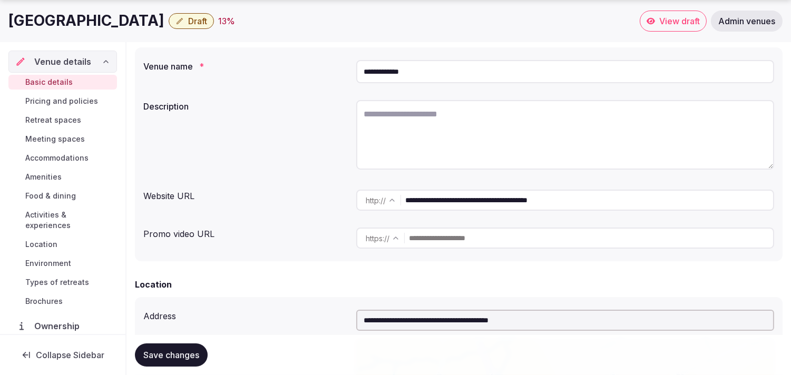
click at [461, 206] on input "**********" at bounding box center [589, 200] width 368 height 21
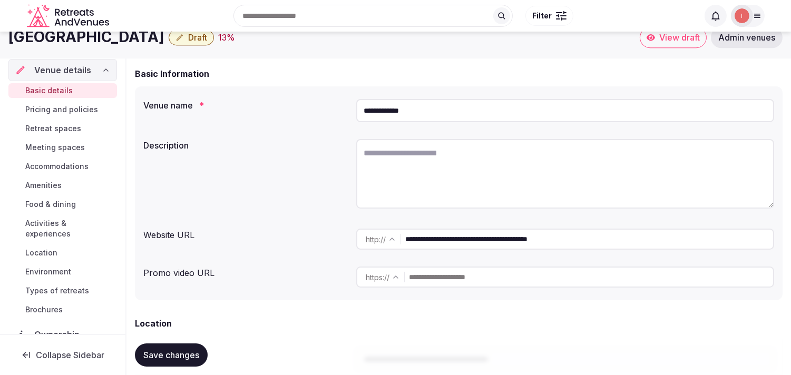
scroll to position [59, 0]
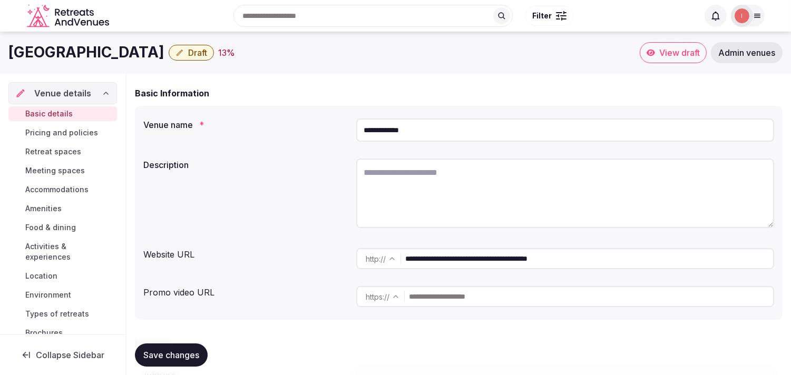
click at [52, 51] on h1 "[GEOGRAPHIC_DATA]" at bounding box center [86, 52] width 156 height 21
copy div "[GEOGRAPHIC_DATA]"
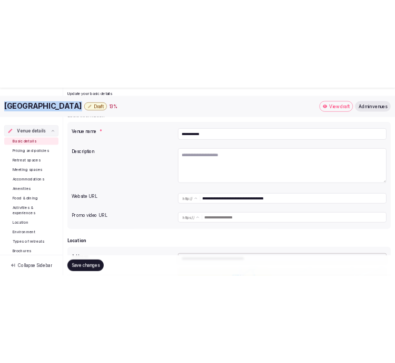
scroll to position [117, 0]
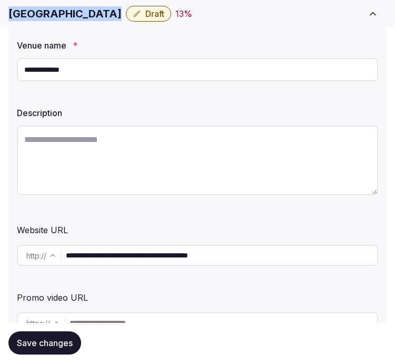
copy div "[GEOGRAPHIC_DATA]"
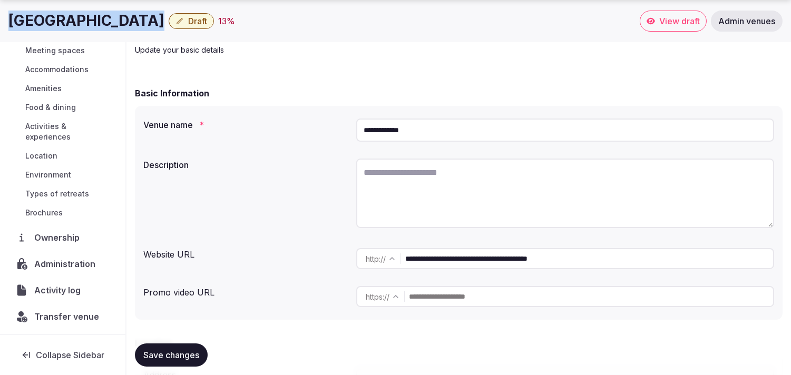
scroll to position [90, 0]
click at [70, 287] on span "Activity log" at bounding box center [59, 289] width 51 height 13
click at [79, 261] on span "Administration" at bounding box center [67, 262] width 64 height 13
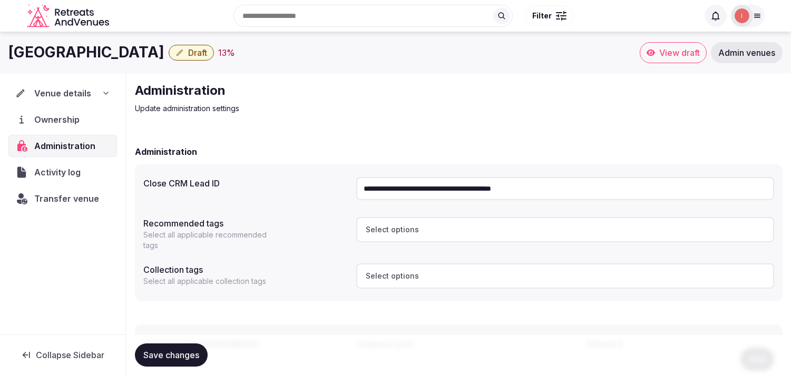
click at [79, 261] on div "Venue details Ownership Administration Activity log Transfer venue" at bounding box center [62, 204] width 125 height 260
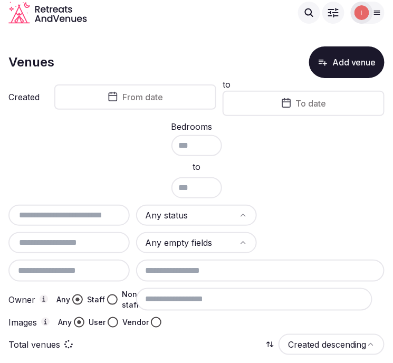
click at [45, 225] on div "Any status Any empty fields Owner Any Staff Non-staff Images Any User Vendor" at bounding box center [196, 266] width 376 height 123
click at [44, 237] on input "text" at bounding box center [69, 242] width 113 height 13
click at [46, 222] on div at bounding box center [68, 215] width 121 height 21
click at [54, 209] on input "text" at bounding box center [69, 215] width 113 height 13
paste input "**********"
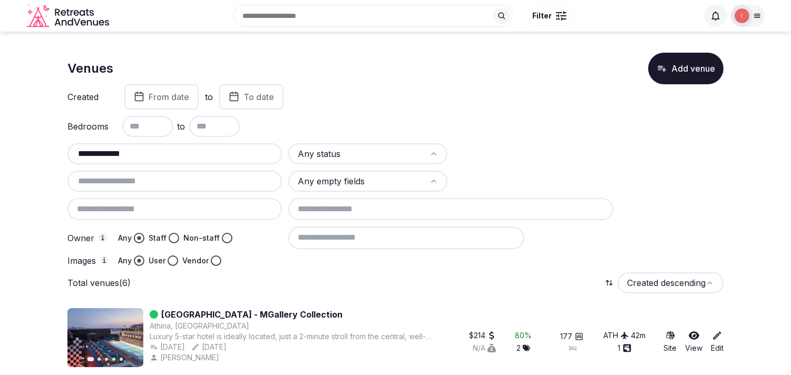
click at [160, 148] on input "**********" at bounding box center [175, 154] width 206 height 13
type input "**********"
drag, startPoint x: 225, startPoint y: 161, endPoint x: 103, endPoint y: 160, distance: 121.3
click at [88, 168] on div "**********" at bounding box center [395, 204] width 656 height 123
click at [103, 160] on div "**********" at bounding box center [174, 153] width 215 height 21
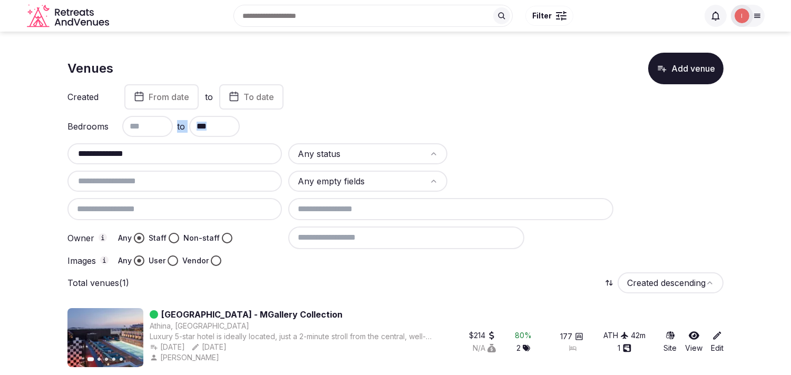
click at [103, 160] on div "**********" at bounding box center [174, 153] width 215 height 21
click at [114, 151] on input "**********" at bounding box center [175, 154] width 206 height 13
paste input "**********"
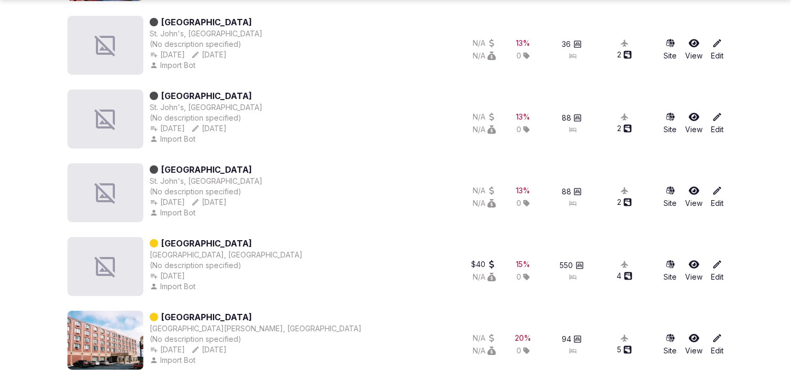
scroll to position [375, 0]
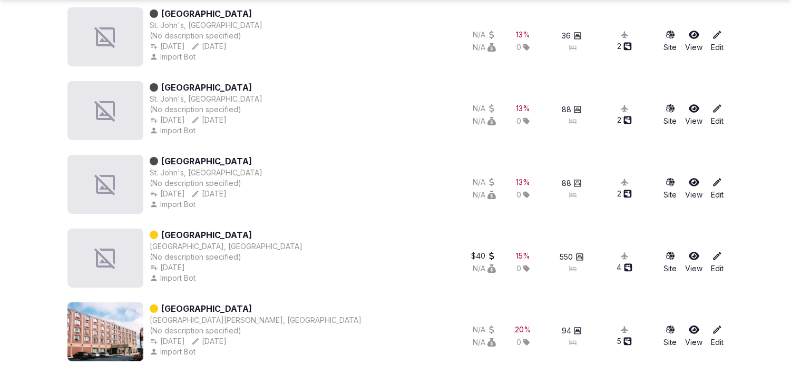
type input "**********"
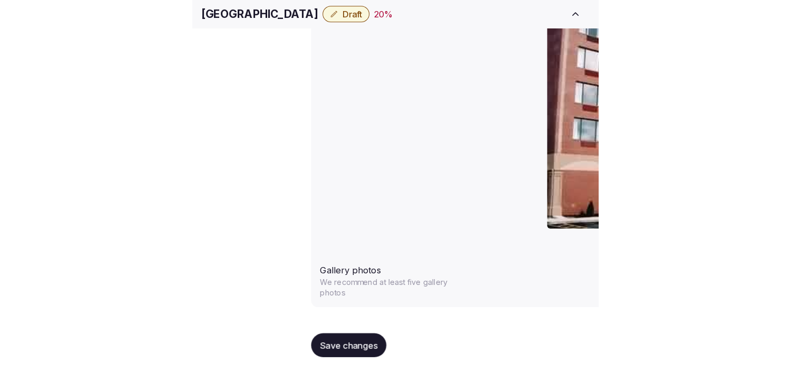
scroll to position [979, 0]
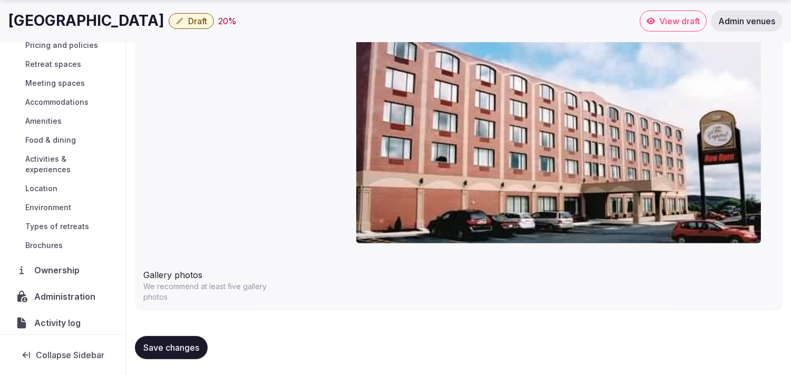
scroll to position [90, 0]
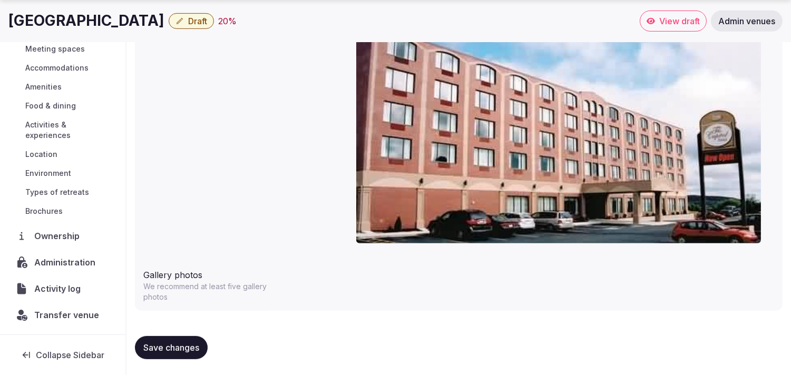
click at [65, 262] on span "Administration" at bounding box center [66, 262] width 65 height 13
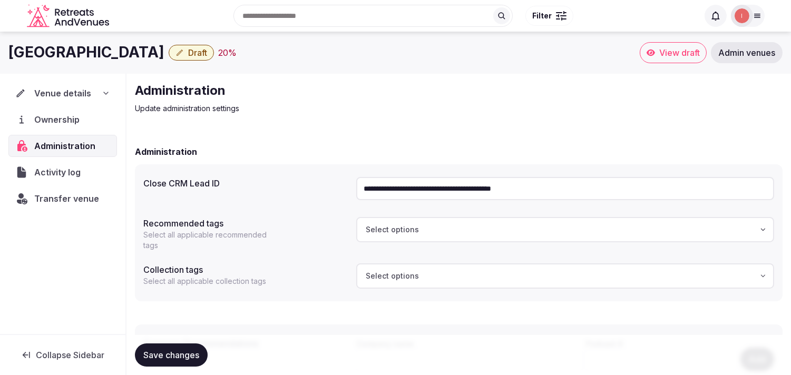
click at [392, 192] on input "**********" at bounding box center [565, 188] width 418 height 23
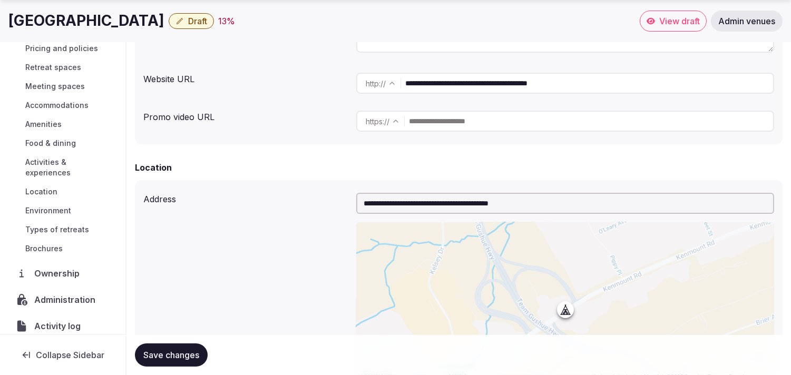
scroll to position [90, 0]
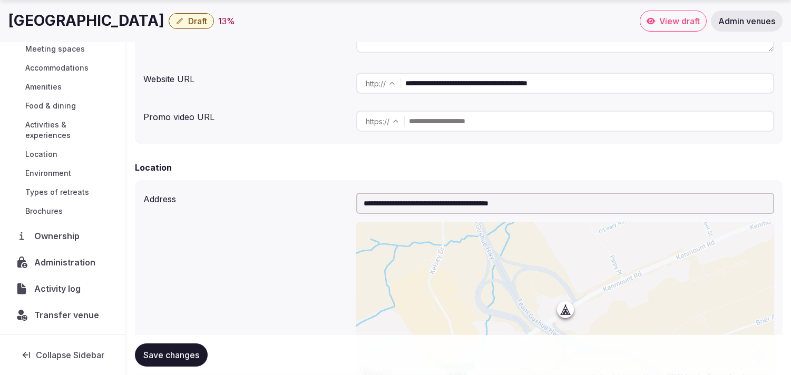
click at [59, 292] on span "Activity log" at bounding box center [59, 289] width 51 height 13
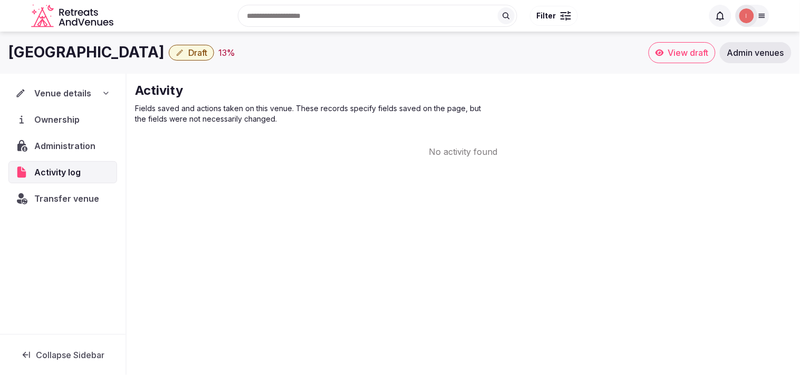
click at [78, 148] on span "Administration" at bounding box center [66, 146] width 65 height 13
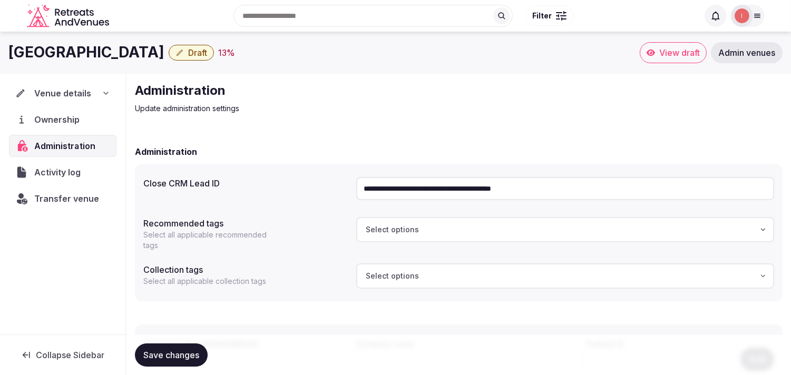
click at [86, 141] on span "Administration" at bounding box center [67, 146] width 65 height 13
click at [481, 186] on input "**********" at bounding box center [565, 188] width 418 height 23
click at [188, 51] on span "Draft" at bounding box center [197, 52] width 19 height 11
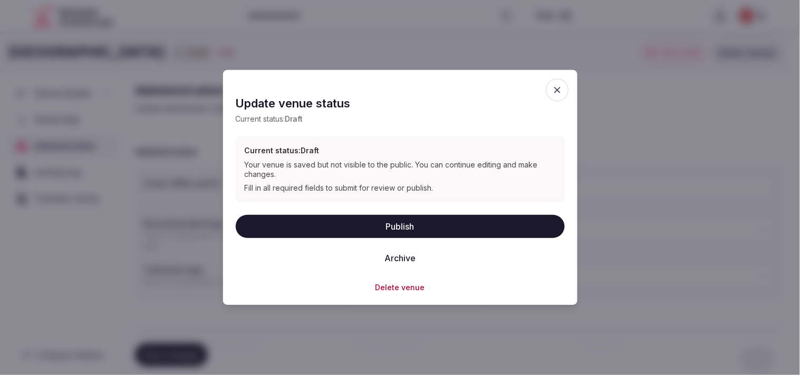
click at [403, 258] on button "Archive" at bounding box center [400, 257] width 48 height 23
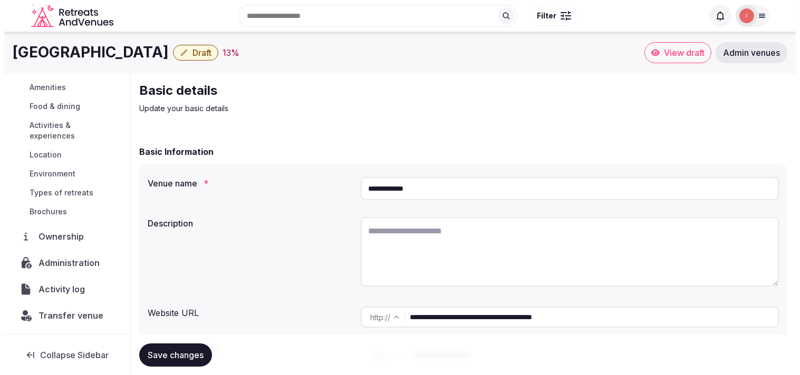
scroll to position [122, 0]
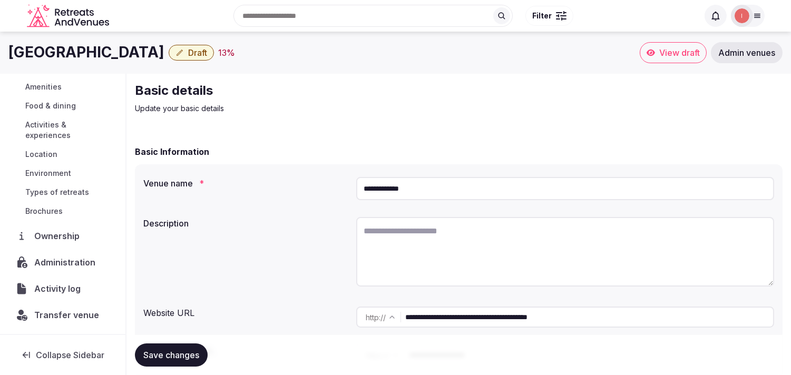
click at [87, 261] on span "Administration" at bounding box center [66, 262] width 65 height 13
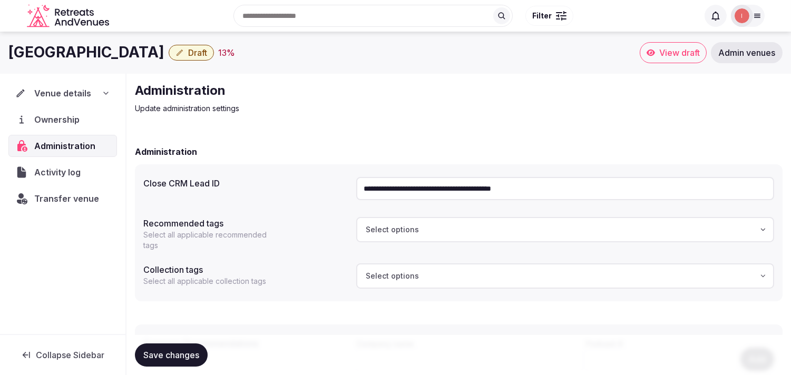
click at [380, 202] on div "**********" at bounding box center [565, 189] width 418 height 32
click at [394, 191] on input "**********" at bounding box center [565, 188] width 418 height 23
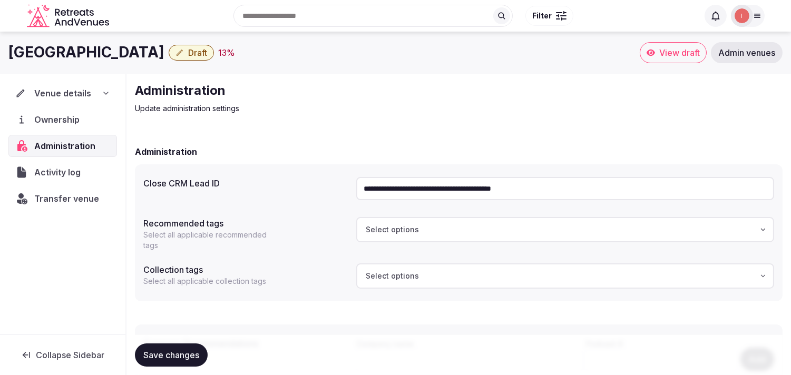
click at [394, 191] on input "**********" at bounding box center [565, 188] width 418 height 23
click at [81, 93] on span "Venue details" at bounding box center [62, 93] width 57 height 13
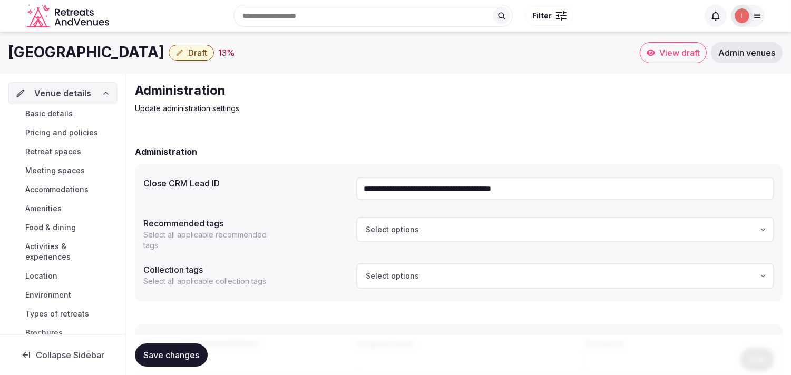
click at [169, 53] on button "Draft" at bounding box center [191, 53] width 45 height 16
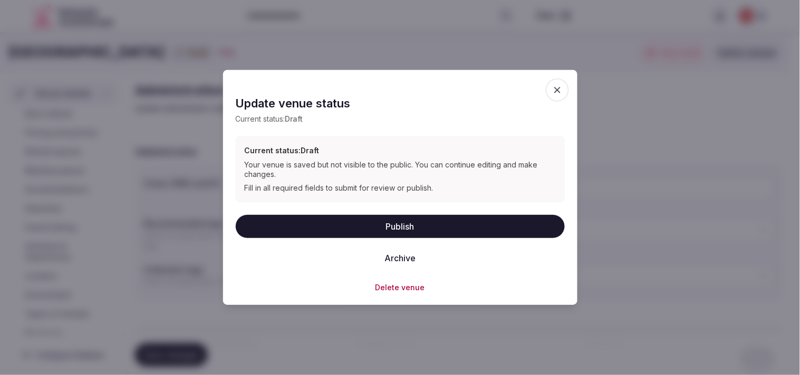
click at [398, 254] on button "Archive" at bounding box center [400, 257] width 48 height 23
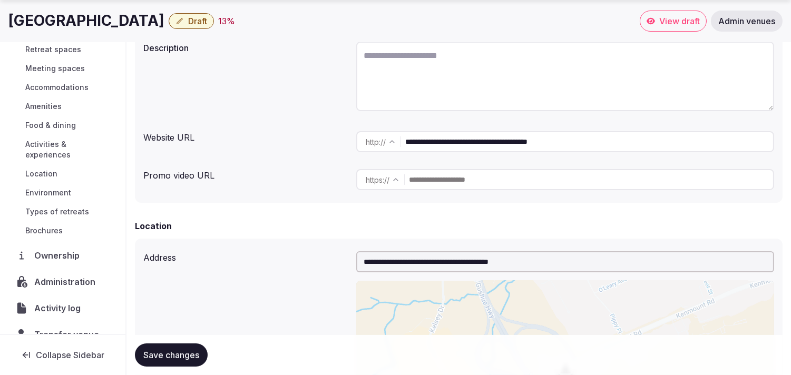
scroll to position [90, 0]
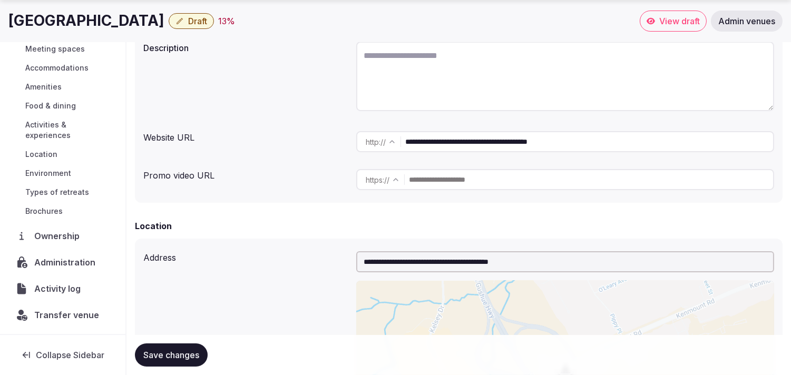
click at [67, 265] on span "Administration" at bounding box center [66, 262] width 65 height 13
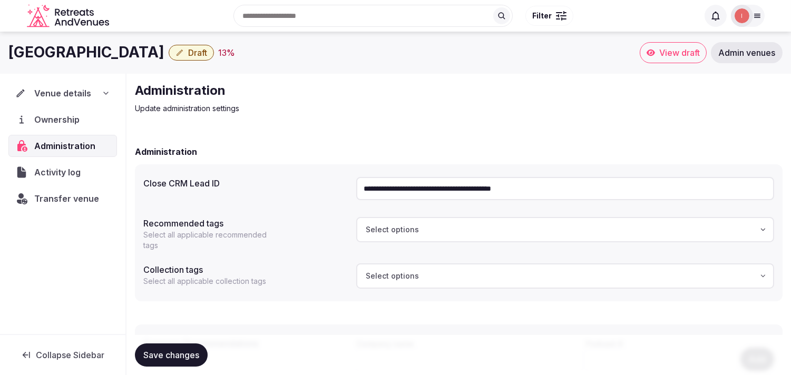
click at [431, 182] on input "**********" at bounding box center [565, 188] width 418 height 23
click at [169, 50] on button "Draft" at bounding box center [191, 53] width 45 height 16
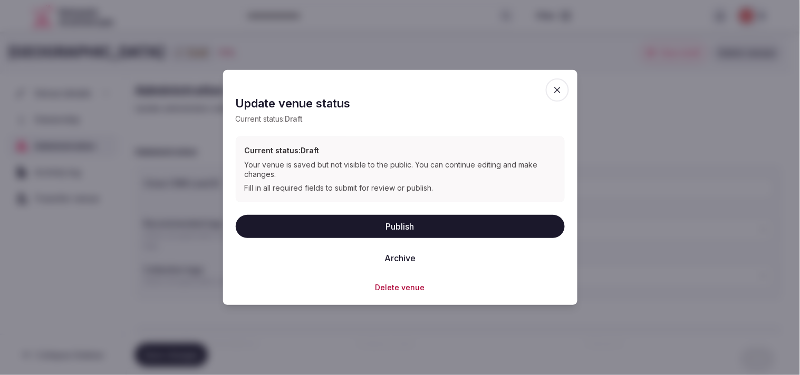
click at [403, 256] on button "Archive" at bounding box center [400, 257] width 48 height 23
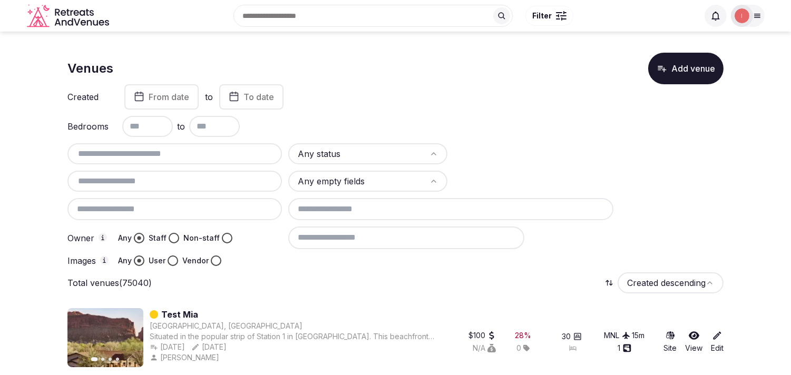
click at [173, 149] on input "text" at bounding box center [175, 154] width 206 height 13
paste input "**********"
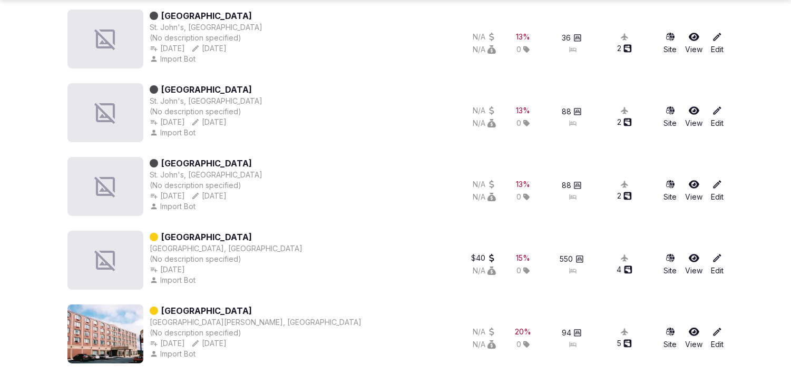
scroll to position [375, 0]
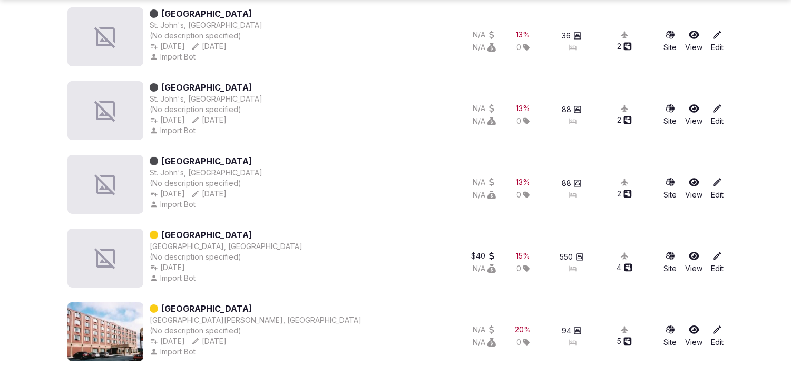
type input "**********"
click at [205, 310] on link "[GEOGRAPHIC_DATA]" at bounding box center [206, 309] width 91 height 13
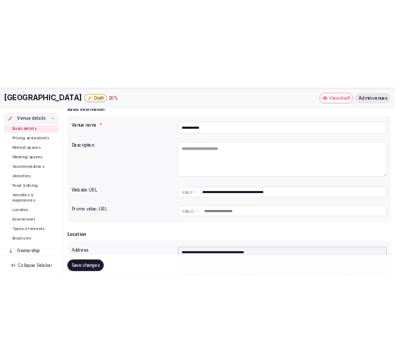
scroll to position [117, 0]
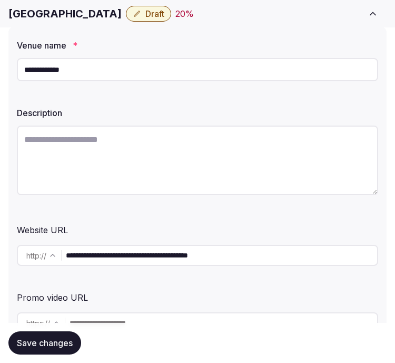
click at [80, 78] on input "**********" at bounding box center [198, 69] width 362 height 23
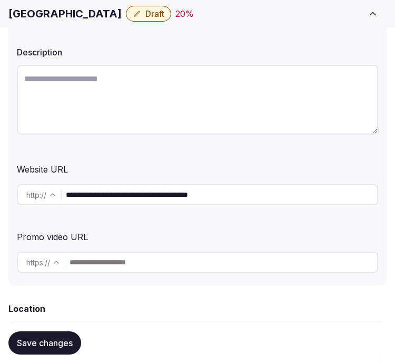
scroll to position [234, 0]
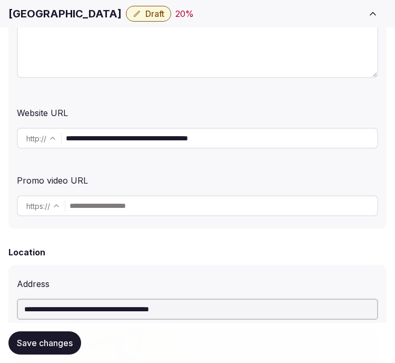
click at [173, 130] on input "**********" at bounding box center [222, 138] width 312 height 21
type input "**********"
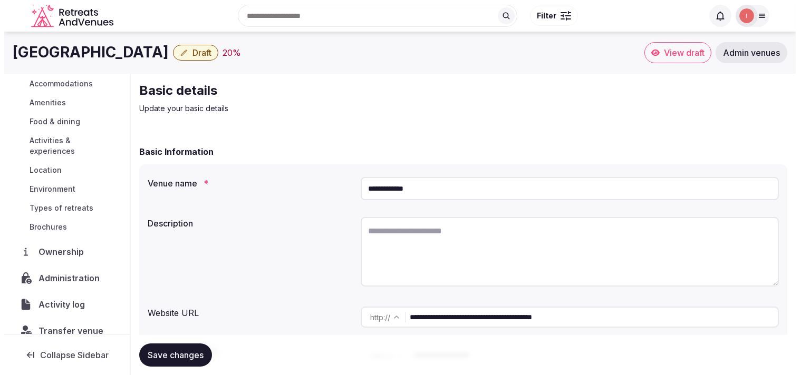
scroll to position [122, 0]
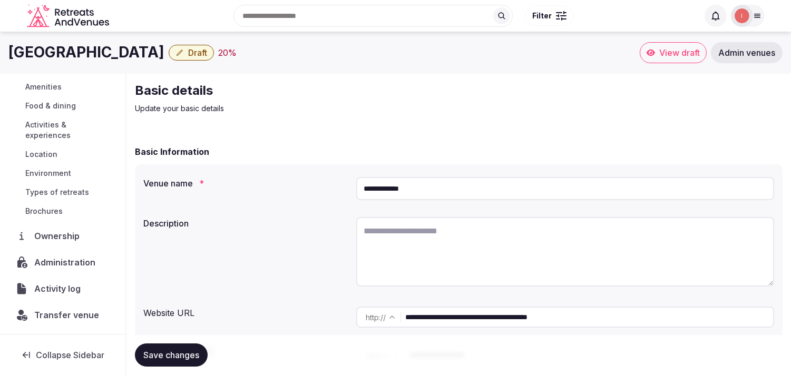
click at [70, 260] on span "Administration" at bounding box center [66, 262] width 65 height 13
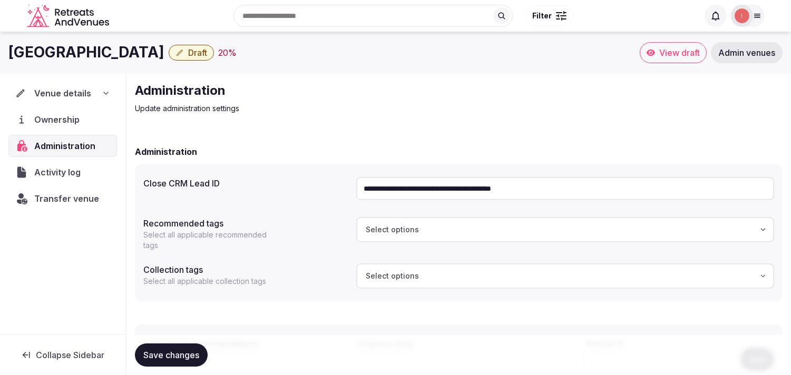
click at [397, 188] on input "**********" at bounding box center [565, 188] width 418 height 23
click at [54, 194] on span "Transfer venue" at bounding box center [66, 198] width 65 height 13
click at [37, 92] on span "Venue details" at bounding box center [62, 93] width 57 height 13
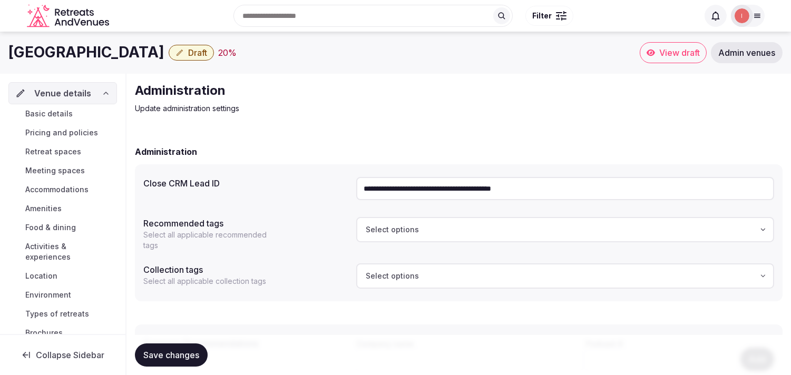
click at [62, 104] on div "Basic details Pricing and policies Retreat spaces Meeting spaces Accommodations…" at bounding box center [62, 223] width 109 height 238
click at [60, 113] on span "Basic details" at bounding box center [48, 114] width 47 height 11
